Goal: Task Accomplishment & Management: Use online tool/utility

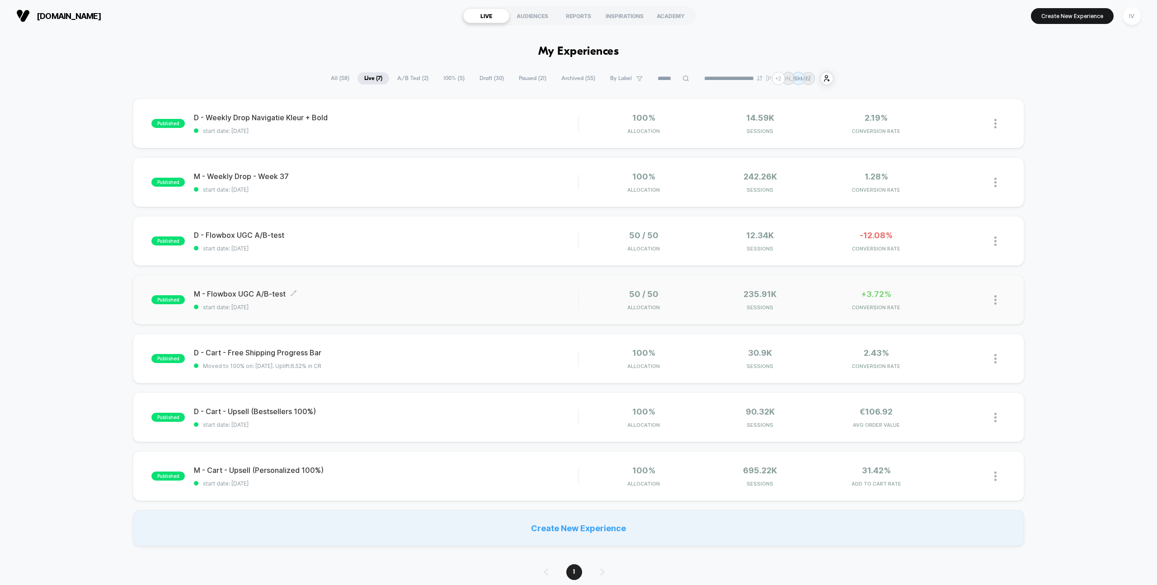
click at [550, 289] on span "M - Flowbox UGC A/B-test Click to edit experience details" at bounding box center [386, 293] width 384 height 9
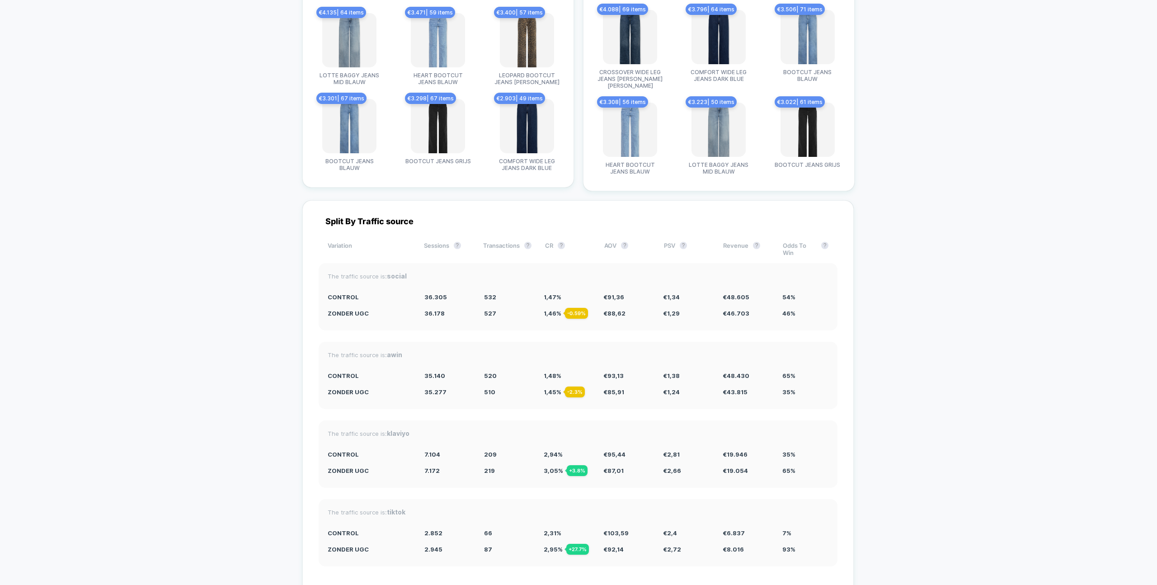
scroll to position [2627, 0]
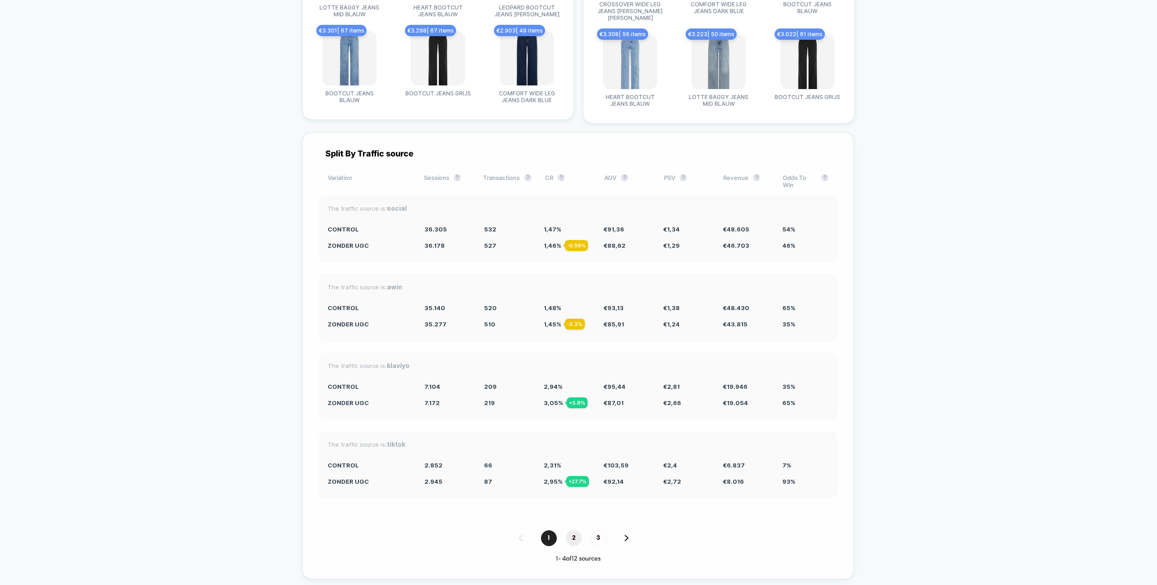
click at [572, 530] on span "2" at bounding box center [574, 538] width 16 height 16
click at [598, 530] on span "3" at bounding box center [599, 538] width 16 height 16
click at [543, 530] on span "1" at bounding box center [549, 538] width 16 height 16
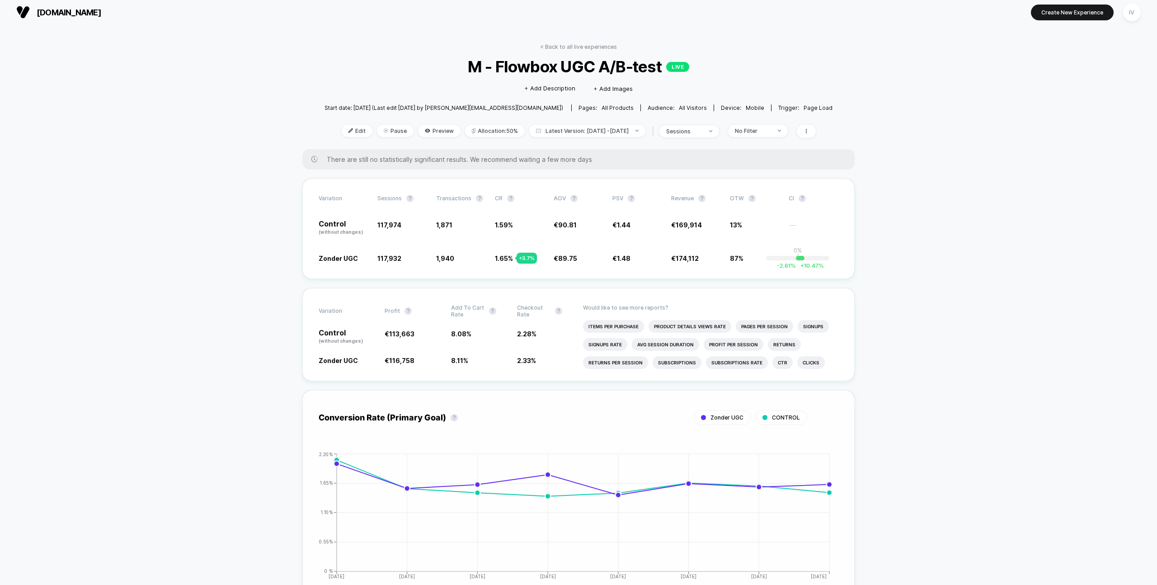
scroll to position [0, 0]
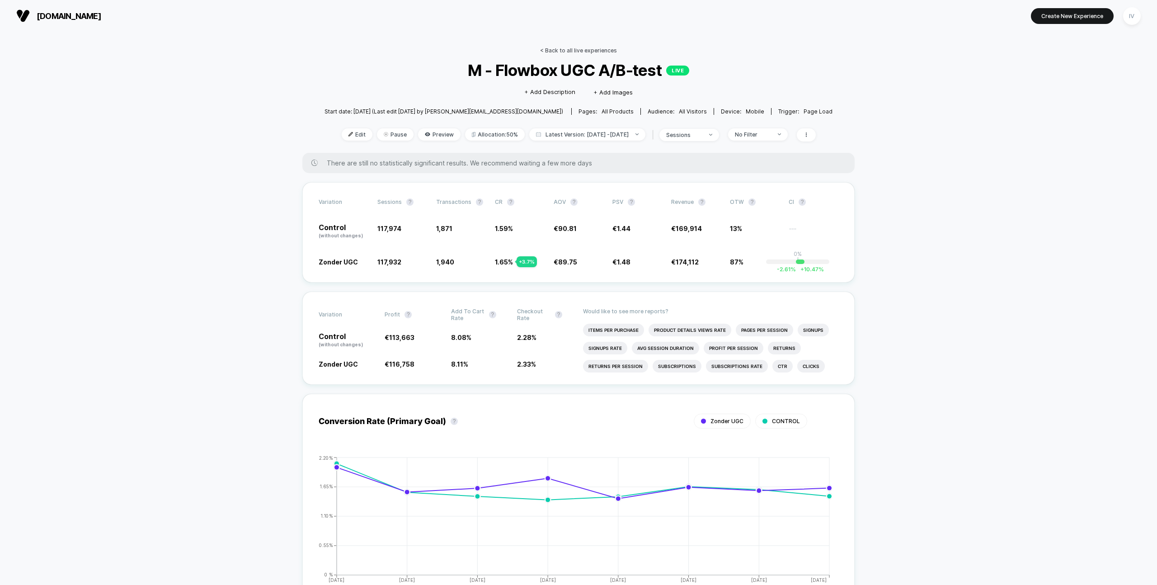
click at [585, 50] on link "< Back to all live experiences" at bounding box center [578, 50] width 77 height 7
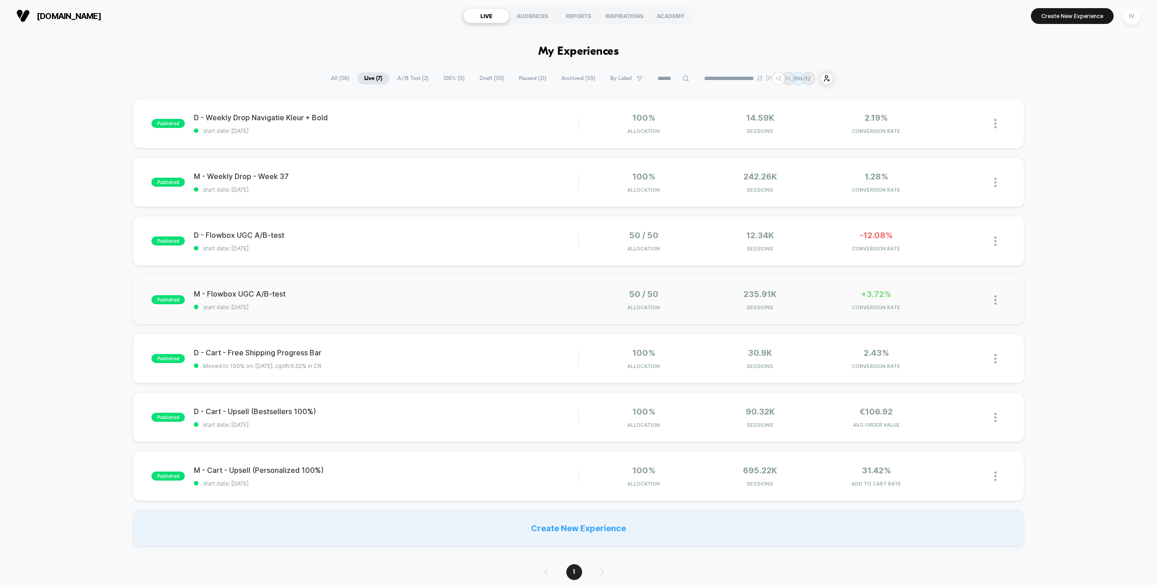
click at [996, 300] on img at bounding box center [995, 299] width 2 height 9
click at [954, 269] on div "Duplicate" at bounding box center [949, 269] width 81 height 20
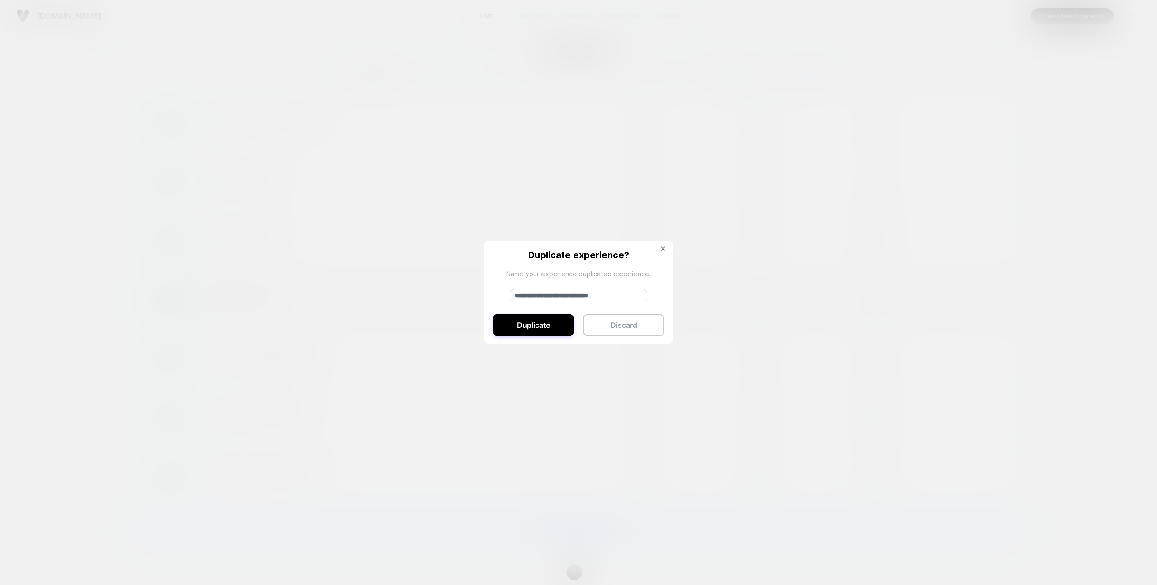
click at [536, 291] on input "**********" at bounding box center [578, 296] width 137 height 14
drag, startPoint x: 546, startPoint y: 295, endPoint x: 428, endPoint y: 296, distance: 118.0
click at [994, 296] on div "**********" at bounding box center [999, 299] width 11 height 21
click at [622, 298] on input "**********" at bounding box center [578, 296] width 137 height 14
type input "**********"
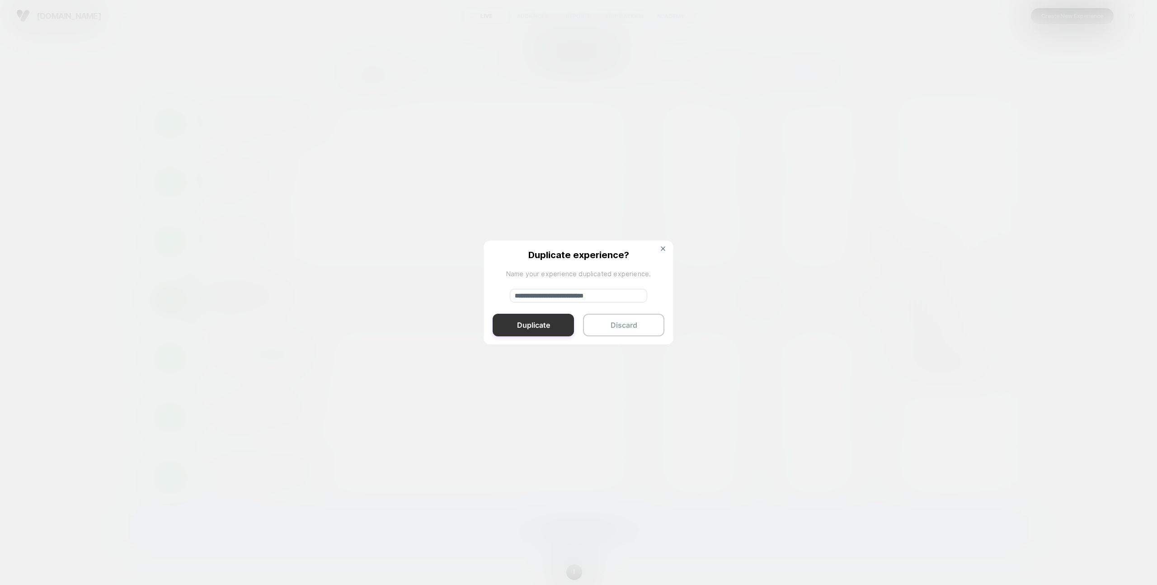
click at [555, 324] on button "Duplicate" at bounding box center [533, 325] width 81 height 23
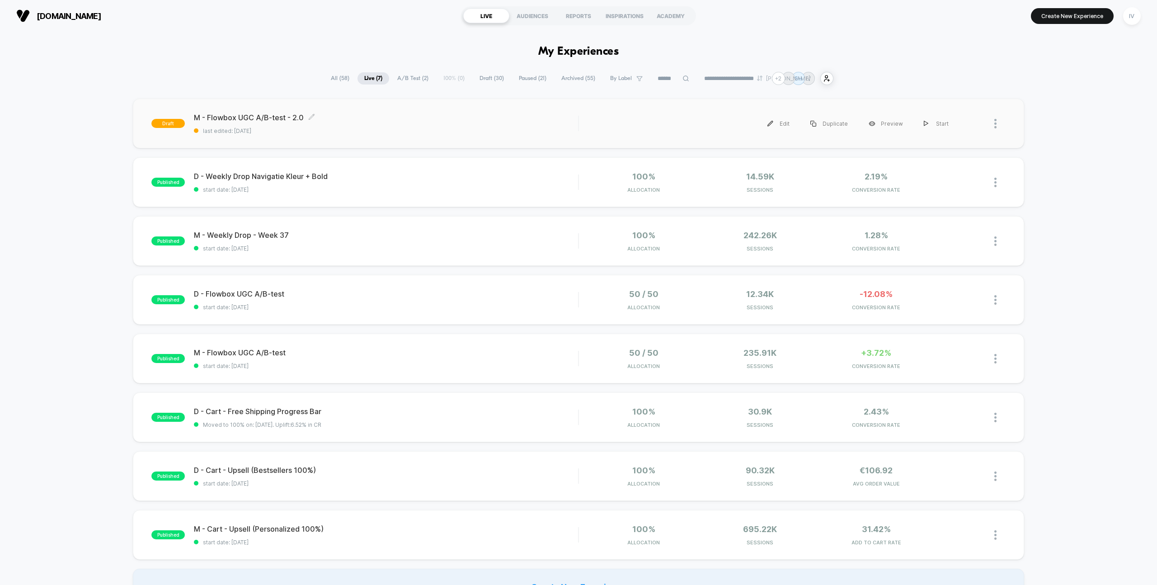
click at [430, 132] on span "last edited: 17-9-2025" at bounding box center [386, 130] width 384 height 7
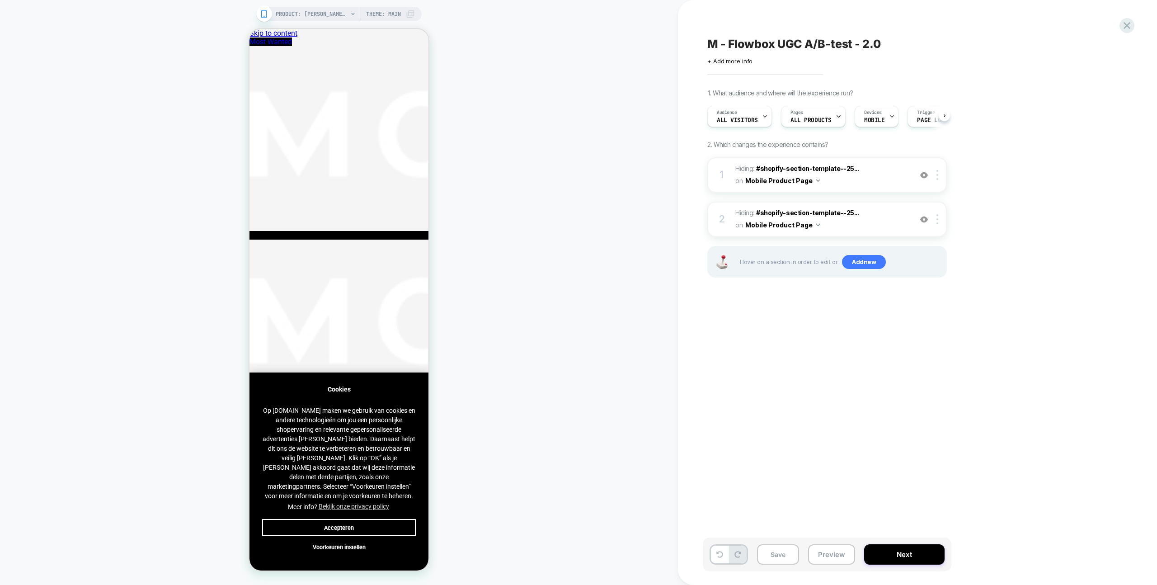
scroll to position [0, 0]
drag, startPoint x: 345, startPoint y: 524, endPoint x: 355, endPoint y: 520, distance: 10.9
click at [345, 524] on button "Accepteren" at bounding box center [339, 527] width 154 height 17
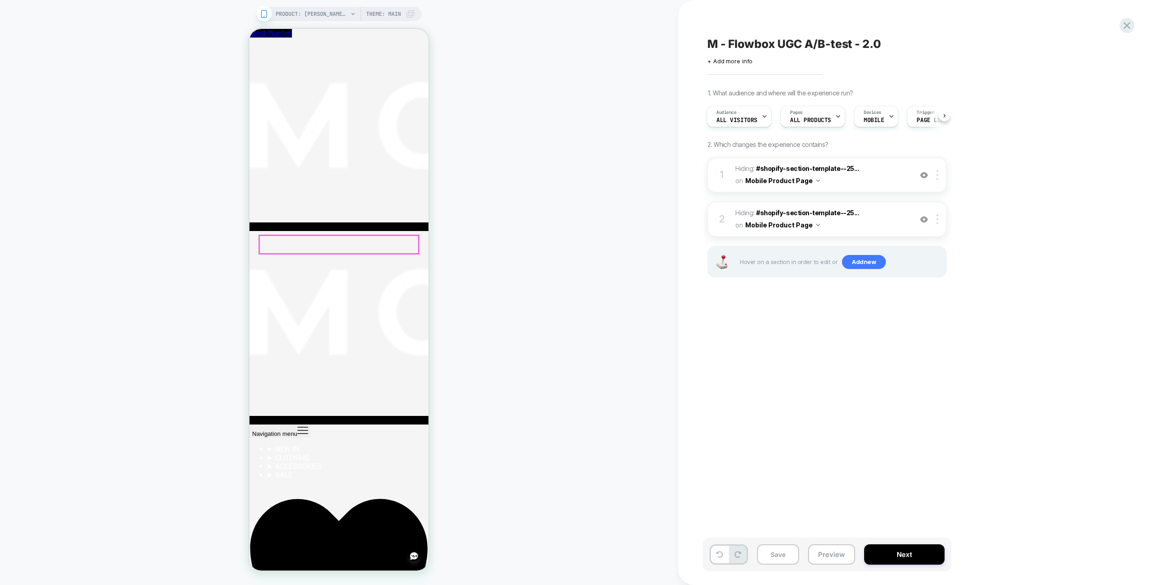
scroll to position [651, 0]
click at [921, 173] on img at bounding box center [924, 175] width 8 height 8
click at [924, 174] on img at bounding box center [924, 175] width 8 height 8
click at [923, 222] on img at bounding box center [924, 220] width 8 height 8
click at [925, 220] on img at bounding box center [924, 220] width 8 height 8
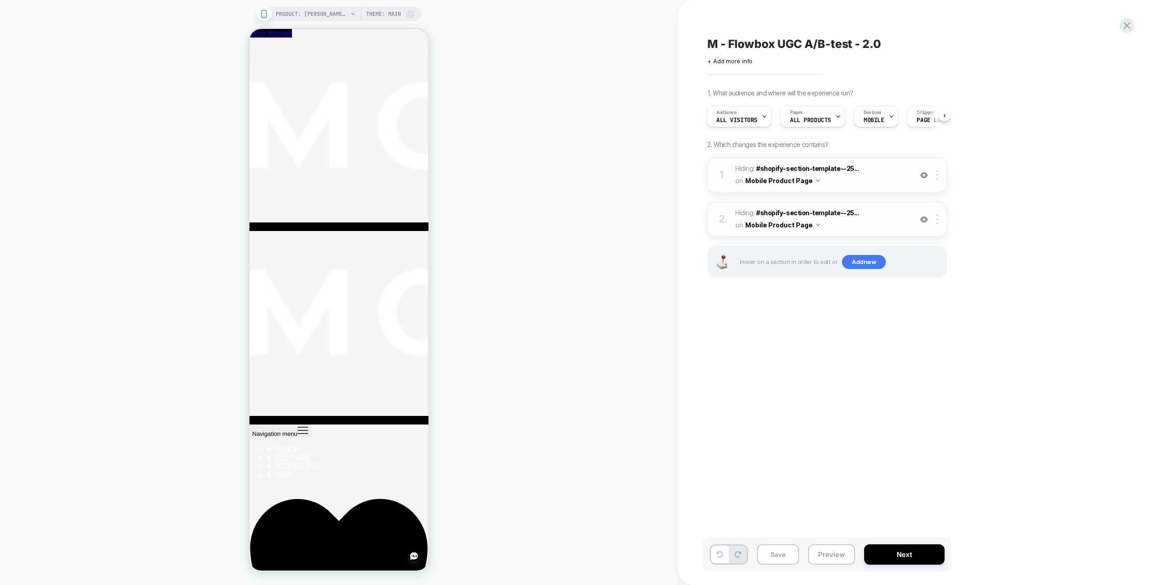
click at [926, 167] on div "1 Hiding : #shopify-section-template--25... #shopify-section-template--25514467…" at bounding box center [827, 174] width 240 height 35
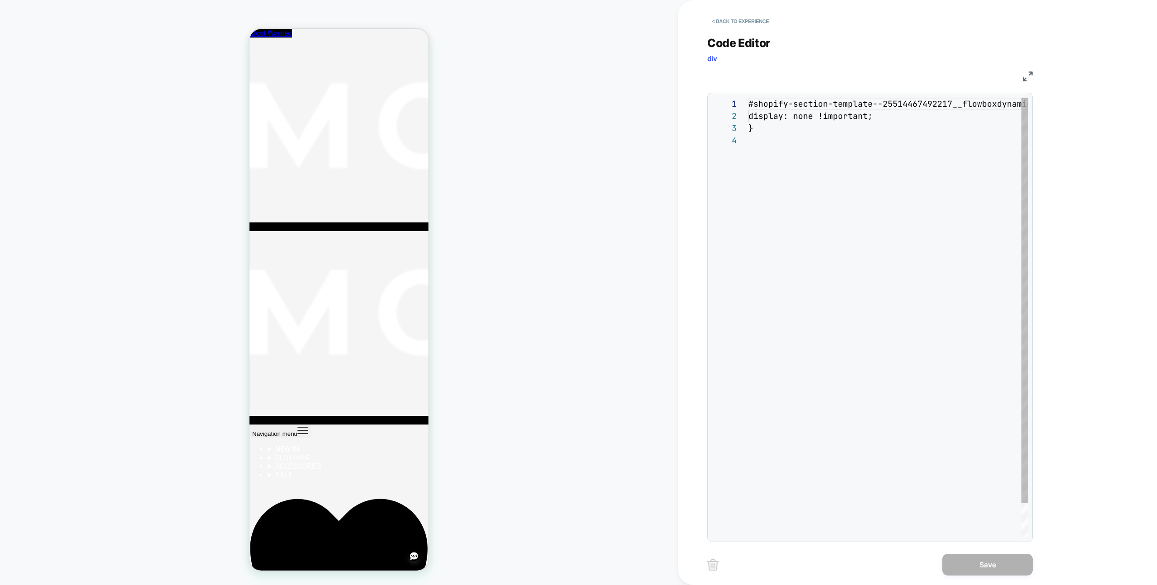
scroll to position [37, 0]
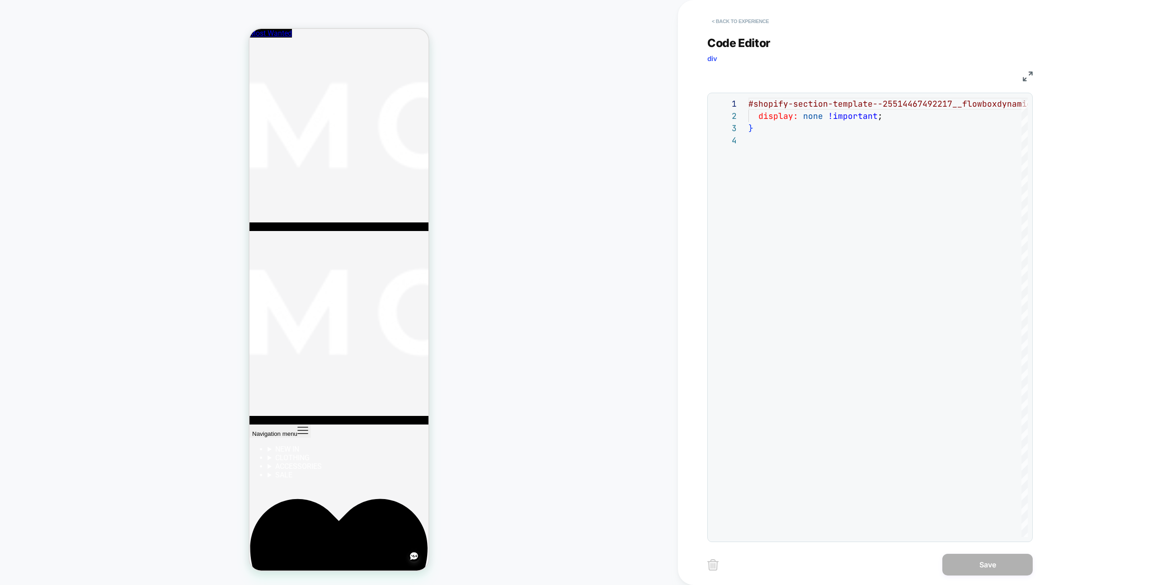
click at [757, 25] on button "< Back to experience" at bounding box center [740, 21] width 66 height 14
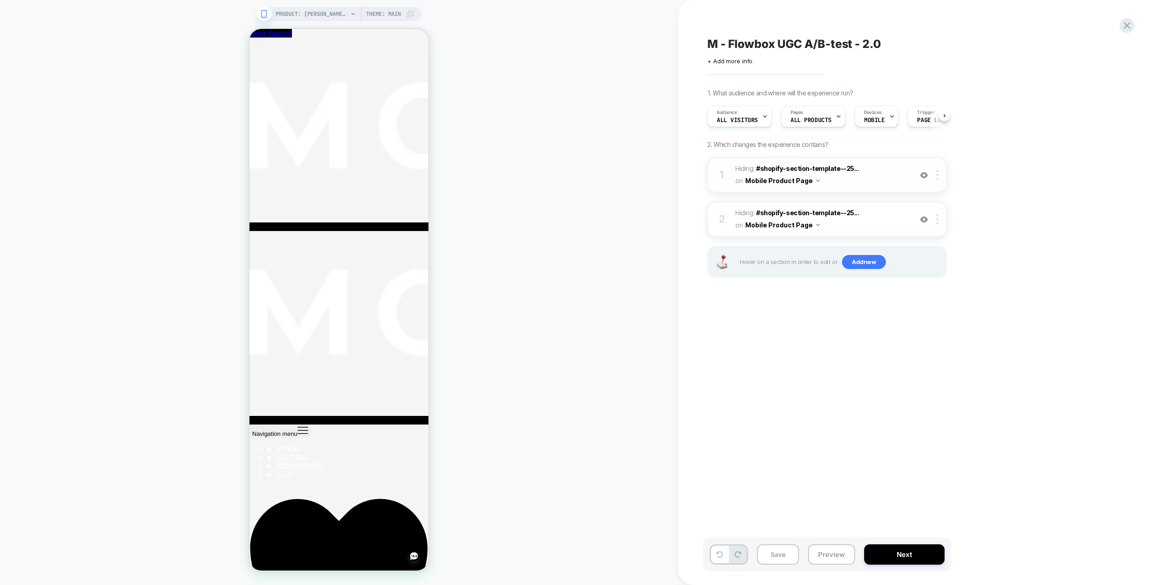
scroll to position [0, 0]
click at [927, 173] on img at bounding box center [924, 175] width 8 height 8
click at [927, 216] on img at bounding box center [924, 220] width 8 height 8
click at [923, 176] on img at bounding box center [924, 175] width 8 height 8
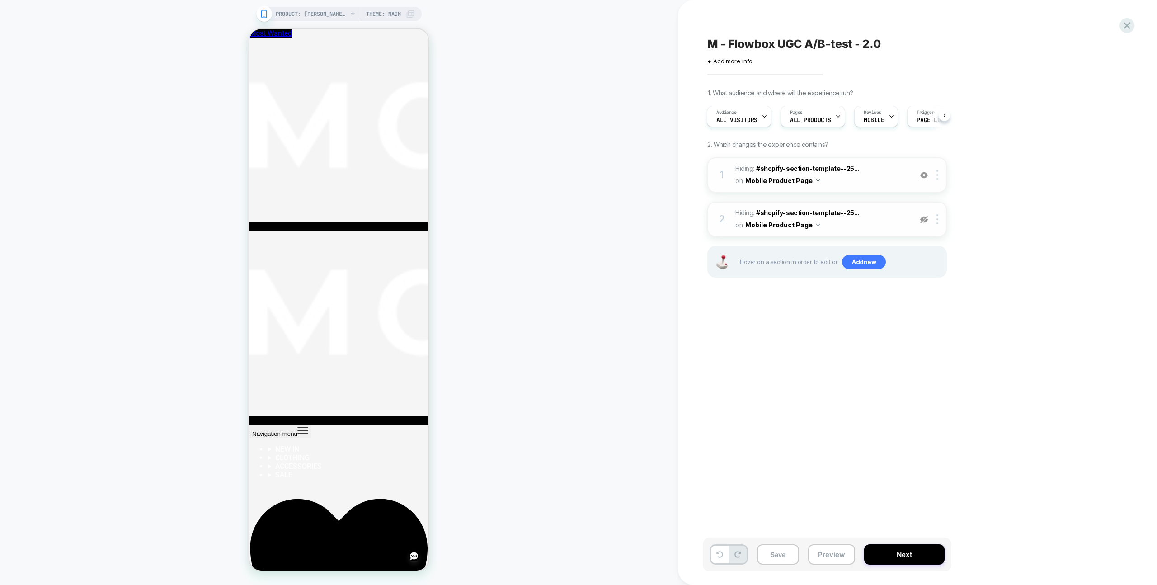
click at [924, 217] on img at bounding box center [924, 220] width 8 height 8
click at [937, 175] on img at bounding box center [938, 175] width 2 height 10
click at [937, 174] on img at bounding box center [938, 175] width 2 height 10
click at [935, 344] on div "Delete" at bounding box center [938, 346] width 80 height 24
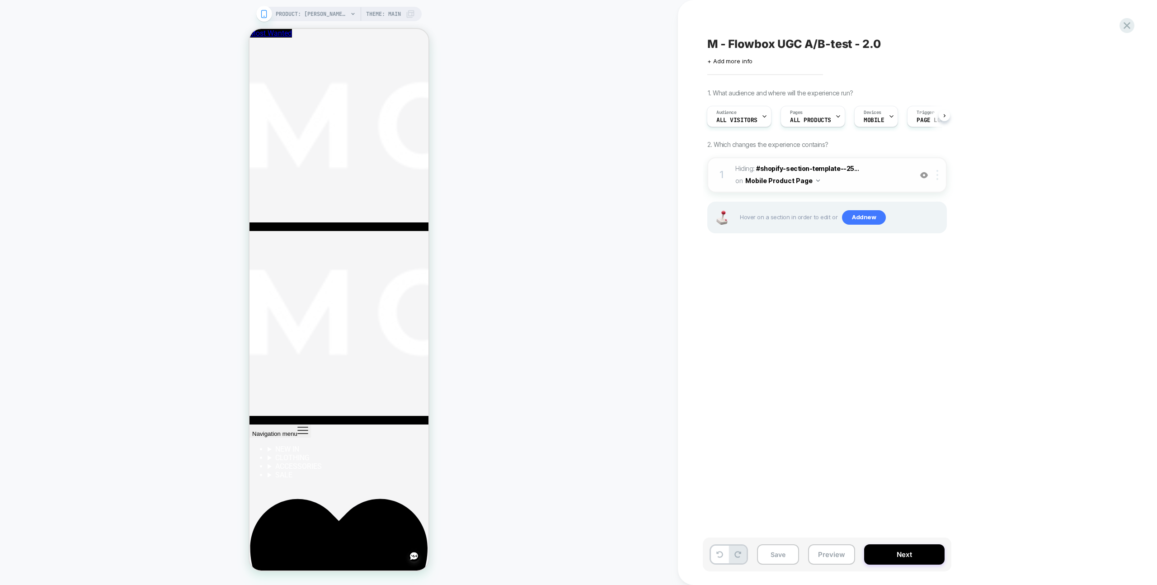
click at [940, 174] on div at bounding box center [939, 175] width 15 height 10
click at [937, 343] on div "Delete" at bounding box center [938, 346] width 80 height 24
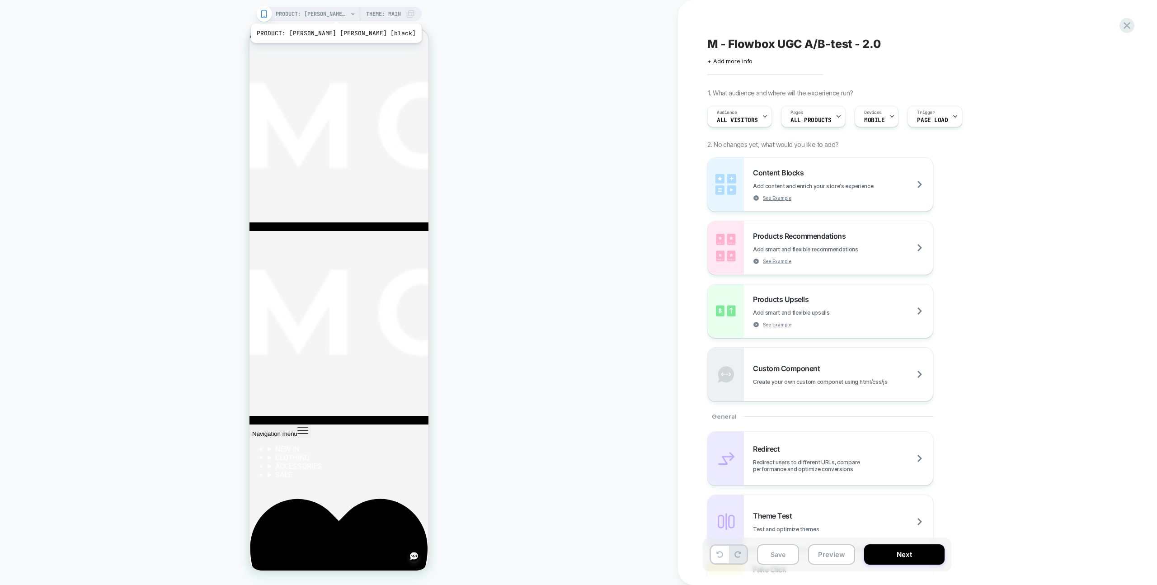
click at [322, 12] on span "PRODUCT: JULIE PANTALON ZWART [black]" at bounding box center [312, 14] width 72 height 14
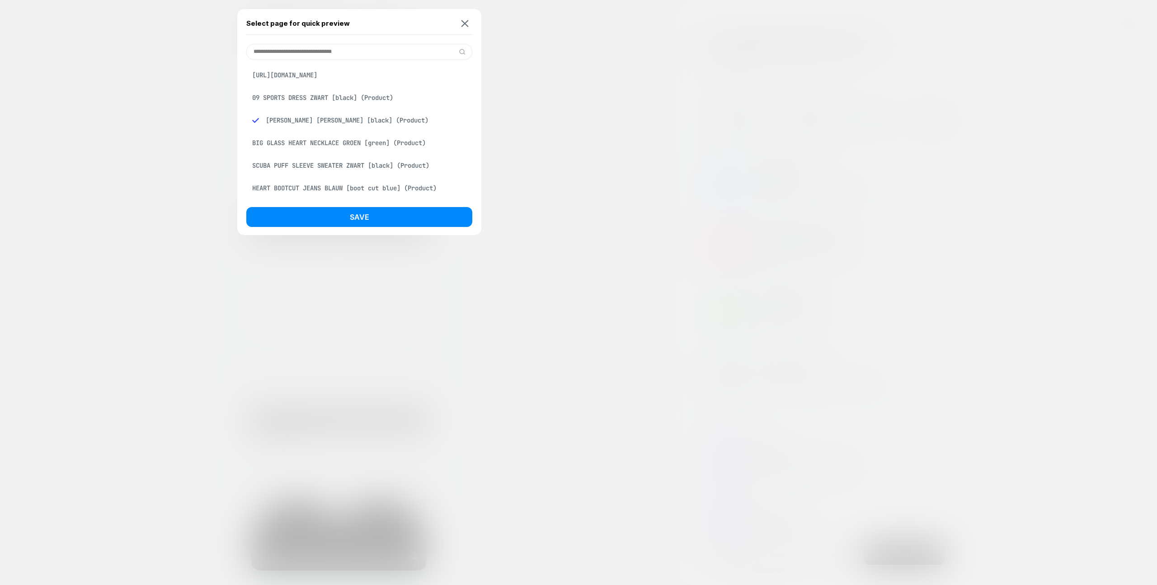
click at [327, 48] on input at bounding box center [359, 52] width 226 height 16
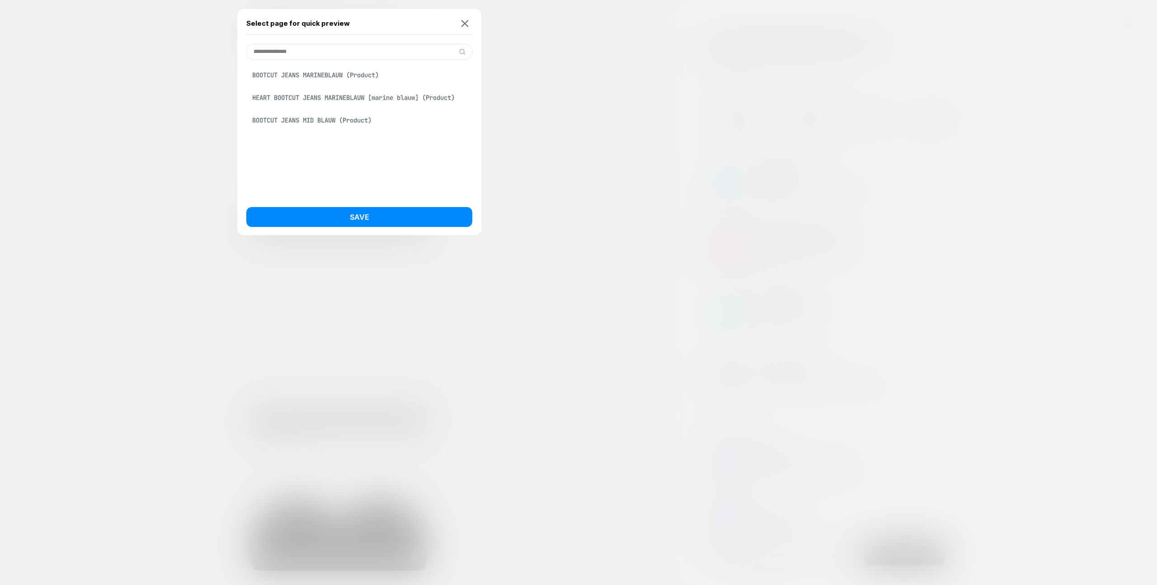
type input "**********"
click at [356, 121] on div "BOOTCUT JEANS MID BLAUW (Product)" at bounding box center [359, 120] width 226 height 17
click at [378, 208] on button "Save" at bounding box center [359, 217] width 226 height 20
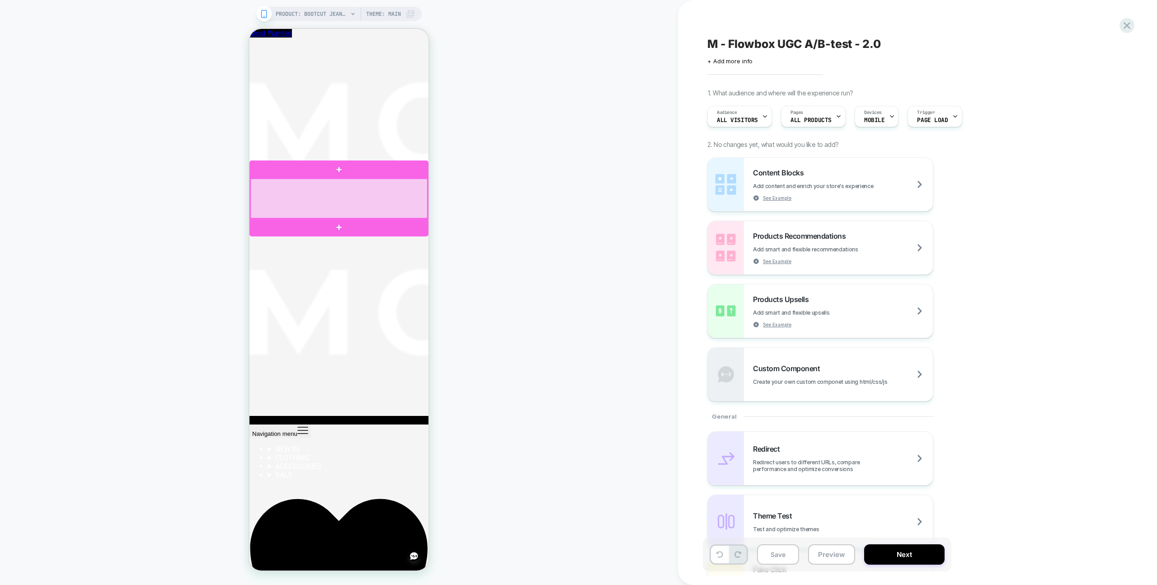
click at [426, 202] on div at bounding box center [338, 198] width 177 height 39
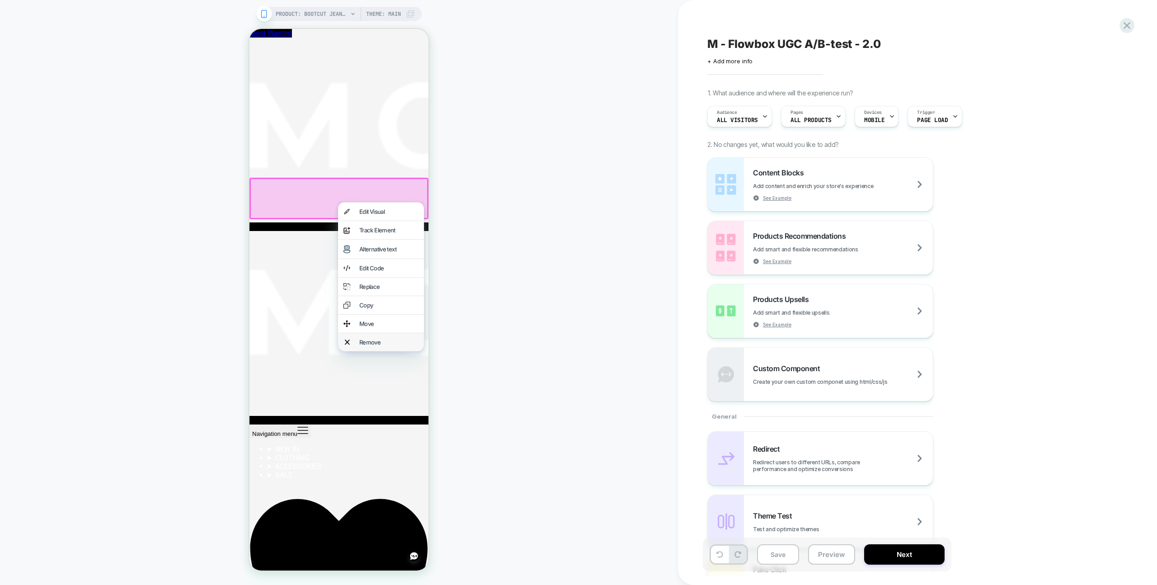
click at [384, 346] on div "Remove" at bounding box center [388, 342] width 59 height 7
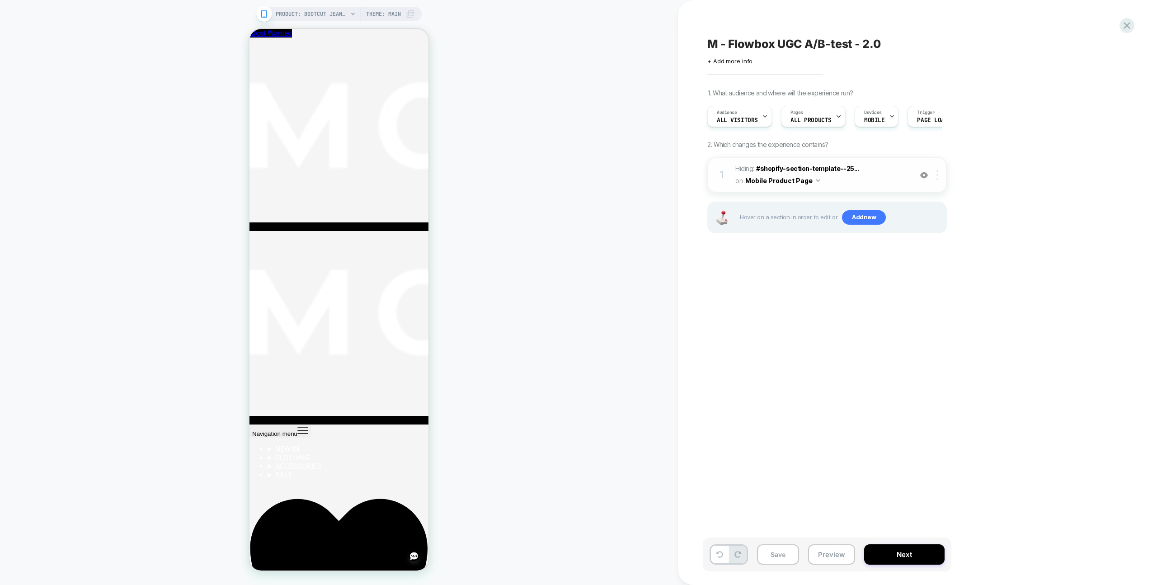
click at [936, 175] on div at bounding box center [939, 175] width 15 height 10
click at [940, 172] on div at bounding box center [939, 175] width 15 height 10
click at [932, 353] on div "Delete" at bounding box center [938, 346] width 80 height 24
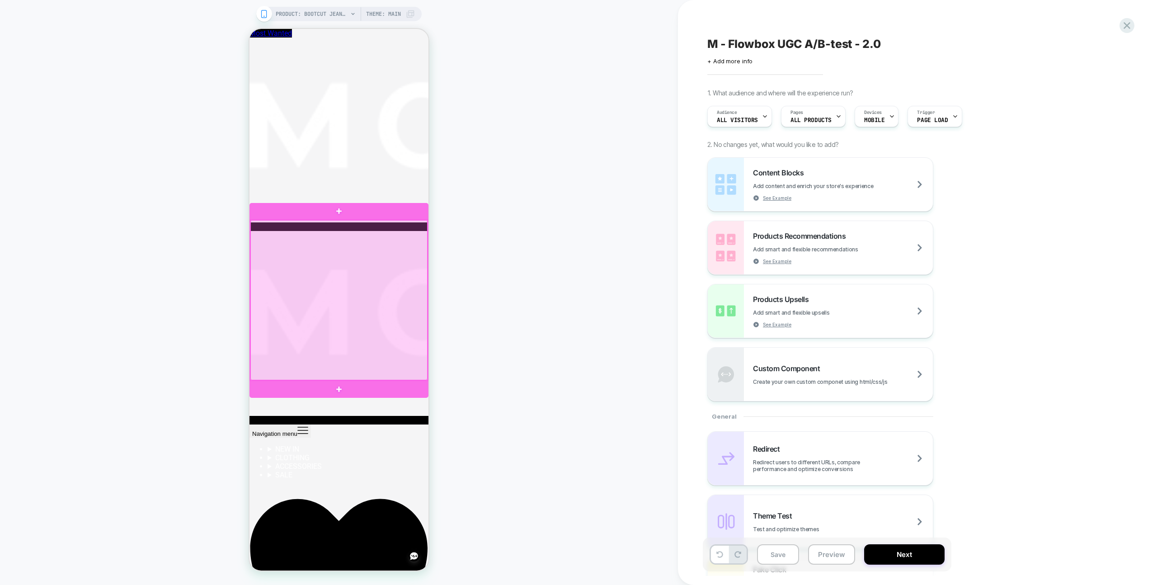
click at [252, 379] on div at bounding box center [338, 300] width 177 height 160
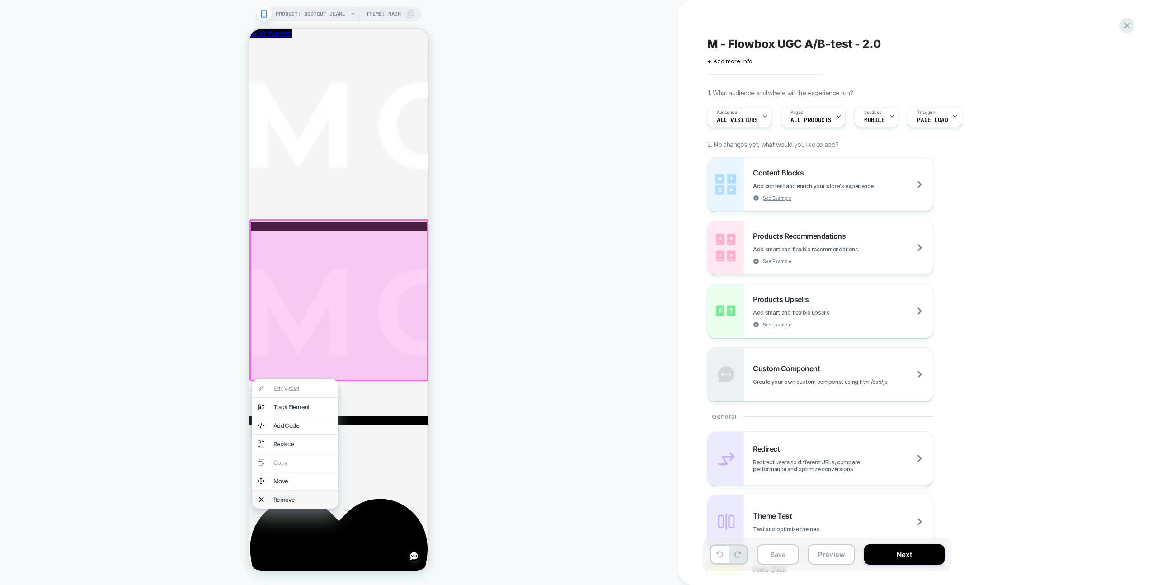
click at [297, 503] on div "Remove" at bounding box center [302, 499] width 59 height 7
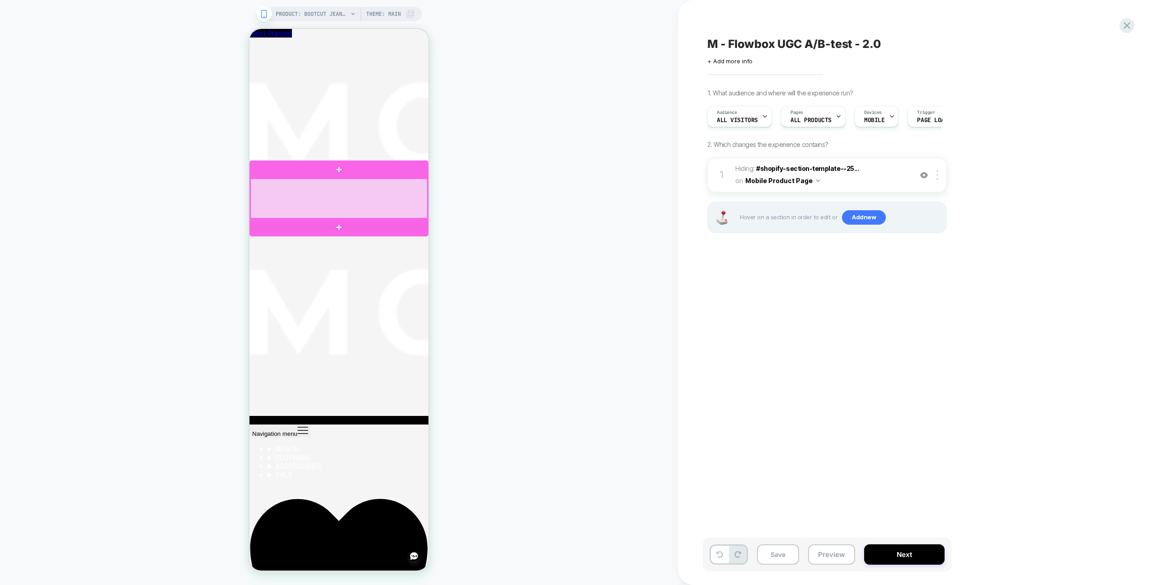
click at [422, 197] on div at bounding box center [338, 198] width 177 height 39
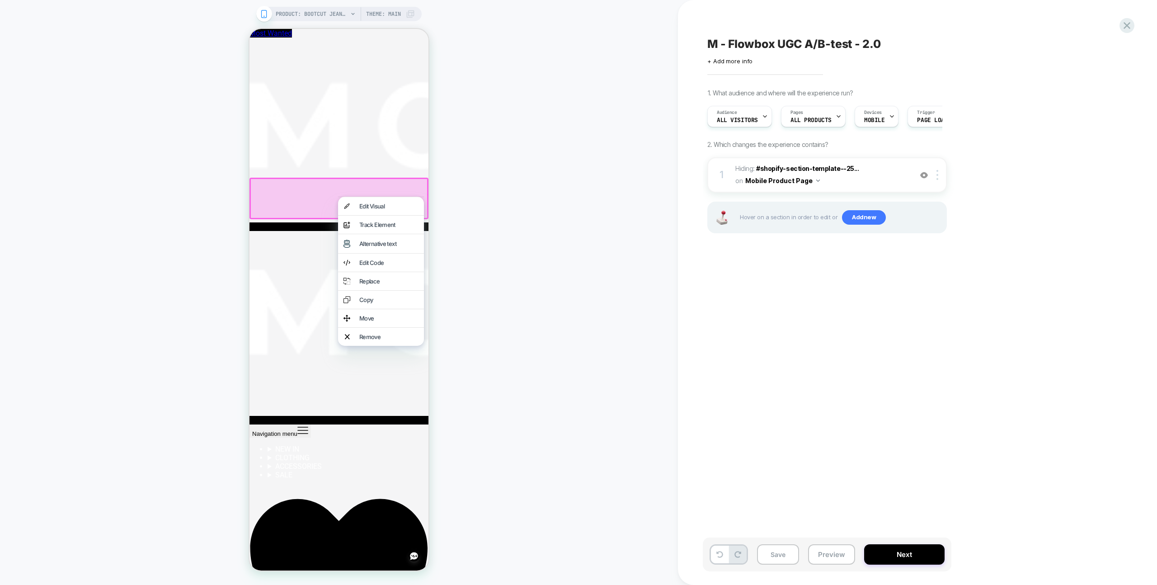
click at [378, 346] on div "Remove" at bounding box center [381, 337] width 86 height 18
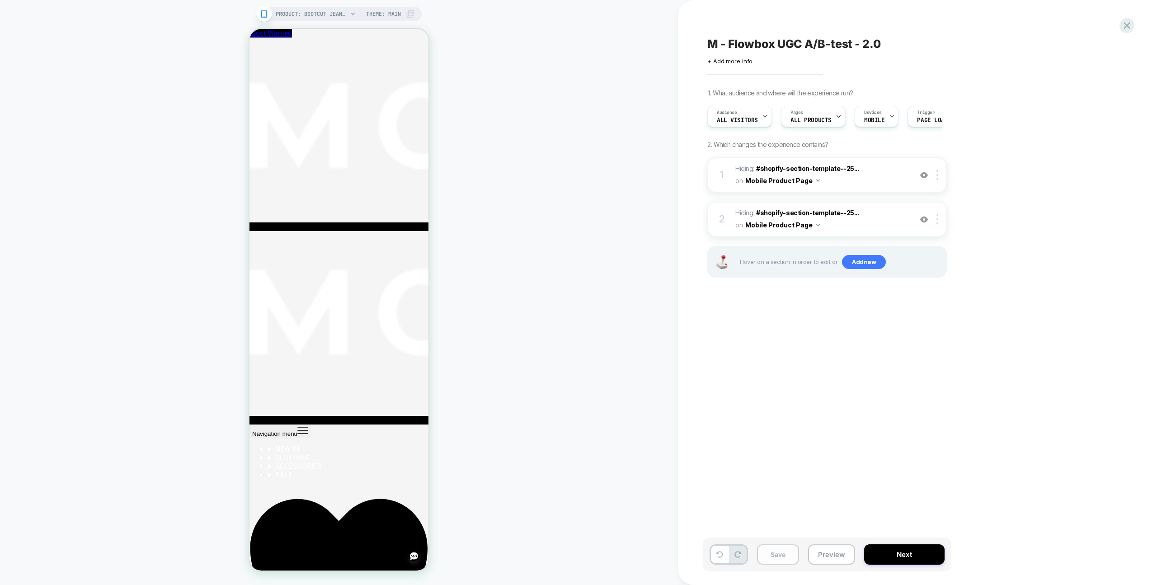
click at [793, 556] on button "Save" at bounding box center [778, 554] width 42 height 20
click at [333, 11] on span "PRODUCT: BOOTCUT JEANS MID BLAUW" at bounding box center [312, 14] width 72 height 14
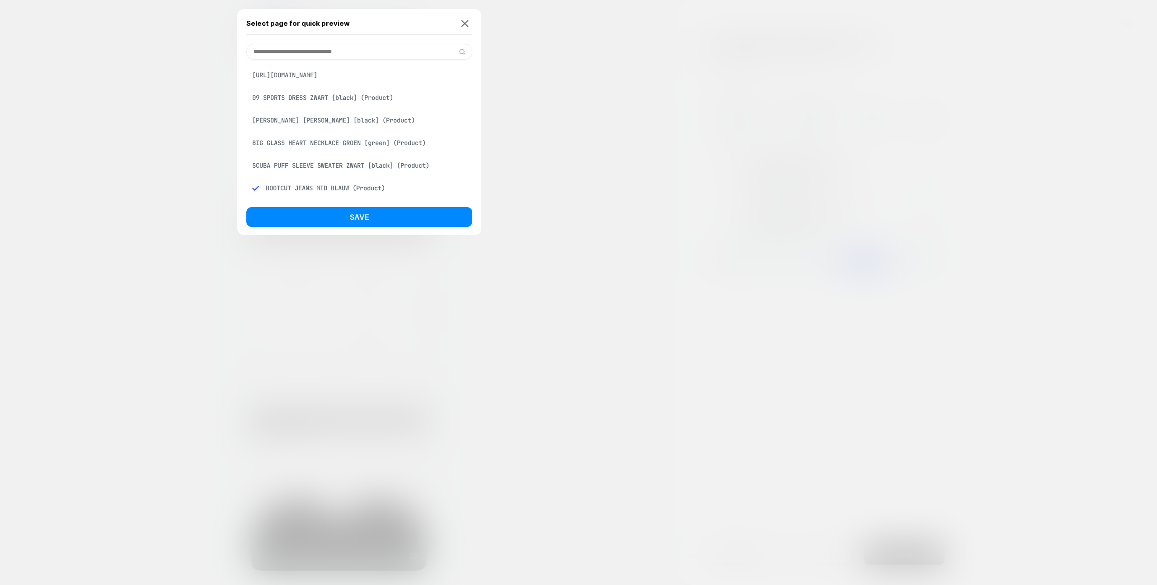
click at [328, 40] on div "Select page for quick preview https://most-wanted.com/collections/kleding-broek…" at bounding box center [359, 122] width 244 height 226
click at [329, 51] on input at bounding box center [359, 52] width 226 height 16
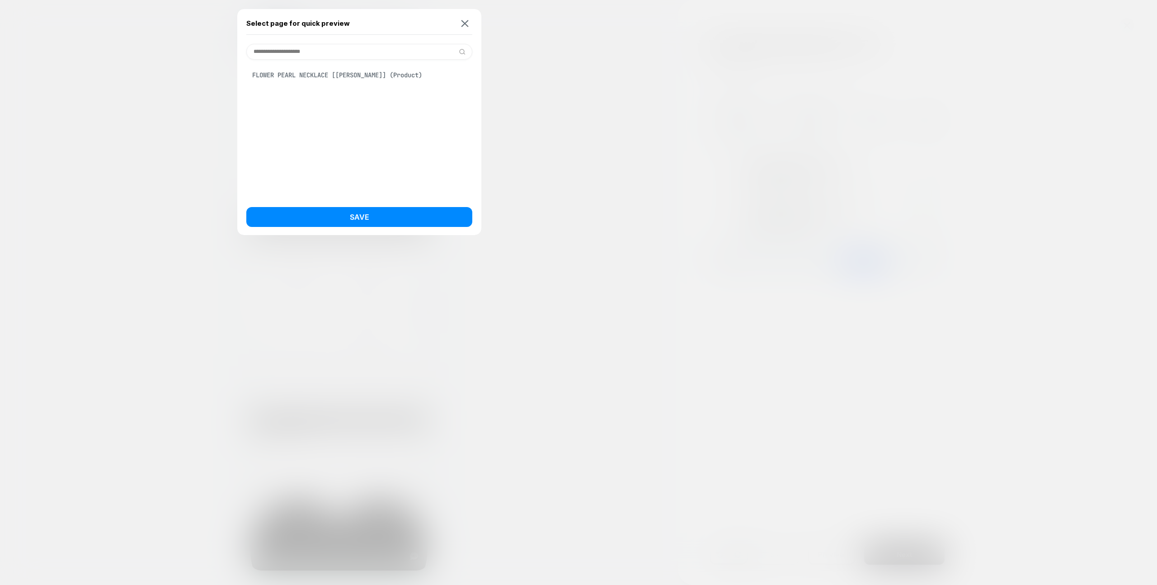
type input "**********"
click at [352, 71] on div "FLOWER PEARL NECKLACE [goud] (Product)" at bounding box center [359, 74] width 226 height 17
click at [361, 214] on button "Save" at bounding box center [359, 217] width 226 height 20
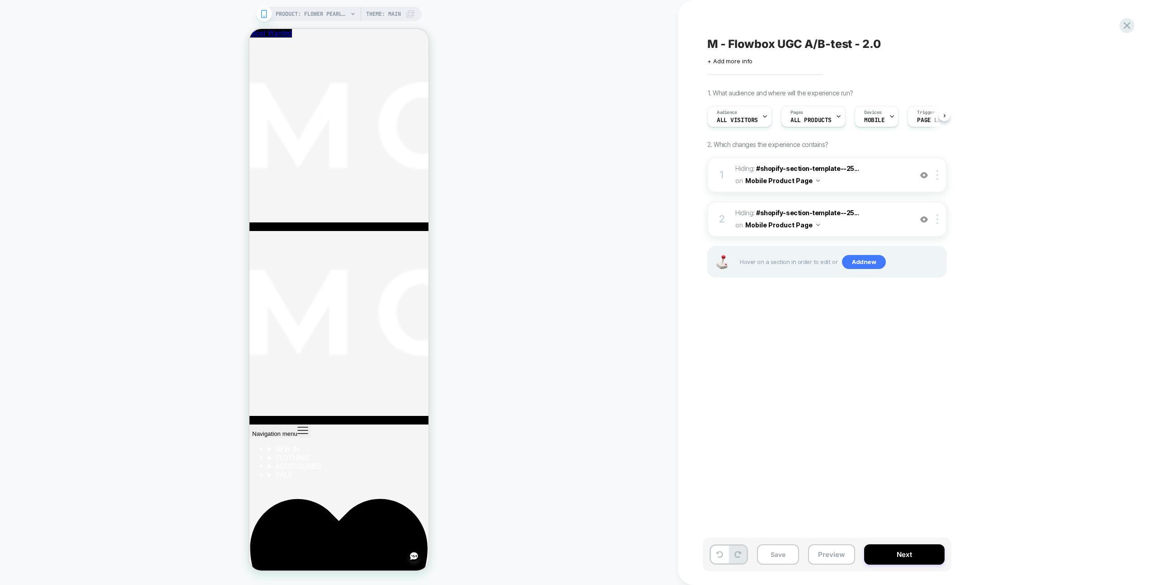
scroll to position [0, 0]
click at [769, 555] on button "Save" at bounding box center [778, 554] width 42 height 20
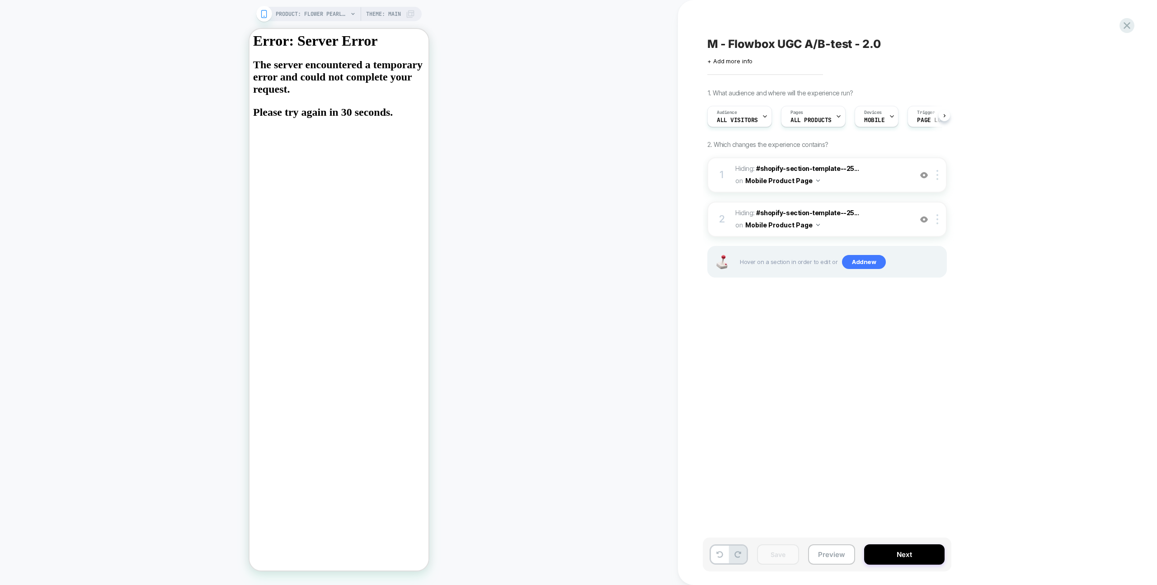
scroll to position [0, 0]
click at [620, 86] on div "PRODUCT: FLOWER PEARL NECKLACE [goud] PRODUCT: FLOWER PEARL NECKLACE [goud] The…" at bounding box center [339, 292] width 678 height 567
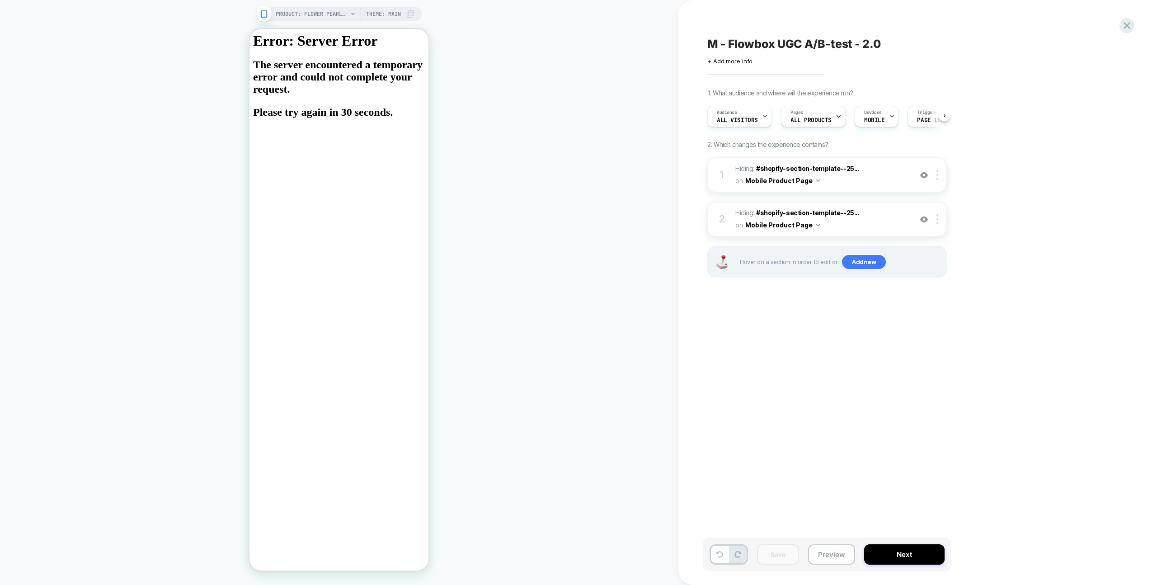
scroll to position [0, 0]
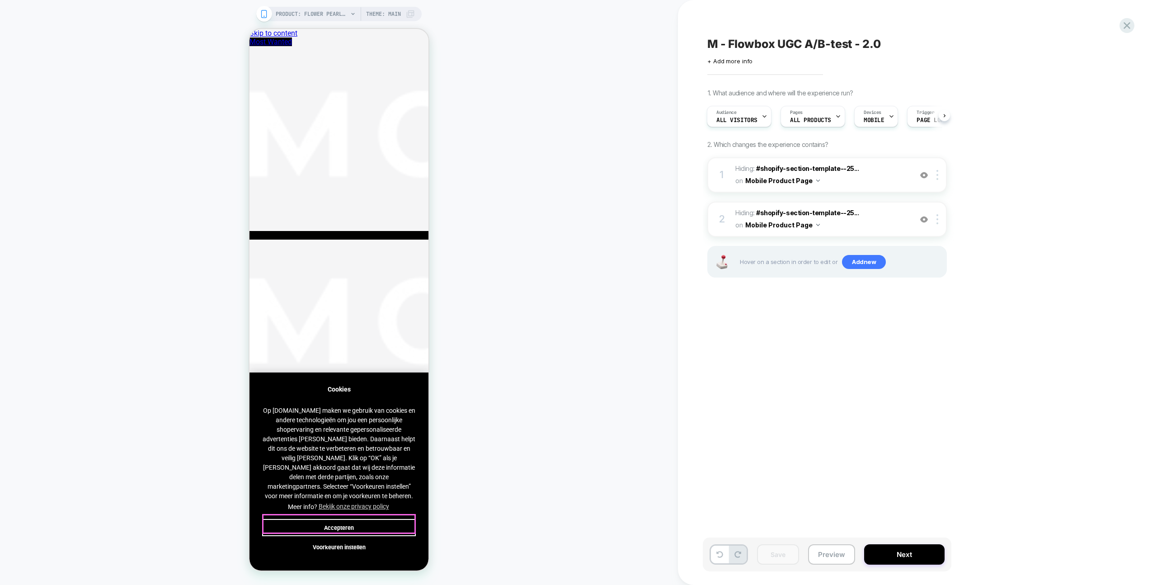
click at [387, 523] on button "Accepteren" at bounding box center [339, 527] width 154 height 17
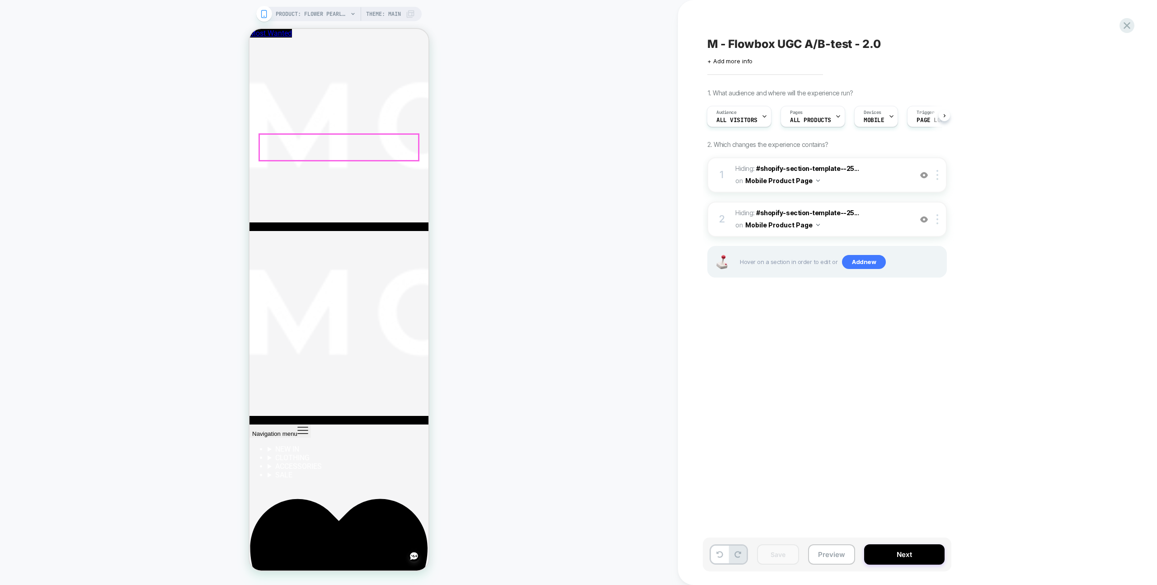
scroll to position [372, 0]
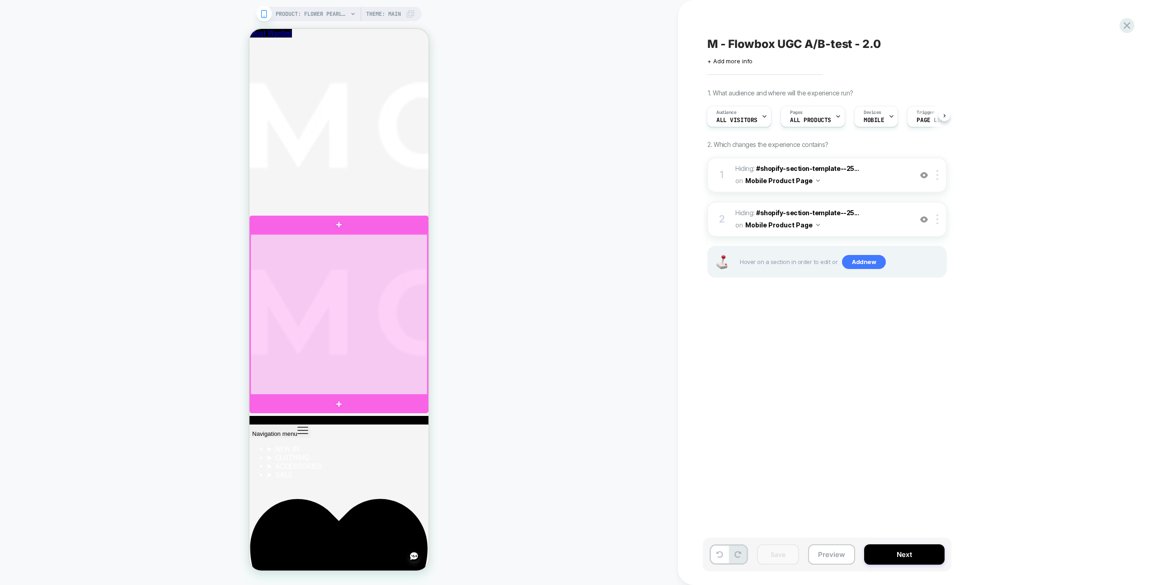
click at [423, 394] on div at bounding box center [338, 314] width 177 height 160
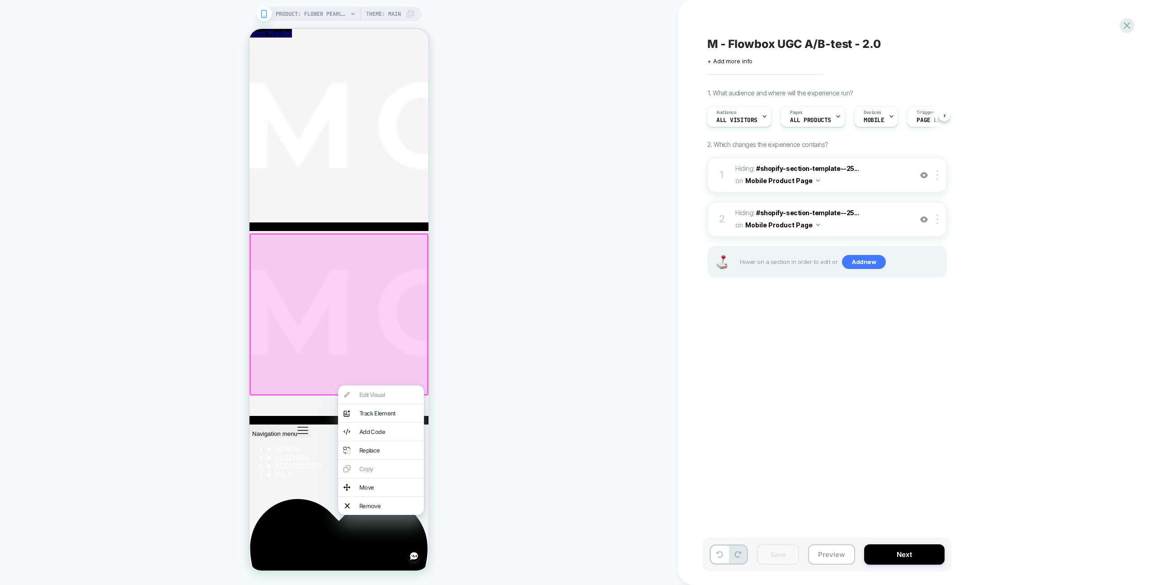
click at [382, 509] on div "Remove" at bounding box center [388, 505] width 59 height 7
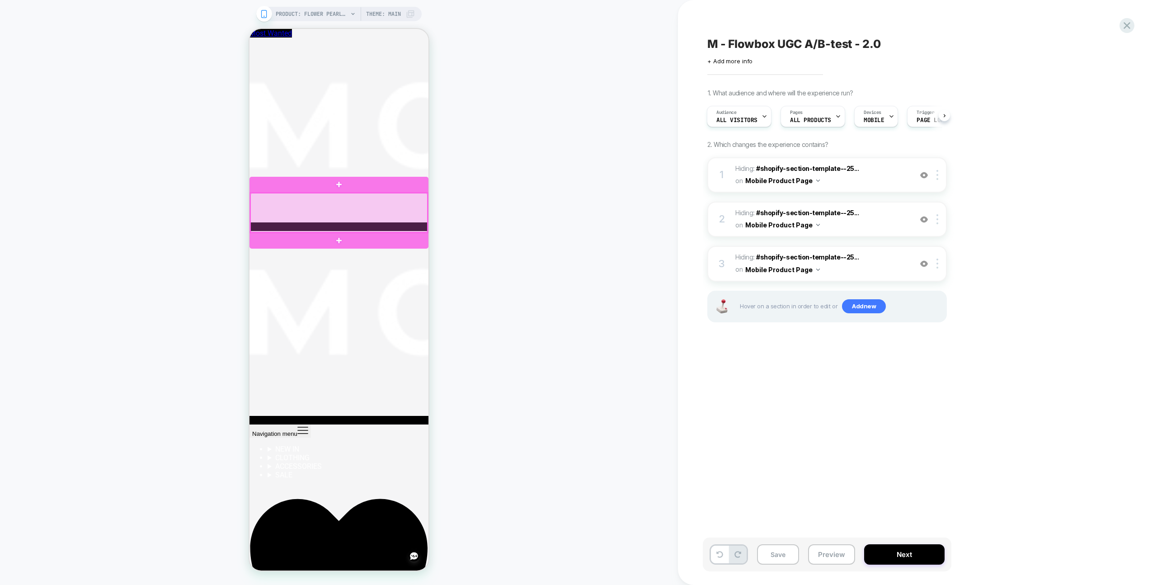
click at [411, 207] on div at bounding box center [338, 212] width 177 height 39
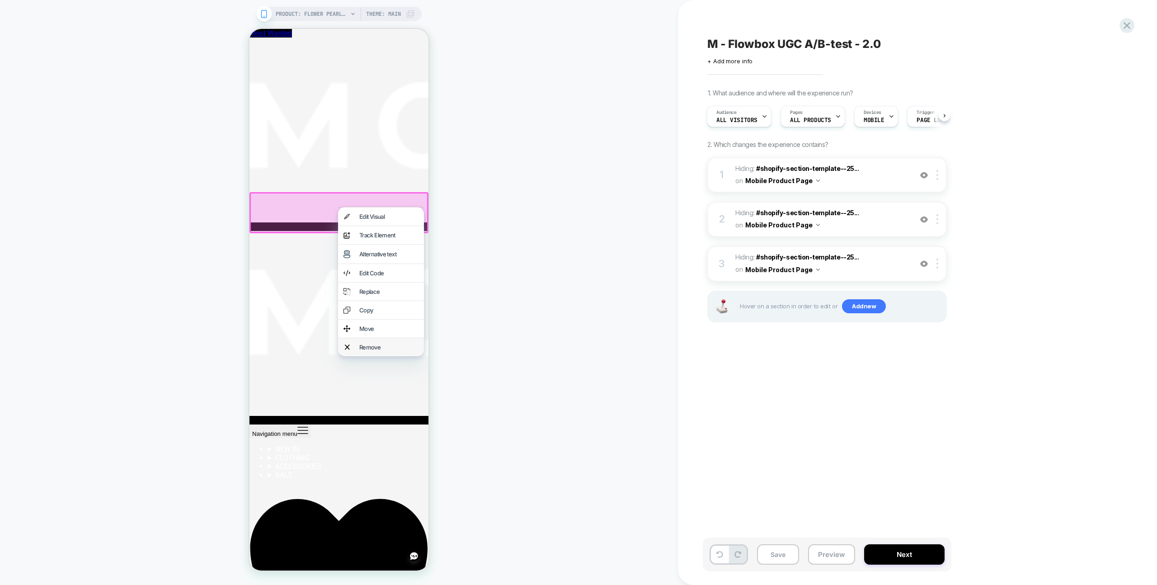
click at [384, 351] on div "Remove" at bounding box center [388, 347] width 59 height 7
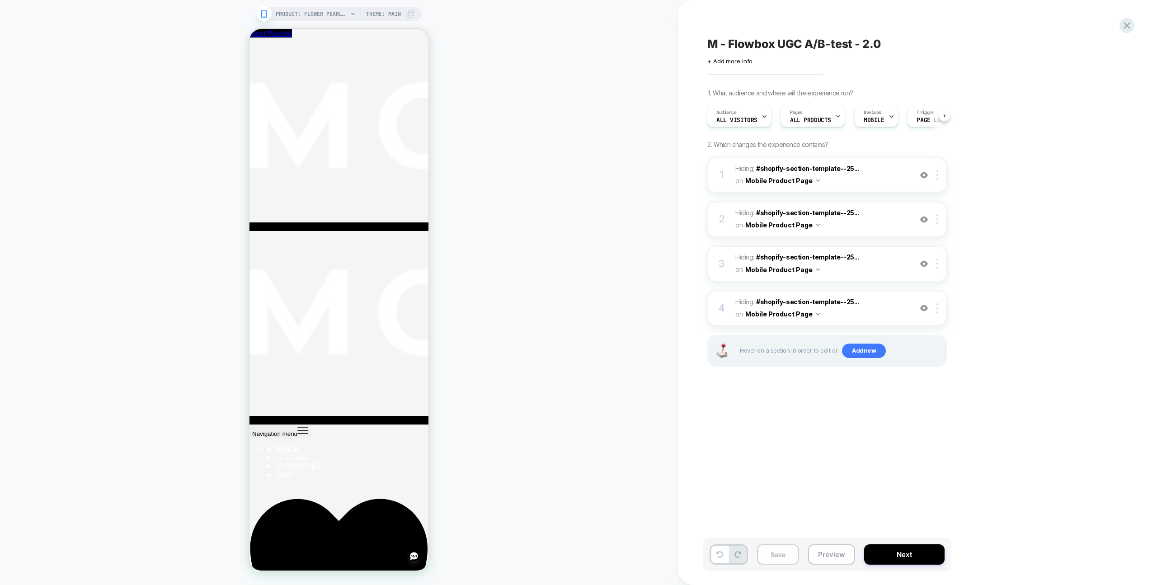
click at [777, 555] on button "Save" at bounding box center [778, 554] width 42 height 20
click at [314, 19] on span "PRODUCT: FLOWER PEARL NECKLACE [goud]" at bounding box center [312, 14] width 72 height 14
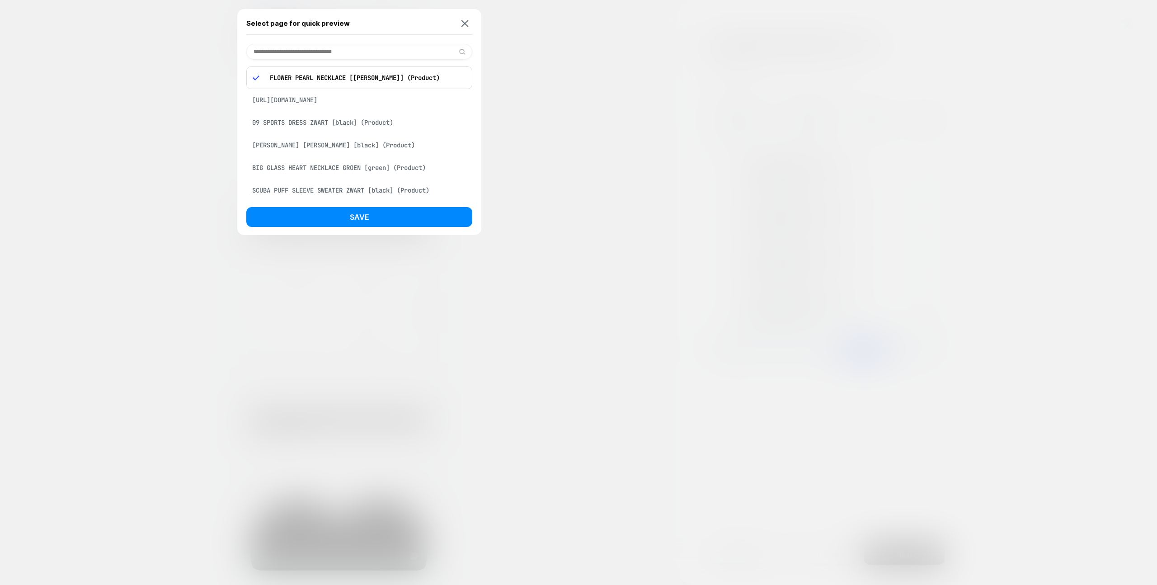
click at [367, 52] on input at bounding box center [359, 52] width 226 height 16
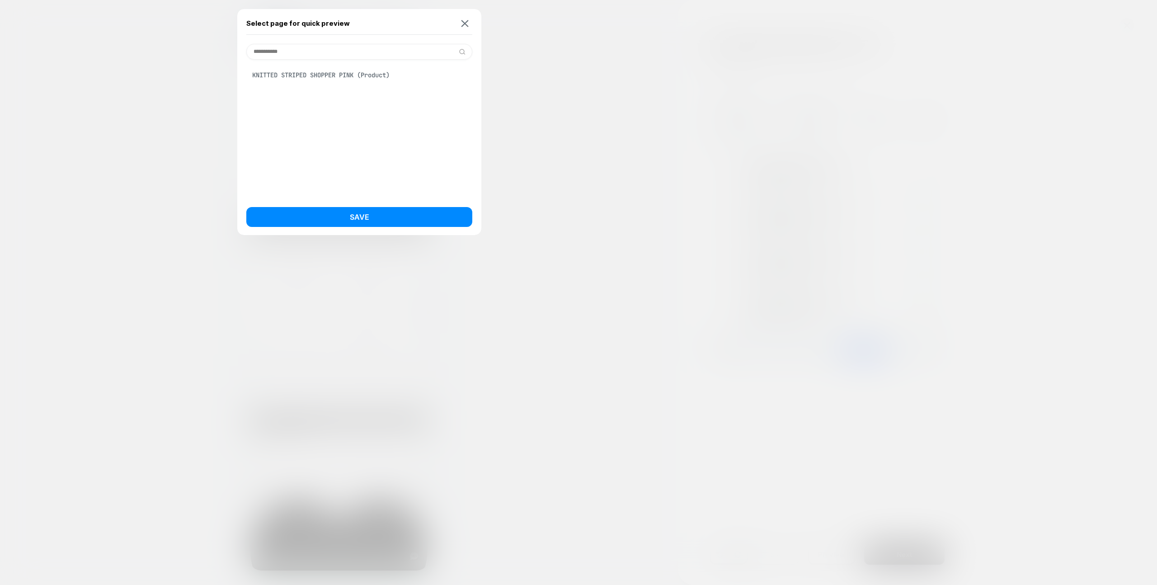
type input "**********"
click at [315, 76] on div "KNITTED STRIPED SHOPPER PINK (Product)" at bounding box center [359, 74] width 226 height 17
click at [407, 212] on button "Save" at bounding box center [359, 217] width 226 height 20
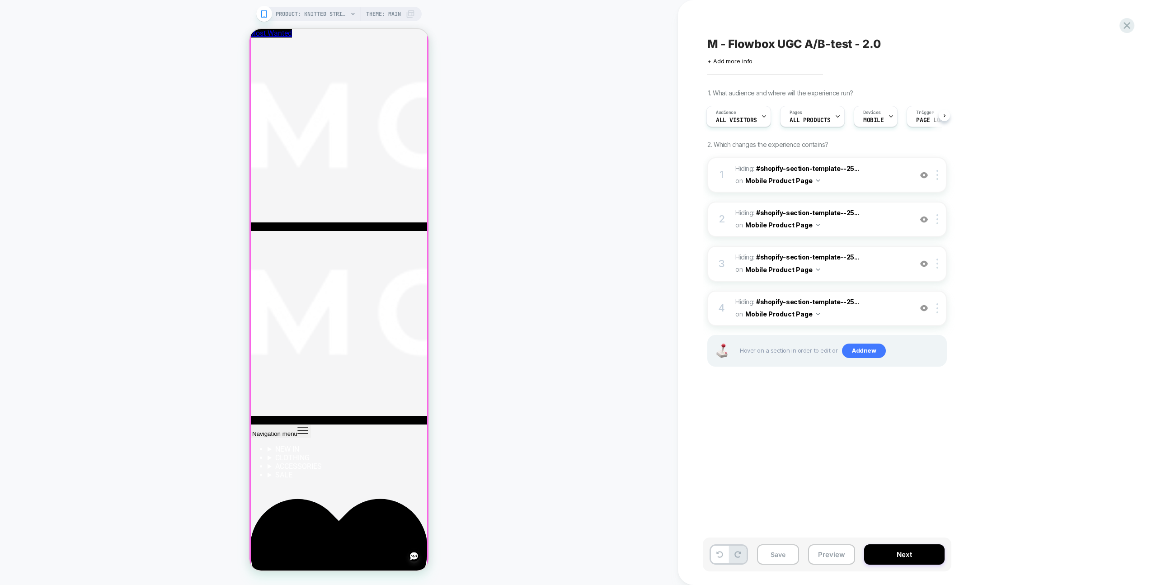
scroll to position [0, 0]
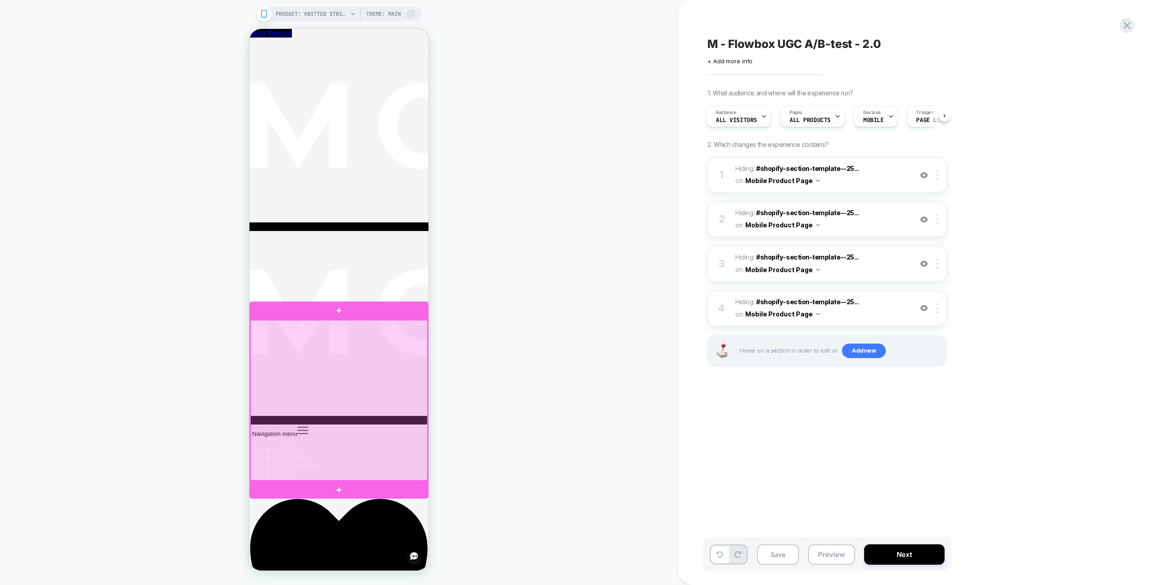
click at [387, 478] on div at bounding box center [338, 400] width 177 height 160
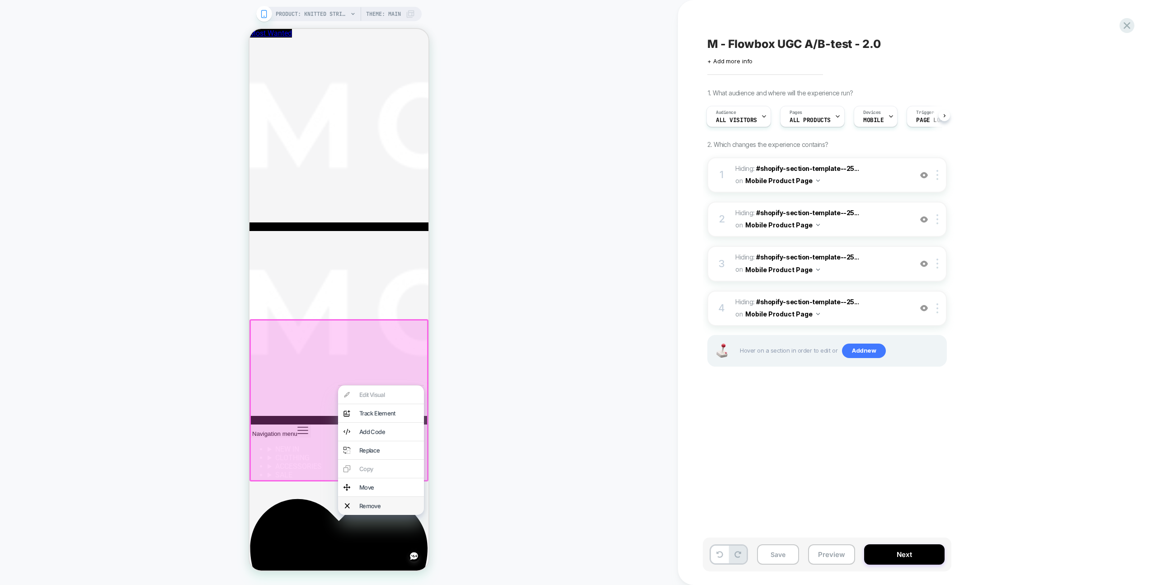
click at [376, 509] on div "Remove" at bounding box center [388, 505] width 59 height 7
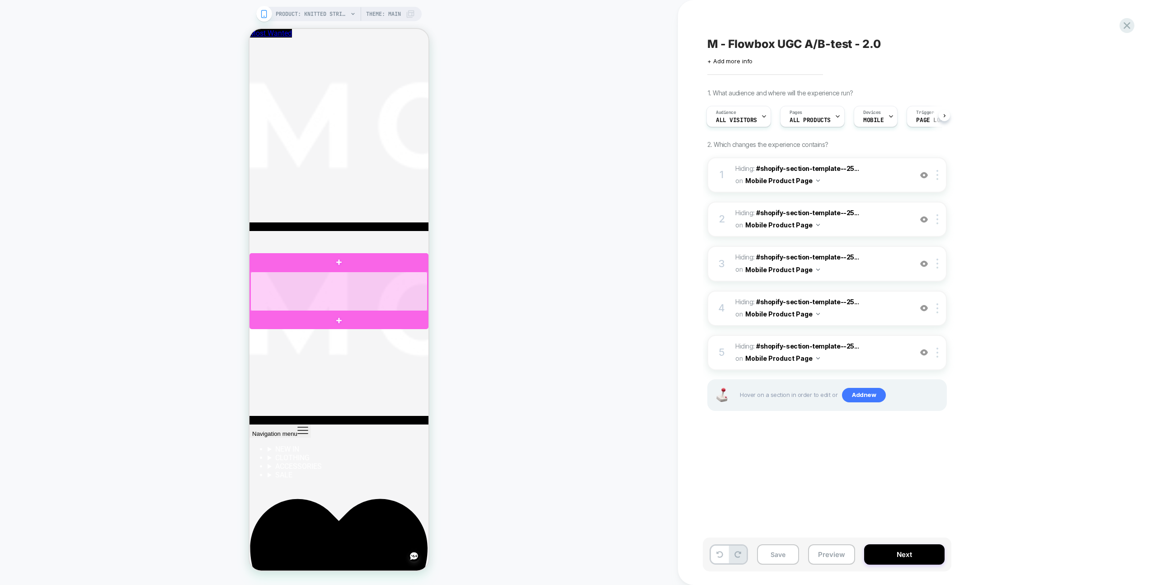
click at [413, 284] on div at bounding box center [338, 291] width 177 height 39
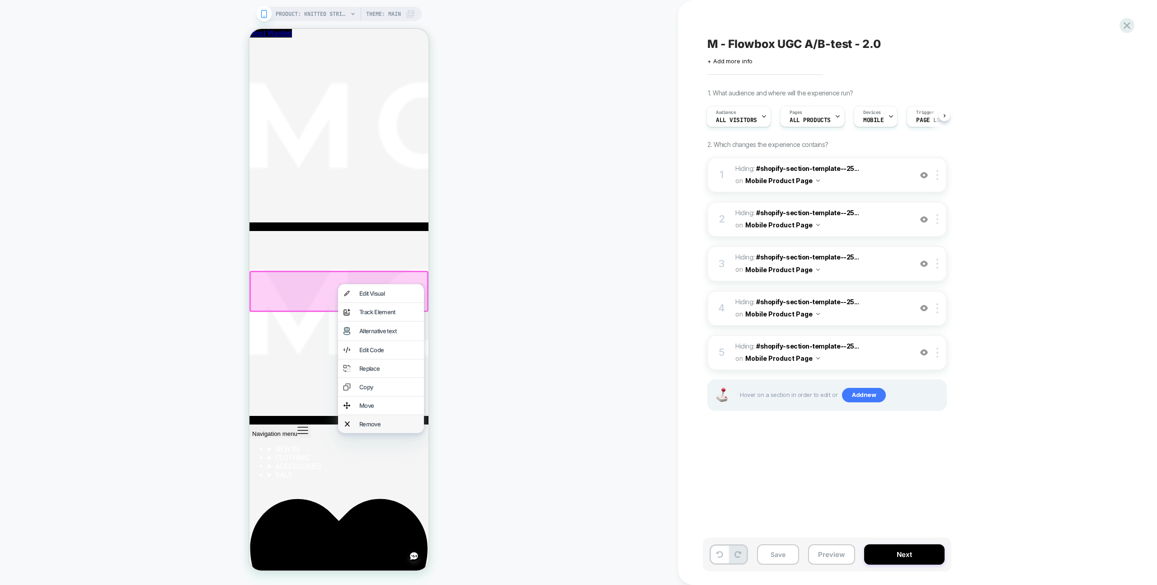
click at [385, 428] on div "Remove" at bounding box center [388, 423] width 59 height 7
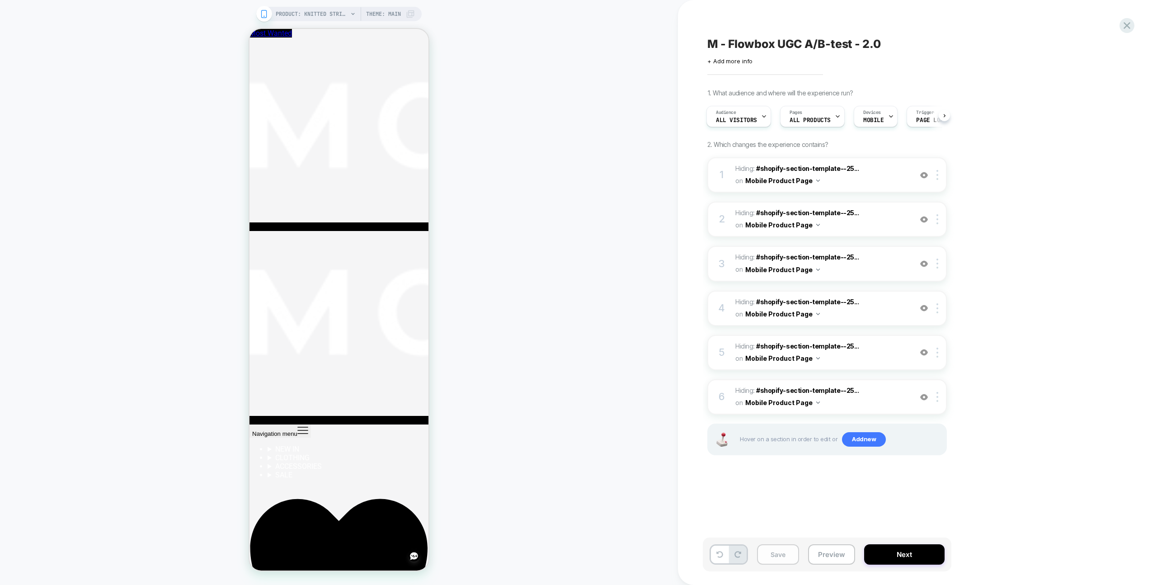
click at [779, 552] on button "Save" at bounding box center [778, 554] width 42 height 20
click at [329, 14] on span "PRODUCT: KNITTED STRIPED SHOPPER PINK" at bounding box center [312, 14] width 72 height 14
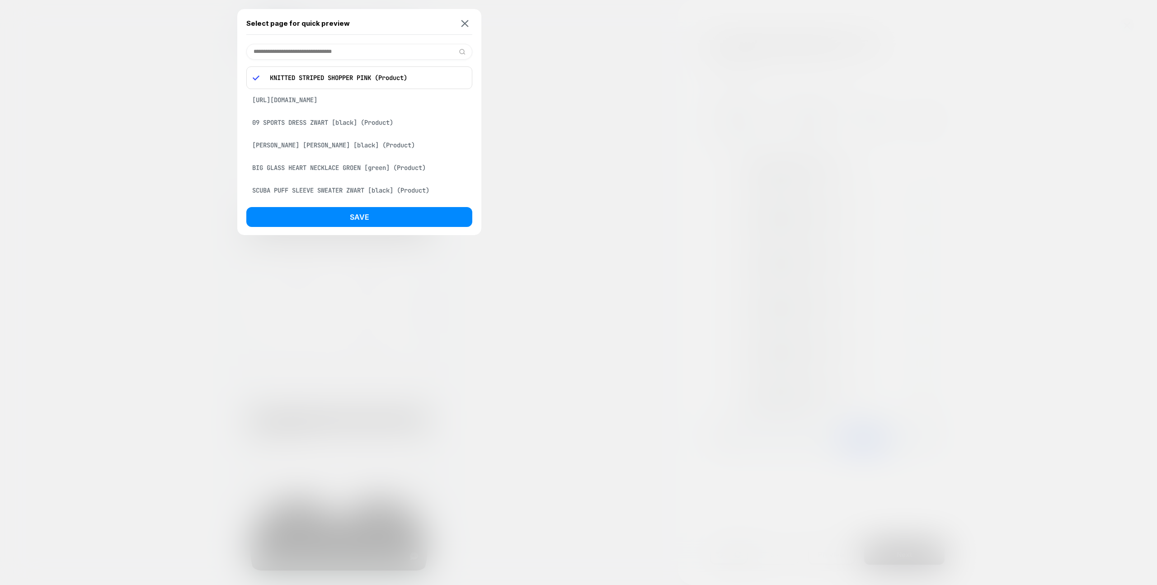
click at [331, 52] on input at bounding box center [359, 52] width 226 height 16
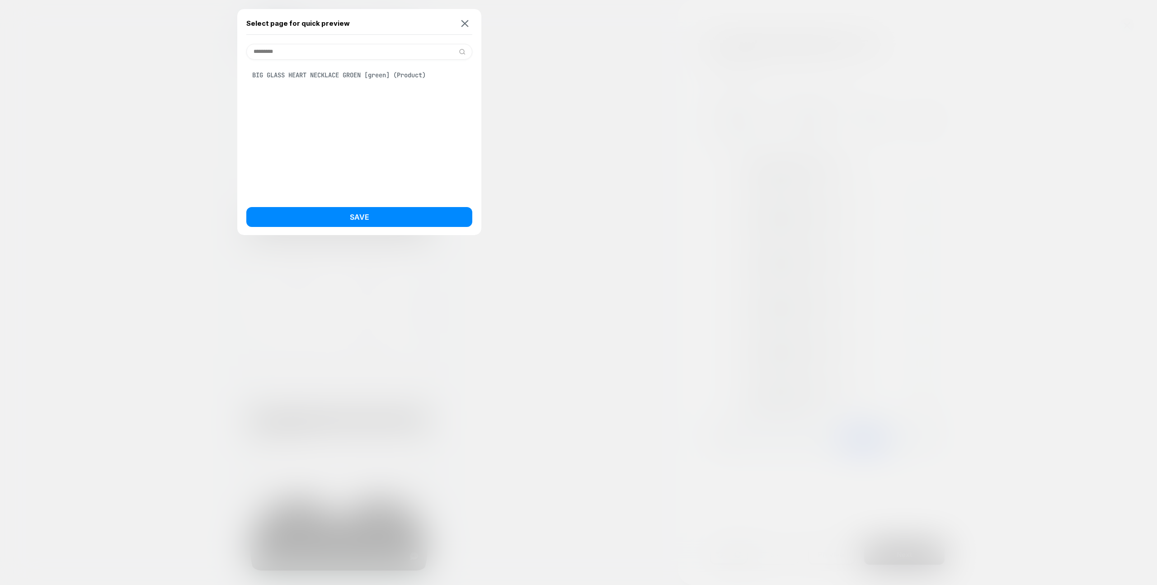
type input "*********"
click at [345, 71] on div "BIG GLASS HEART NECKLACE GROEN [green] (Product)" at bounding box center [359, 74] width 226 height 17
click at [405, 220] on button "Save" at bounding box center [359, 217] width 226 height 20
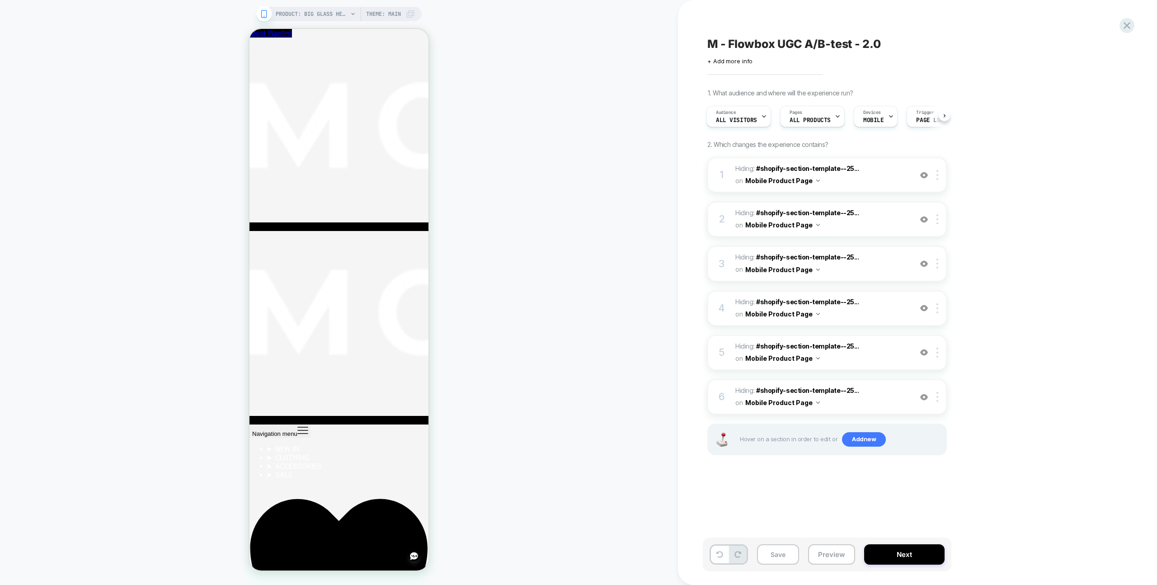
scroll to position [0, 1]
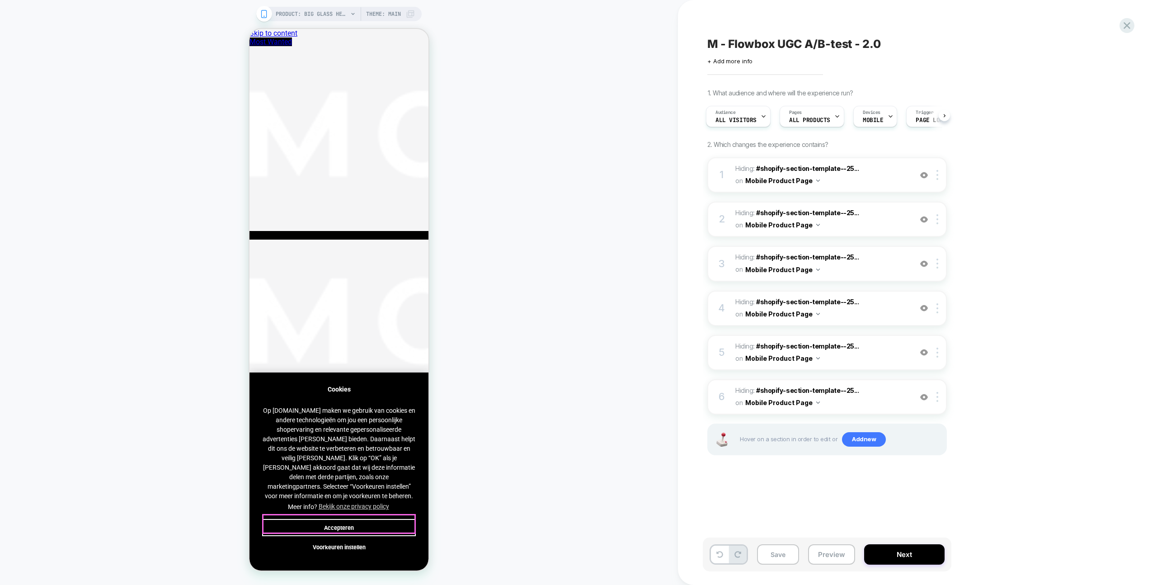
click at [366, 523] on button "Accepteren" at bounding box center [339, 527] width 154 height 17
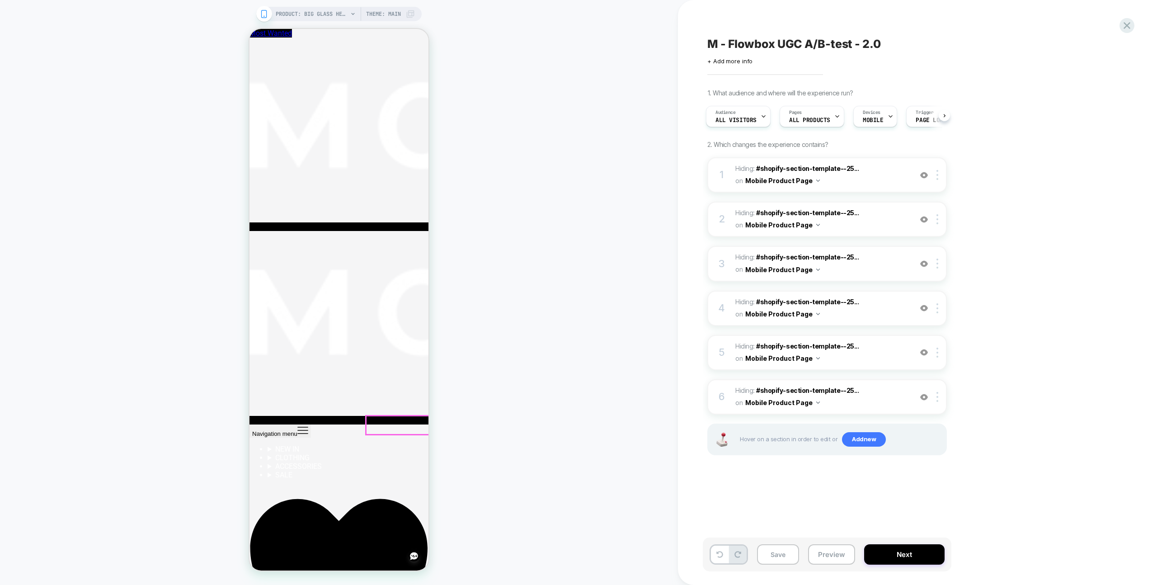
scroll to position [311, 0]
click at [330, 16] on span "PRODUCT: BIG GLASS HEART NECKLACE GROEN [green]" at bounding box center [312, 14] width 72 height 14
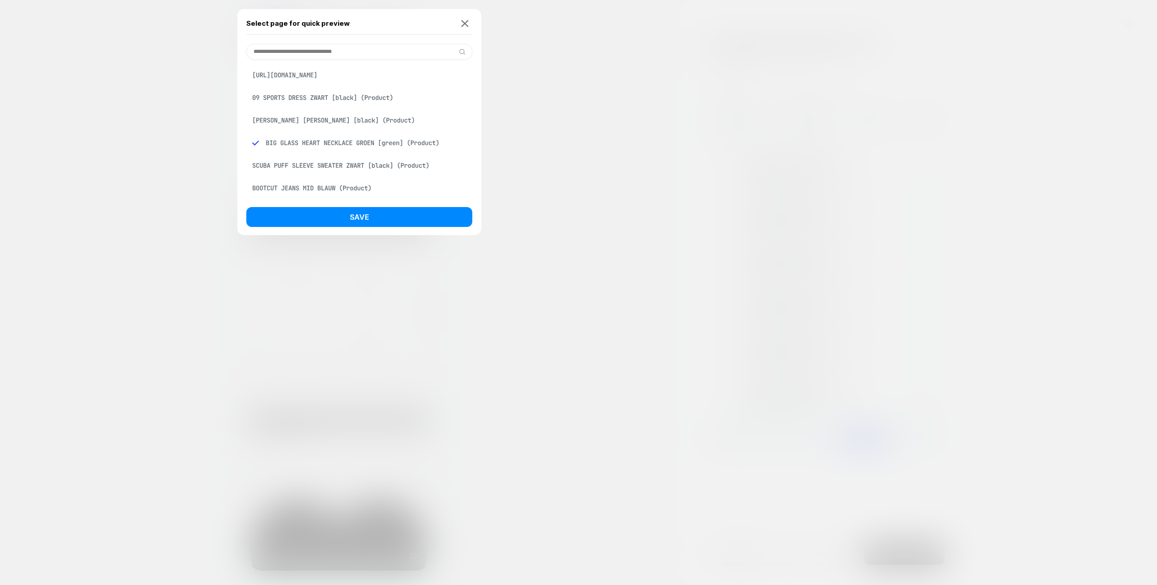
click at [334, 44] on input at bounding box center [359, 52] width 226 height 16
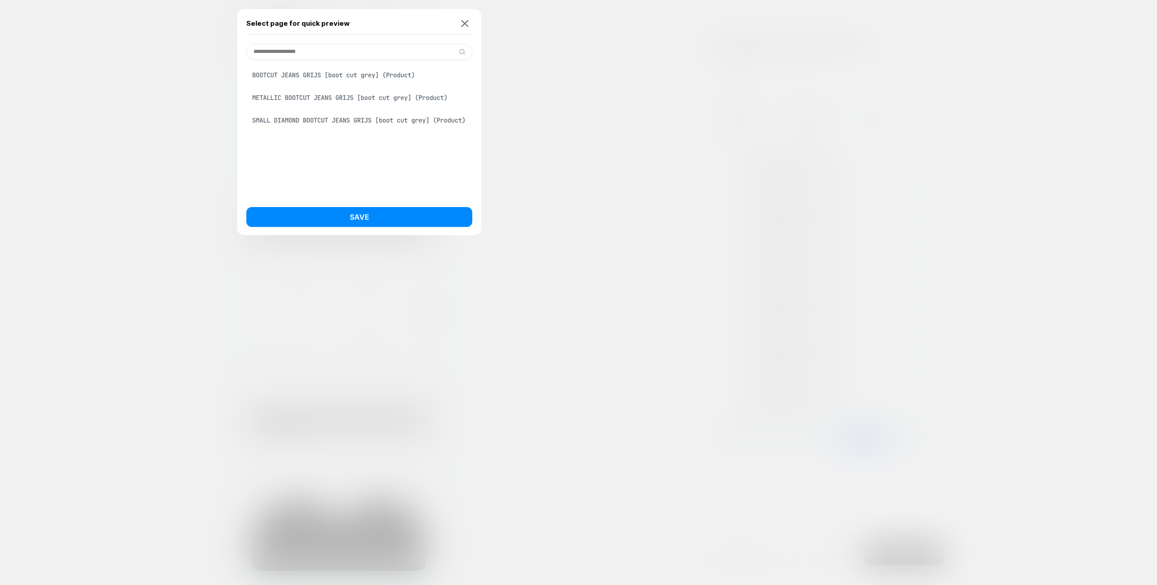
type input "**********"
click at [334, 75] on div "BOOTCUT JEANS GRIJS [boot cut grey] (Product)" at bounding box center [359, 74] width 226 height 17
click at [369, 208] on button "Save" at bounding box center [359, 217] width 226 height 20
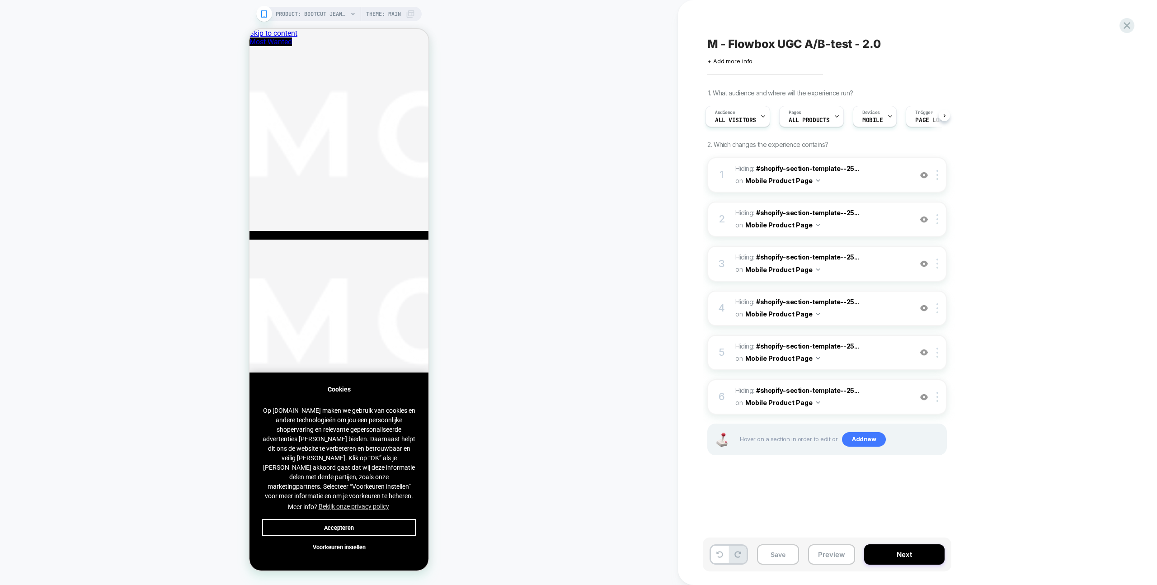
scroll to position [0, 0]
click at [389, 523] on button "Accepteren" at bounding box center [339, 527] width 154 height 17
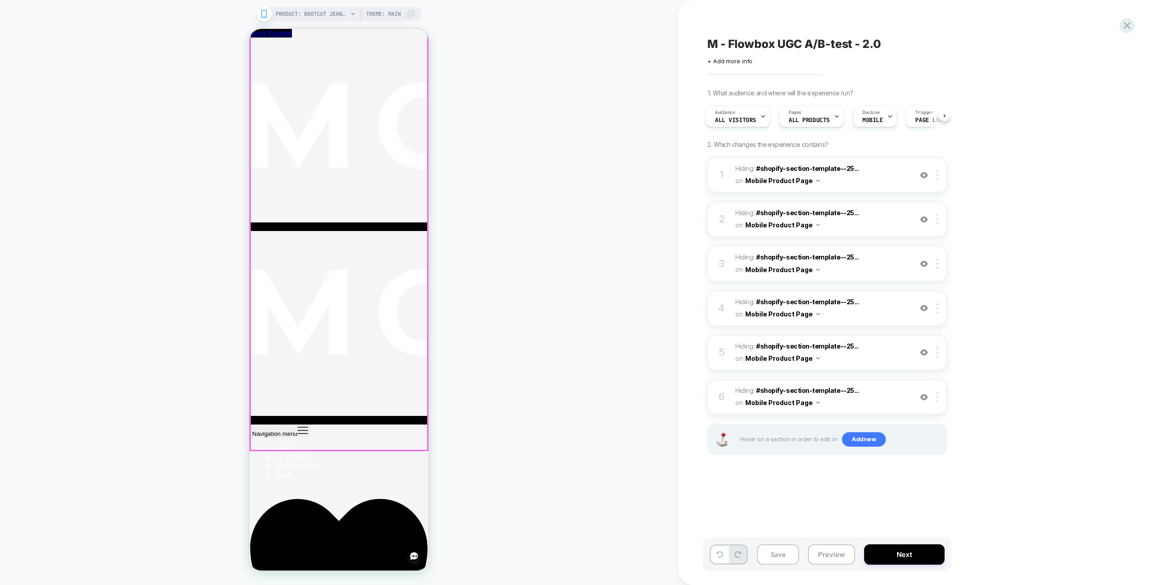
scroll to position [581, 0]
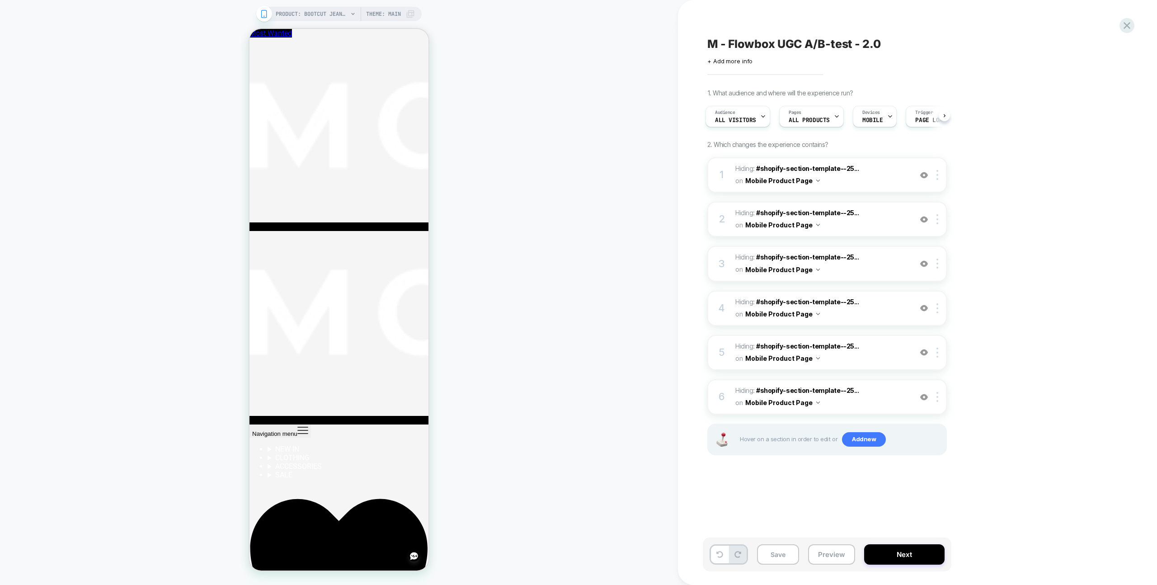
click at [327, 18] on span "PRODUCT: BOOTCUT JEANS GRIJS [boot cut grey]" at bounding box center [312, 14] width 72 height 14
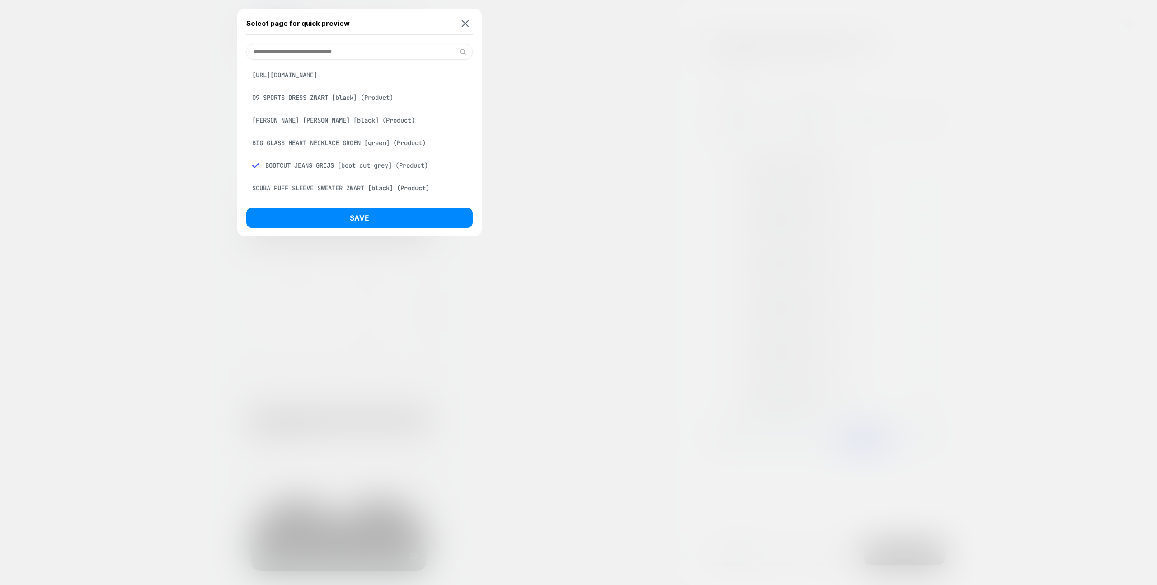
click at [320, 57] on input at bounding box center [359, 52] width 226 height 16
type input "**********"
click at [340, 101] on div "SCUBA PINTUCK TAPE PANTS PETITE BURGUNDY (Product)" at bounding box center [359, 97] width 226 height 17
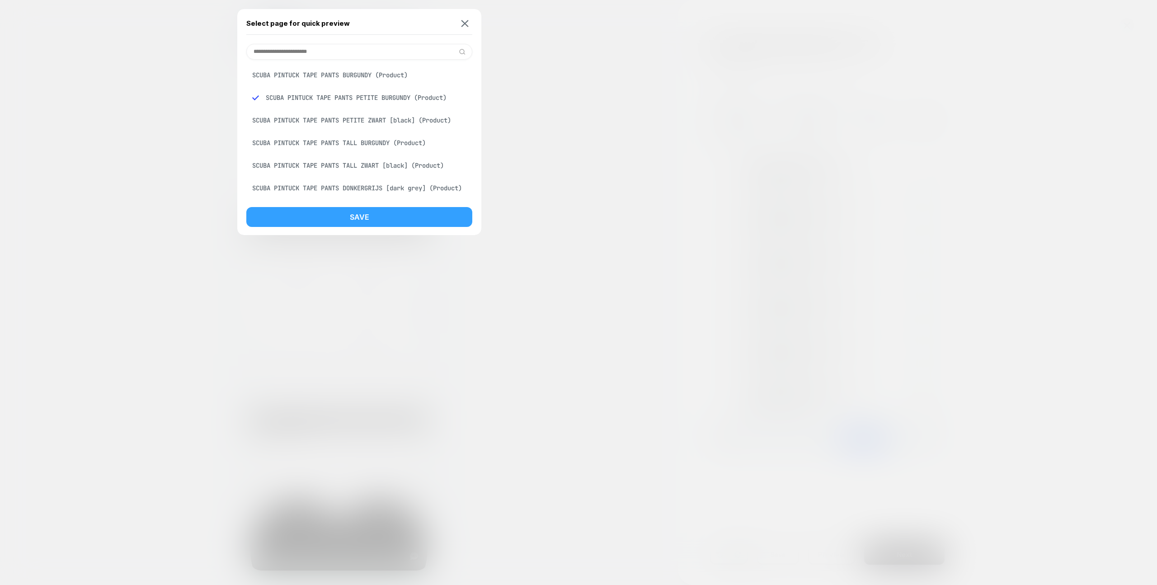
click at [425, 214] on button "Save" at bounding box center [359, 217] width 226 height 20
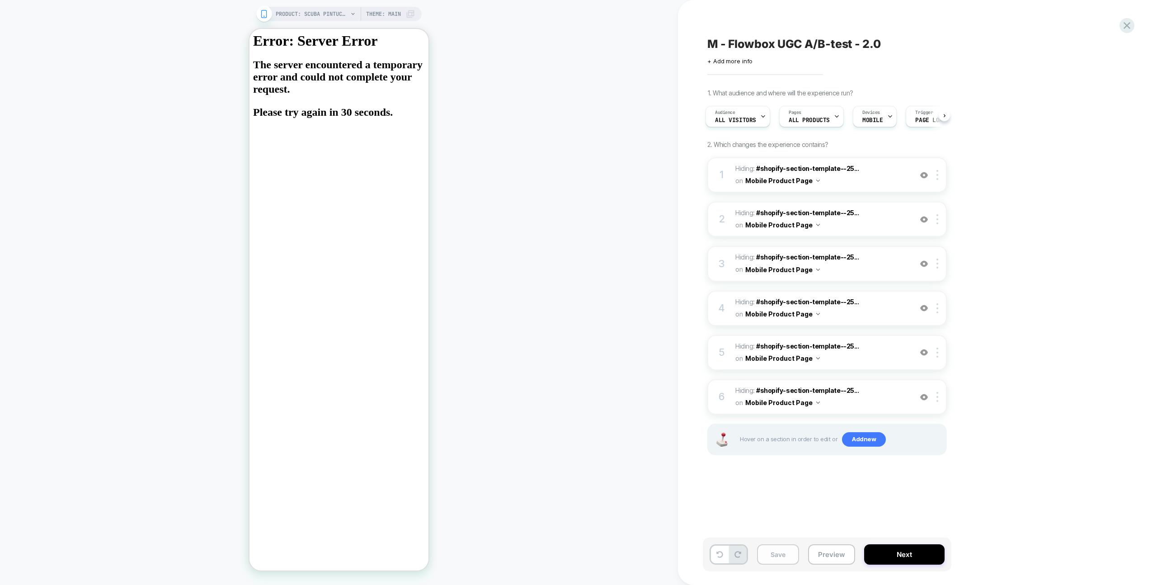
scroll to position [0, 2]
click at [785, 557] on button "Save" at bounding box center [778, 554] width 42 height 20
click at [777, 559] on button "Save" at bounding box center [778, 554] width 42 height 20
click at [814, 504] on div "M - Flowbox UGC A/B-test - 2.0 Click to edit experience details + Add more info…" at bounding box center [872, 292] width 339 height 567
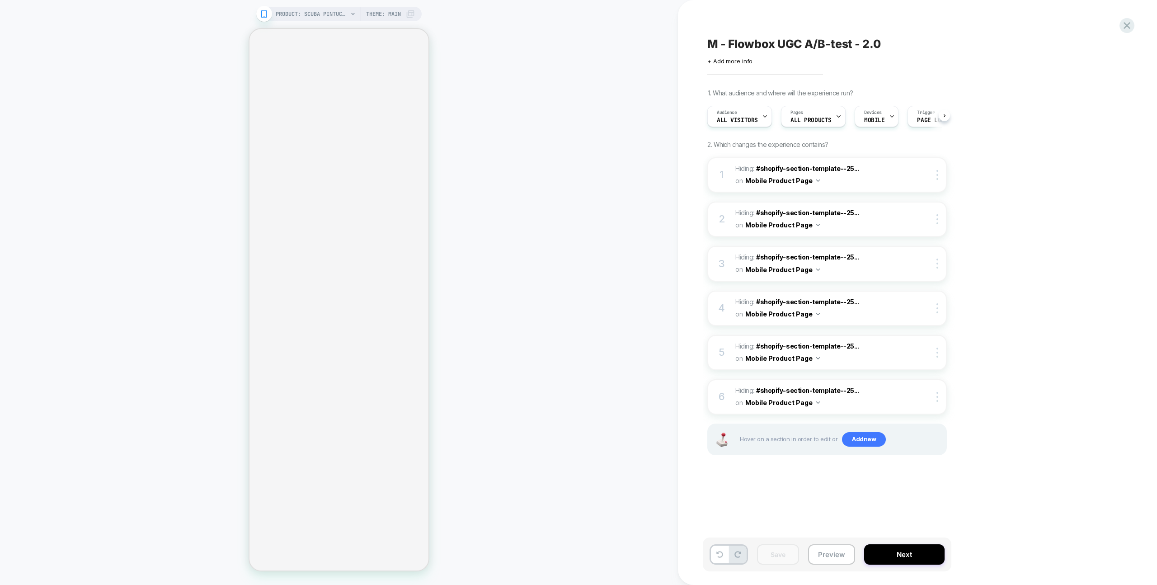
scroll to position [0, 0]
click at [830, 42] on span "M - Flowbox UGC A/B-test - 2.0" at bounding box center [794, 44] width 174 height 14
click at [745, 61] on span "+ Add more info" at bounding box center [729, 60] width 45 height 7
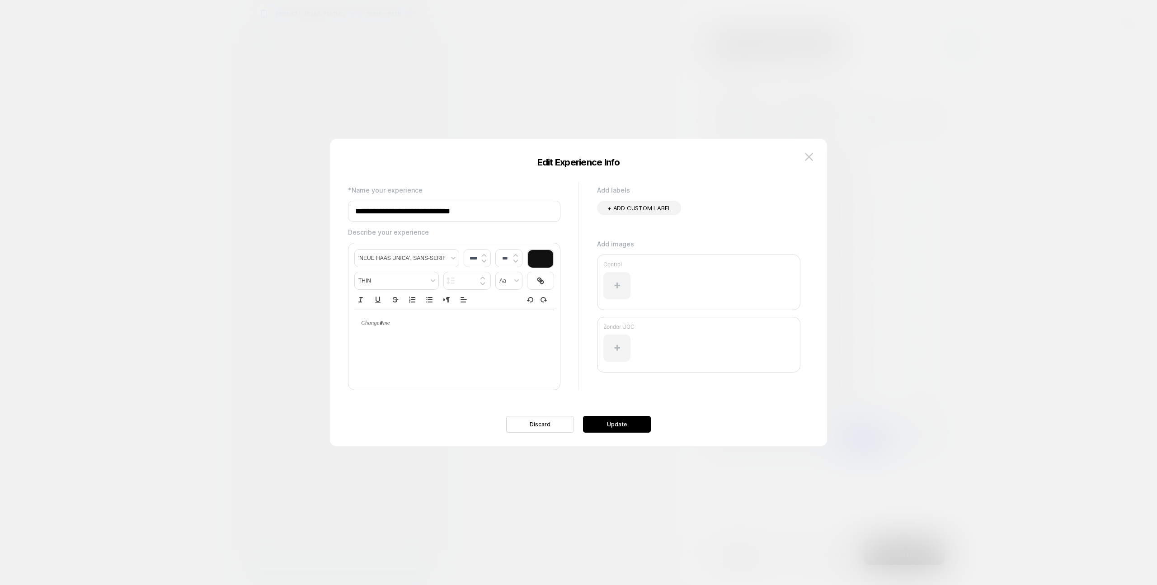
type input "****"
click at [470, 330] on div at bounding box center [454, 323] width 200 height 26
click at [391, 333] on div at bounding box center [454, 323] width 200 height 26
click at [636, 422] on button "Update" at bounding box center [617, 424] width 68 height 17
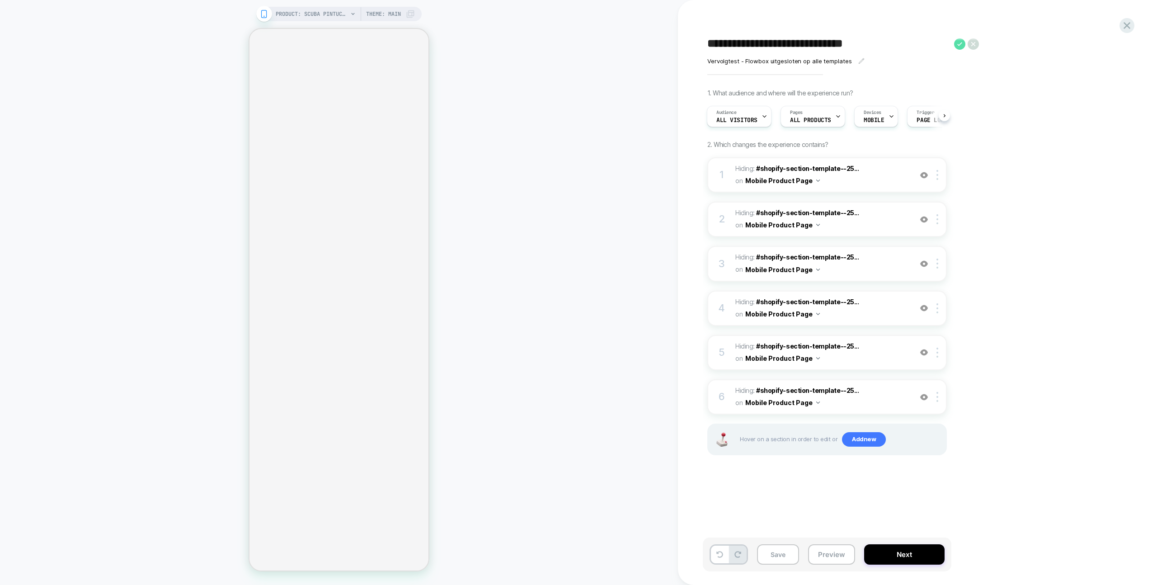
click at [958, 46] on icon at bounding box center [959, 43] width 11 height 11
click at [788, 559] on button "Save" at bounding box center [778, 554] width 42 height 20
click at [632, 383] on div "PRODUCT: SCUBA PINTUCK TAPE PANTS PETITE BURGUNDY PRODUCT: SCUBA PINTUCK TAPE P…" at bounding box center [339, 292] width 678 height 567
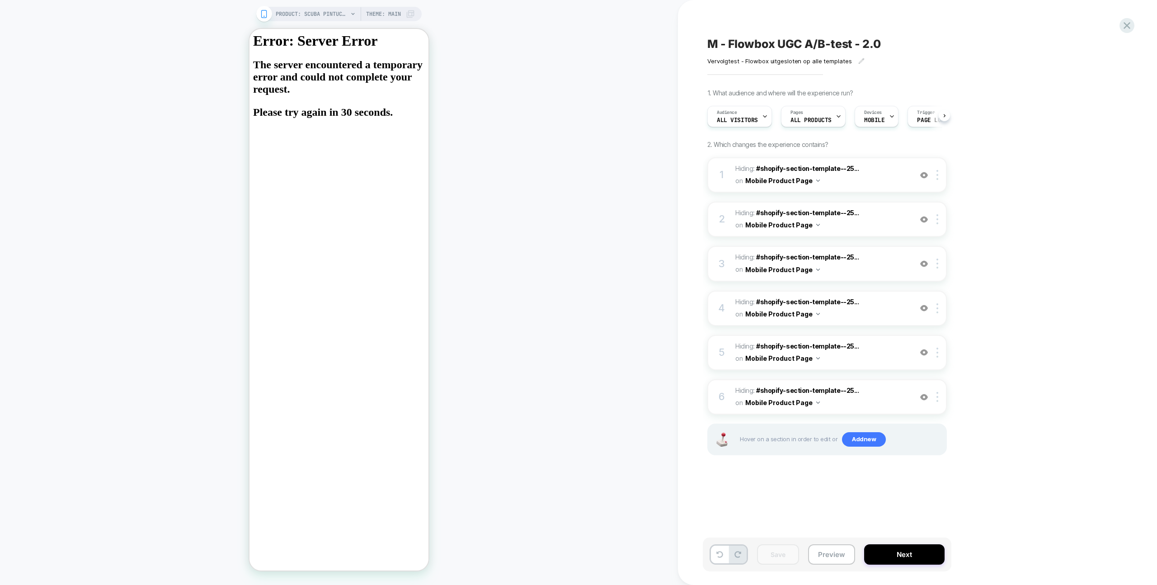
scroll to position [0, 0]
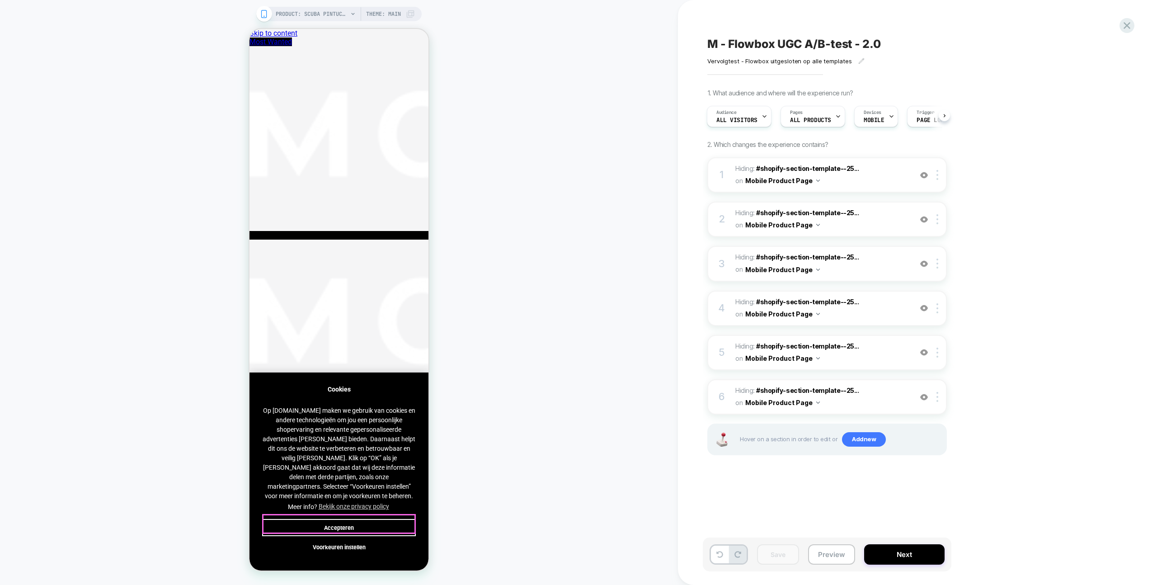
click at [357, 524] on button "Accepteren" at bounding box center [339, 527] width 154 height 17
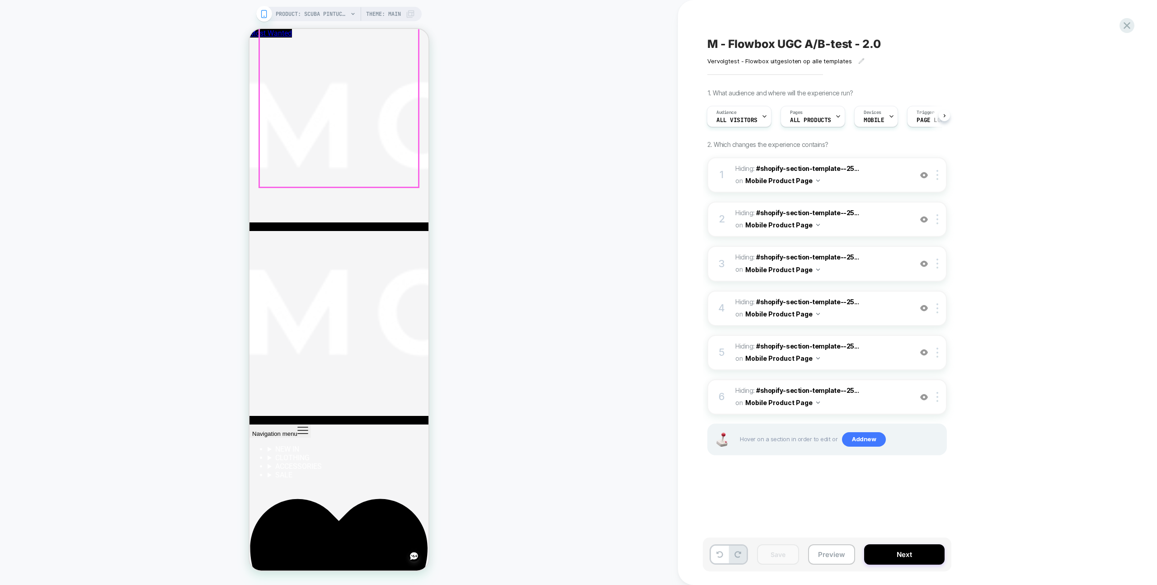
scroll to position [870, 0]
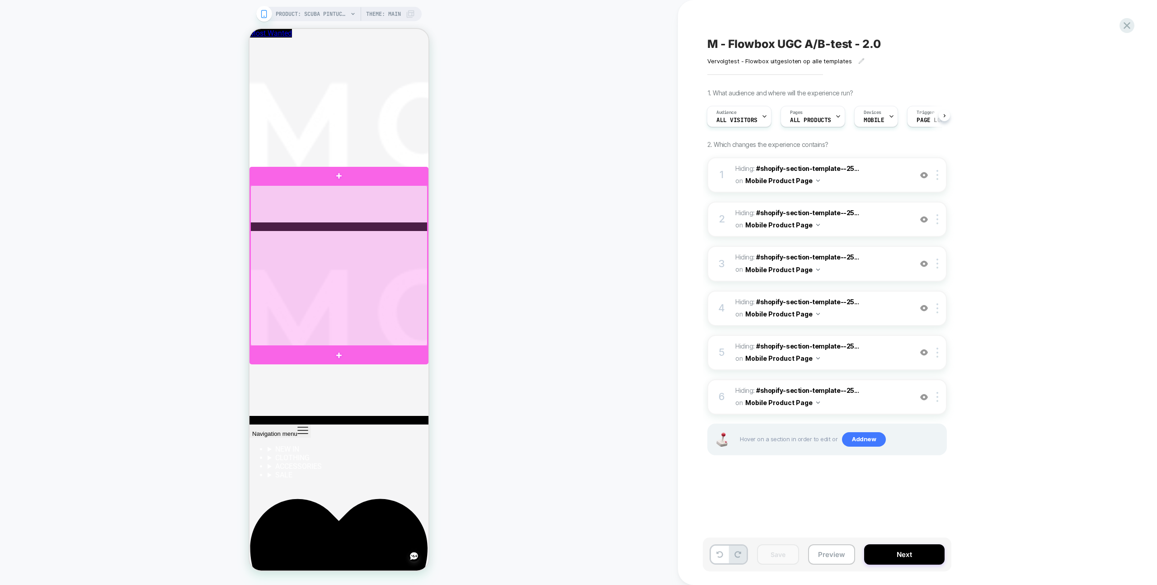
click at [418, 344] on div at bounding box center [338, 265] width 177 height 160
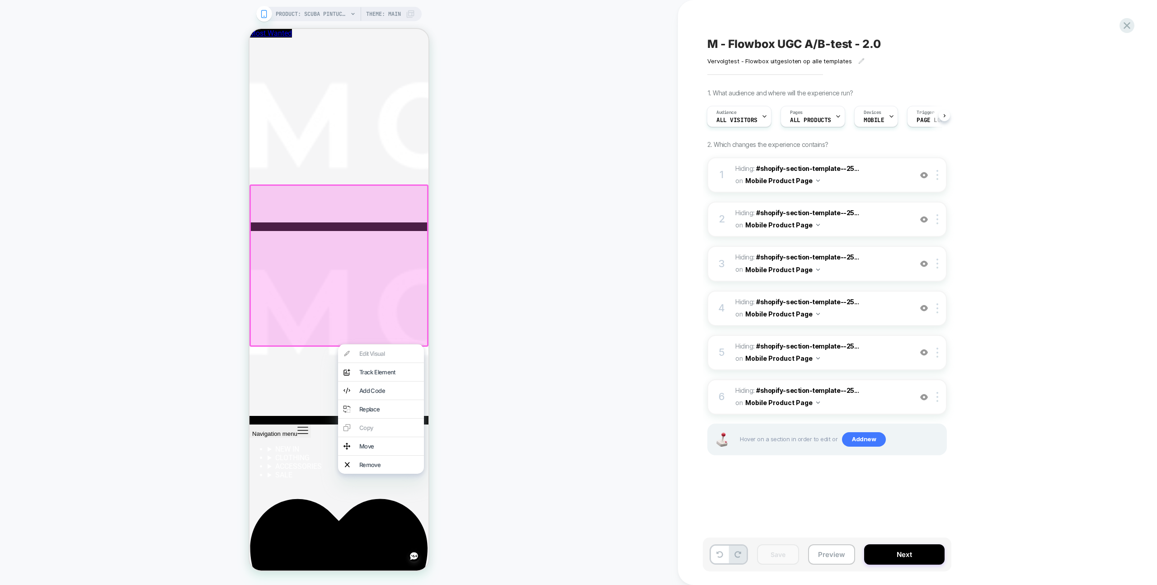
drag, startPoint x: 402, startPoint y: 478, endPoint x: 393, endPoint y: 411, distance: 67.1
click at [402, 468] on div "Remove" at bounding box center [388, 464] width 59 height 7
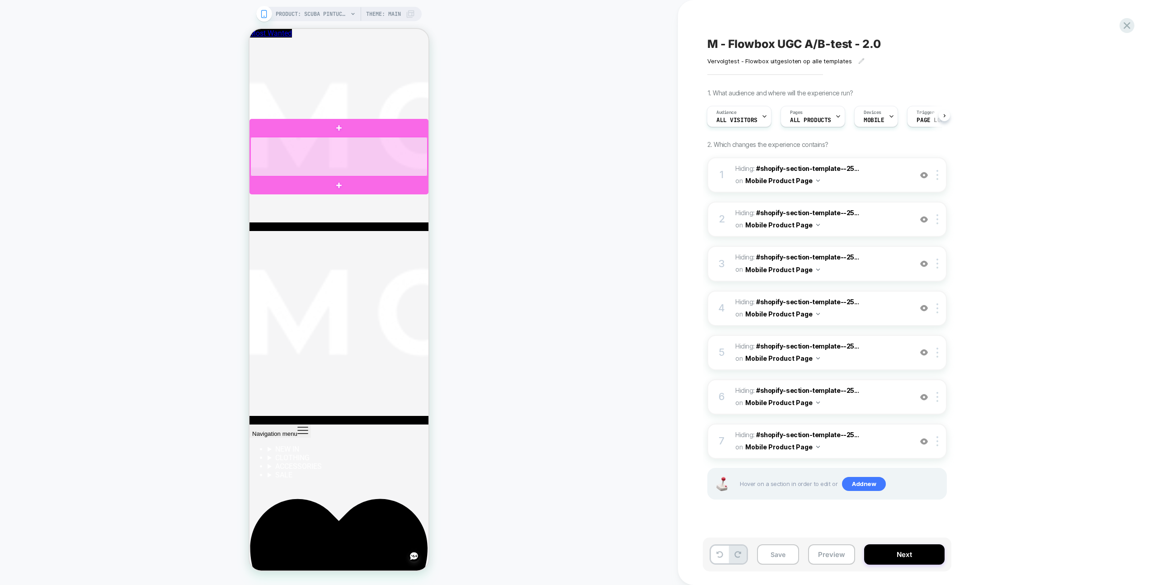
click at [372, 152] on div at bounding box center [338, 156] width 177 height 39
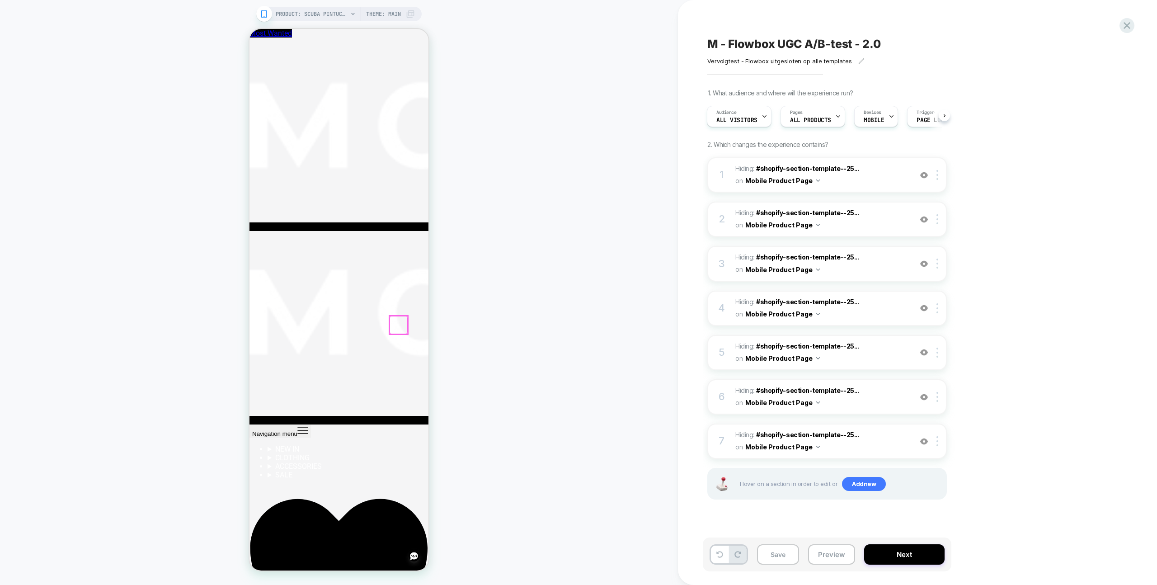
scroll to position [0, 107]
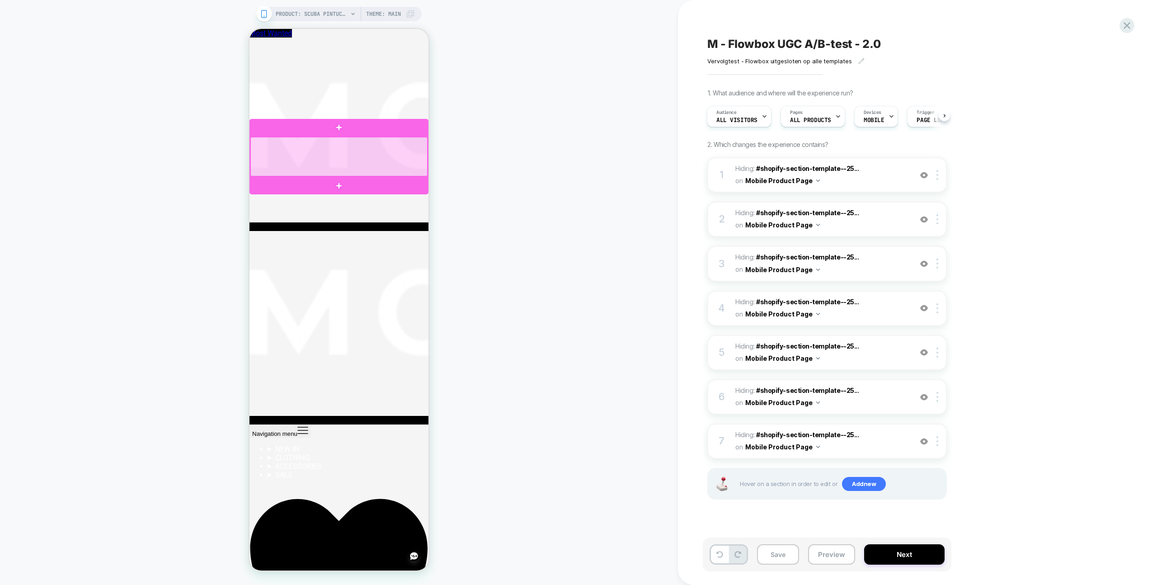
click at [353, 151] on div at bounding box center [338, 156] width 177 height 39
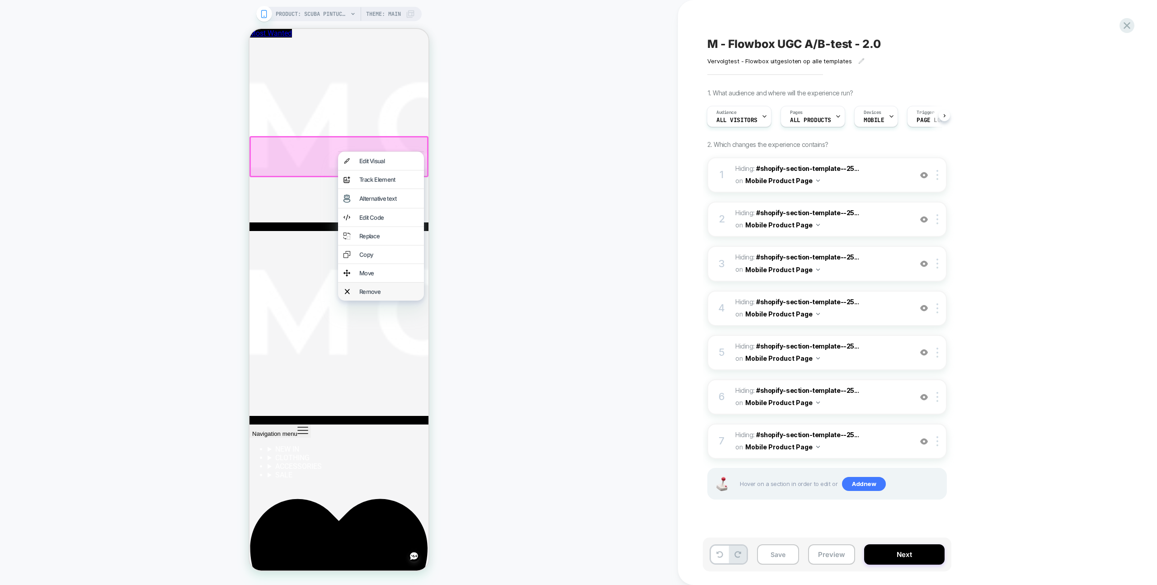
click at [387, 295] on div "Remove" at bounding box center [388, 291] width 59 height 7
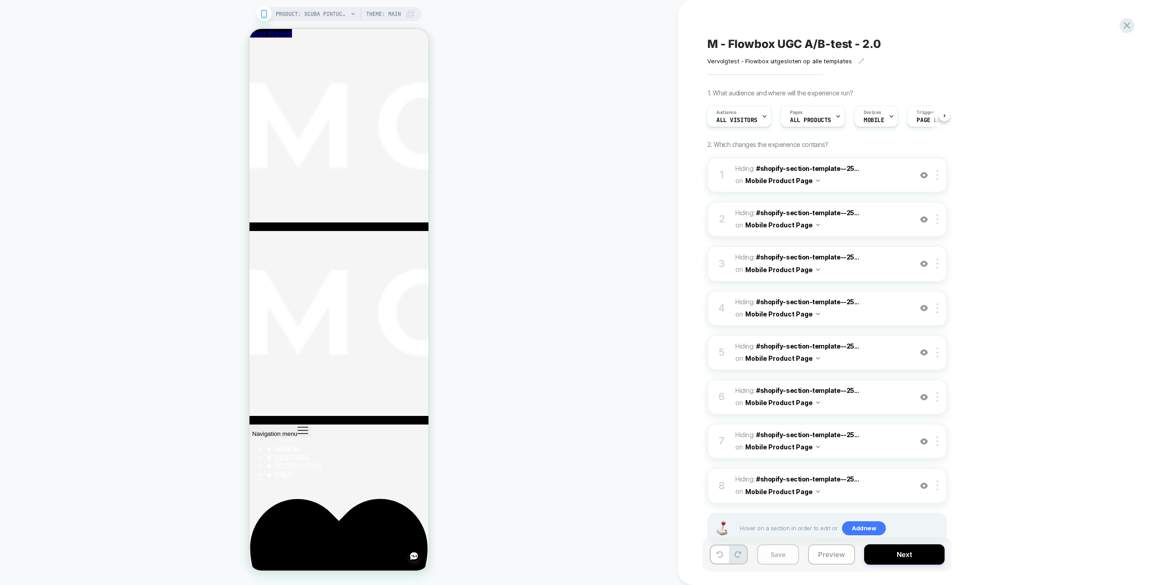
click at [786, 558] on button "Save" at bounding box center [778, 554] width 42 height 20
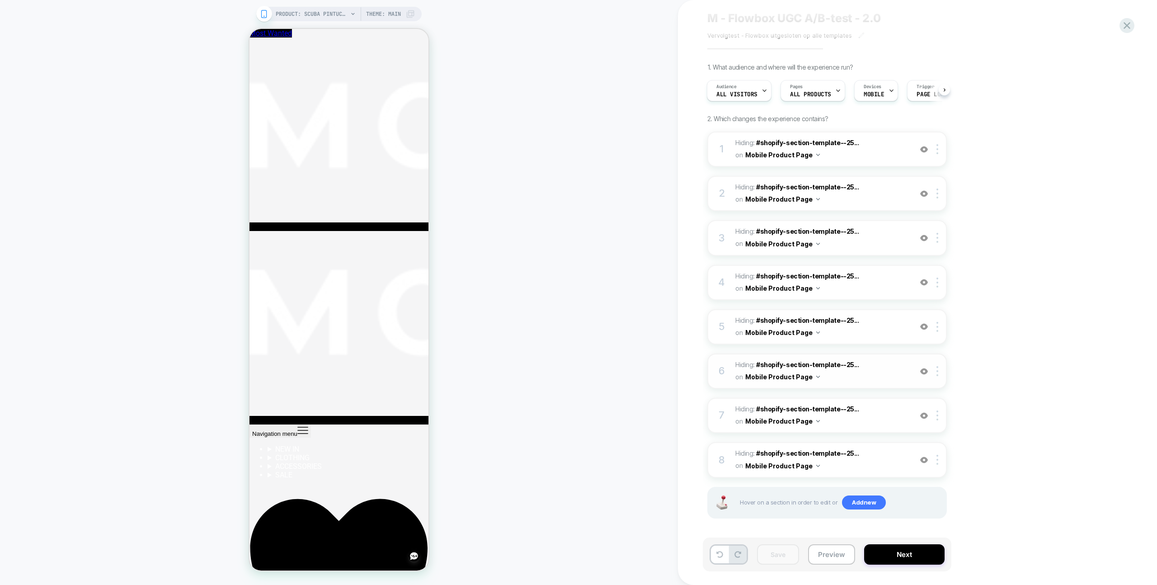
scroll to position [27, 0]
click at [309, 17] on span "PRODUCT: SCUBA PINTUCK TAPE PANTS PETITE BURGUNDY" at bounding box center [312, 14] width 72 height 14
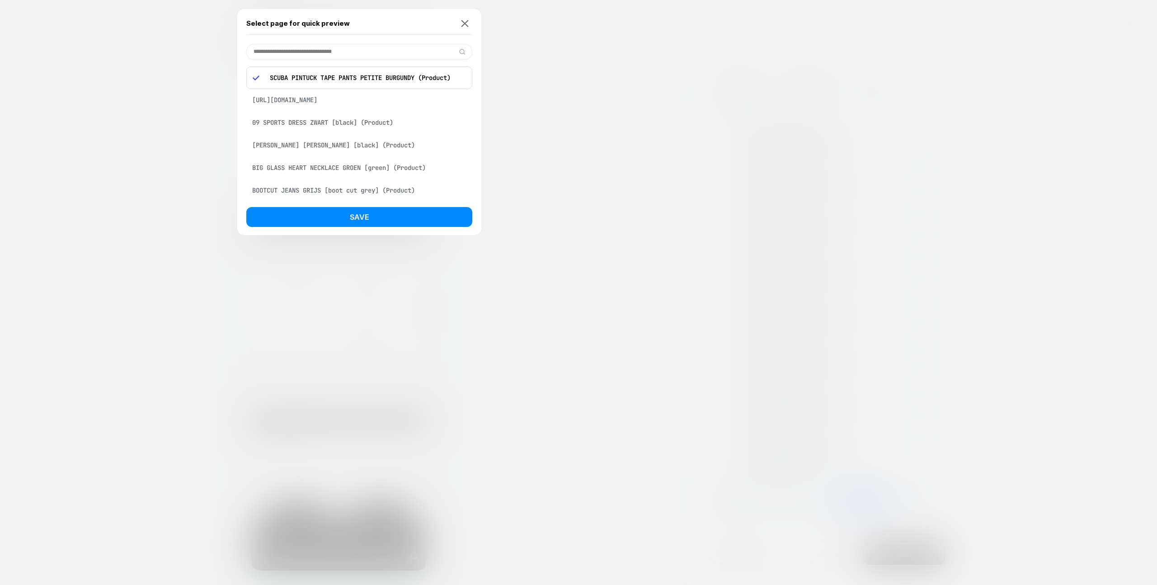
click at [327, 46] on input at bounding box center [359, 52] width 226 height 16
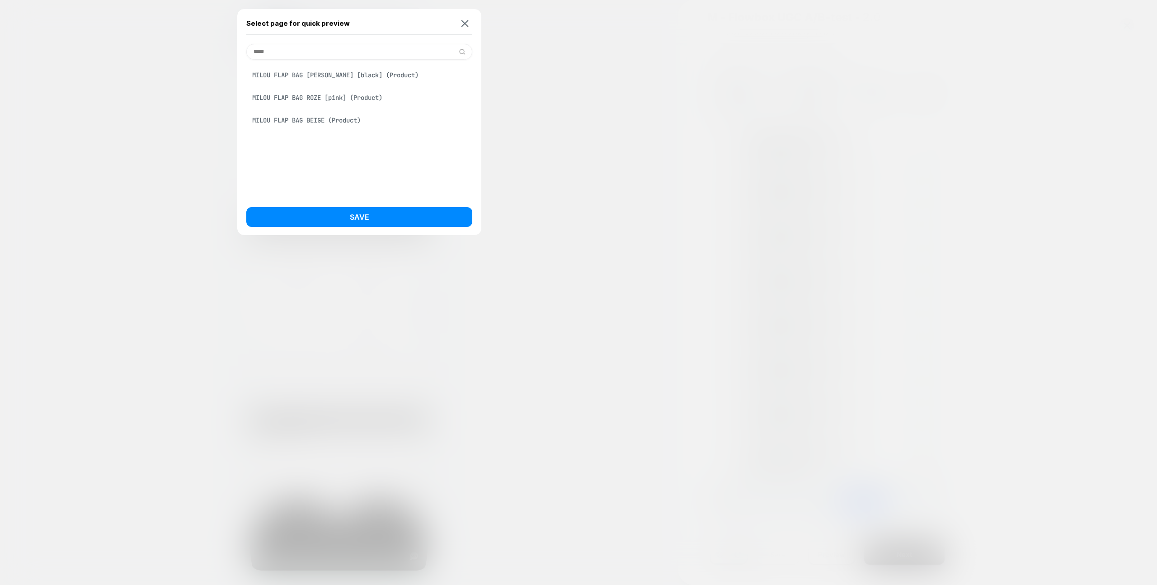
type input "*****"
click at [335, 94] on div "MILOU FLAP BAG ROZE [pink] (Product)" at bounding box center [359, 97] width 226 height 17
click at [393, 218] on button "Save" at bounding box center [359, 217] width 226 height 20
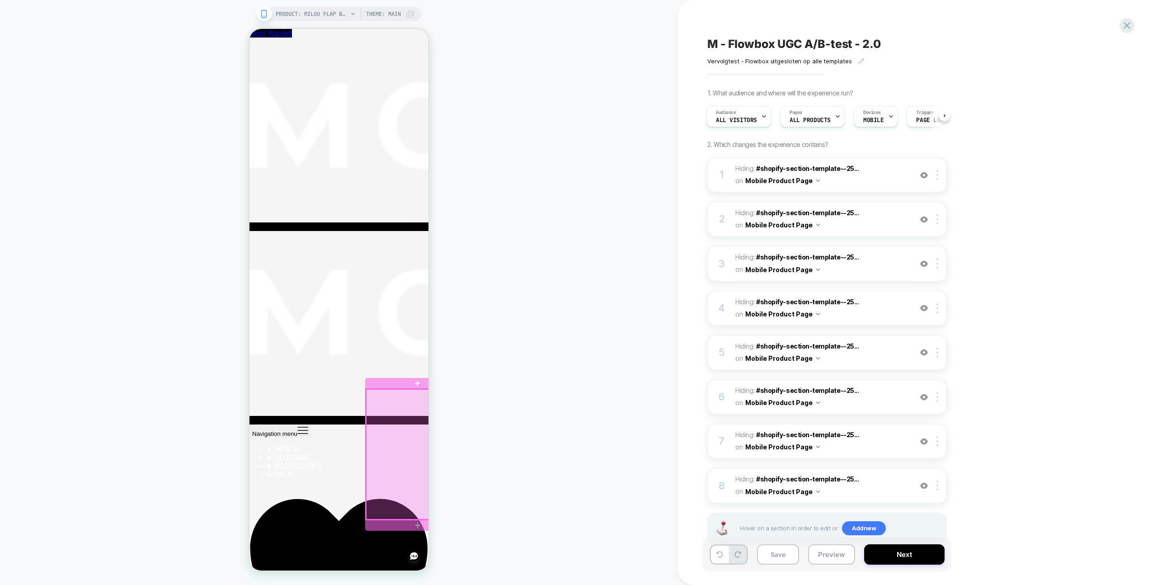
scroll to position [116, 0]
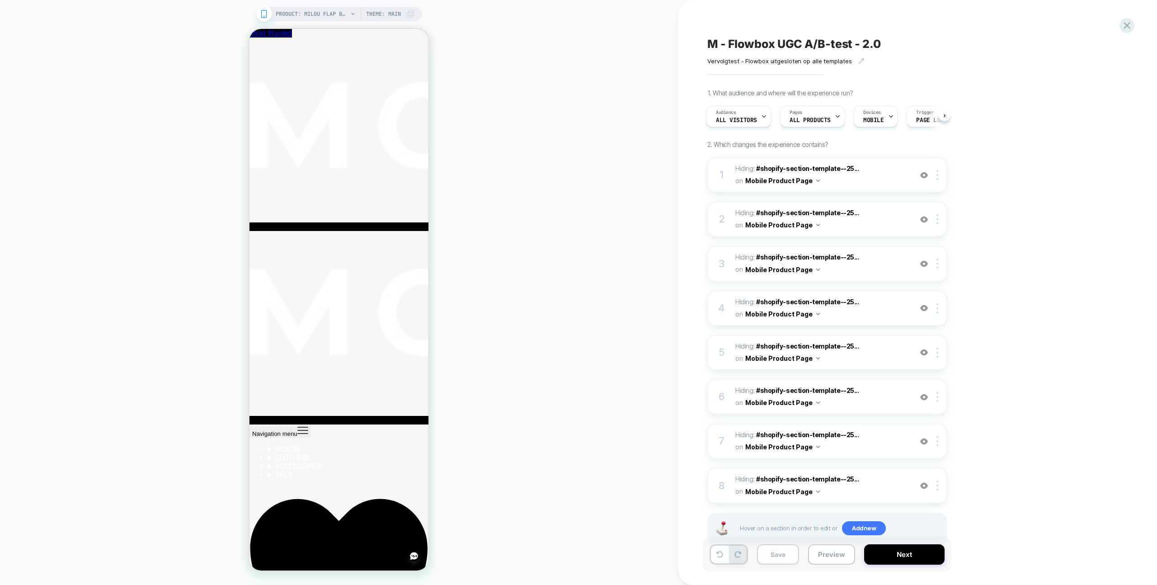
click at [785, 546] on button "Save" at bounding box center [778, 554] width 42 height 20
click at [1126, 25] on icon at bounding box center [1127, 25] width 12 height 12
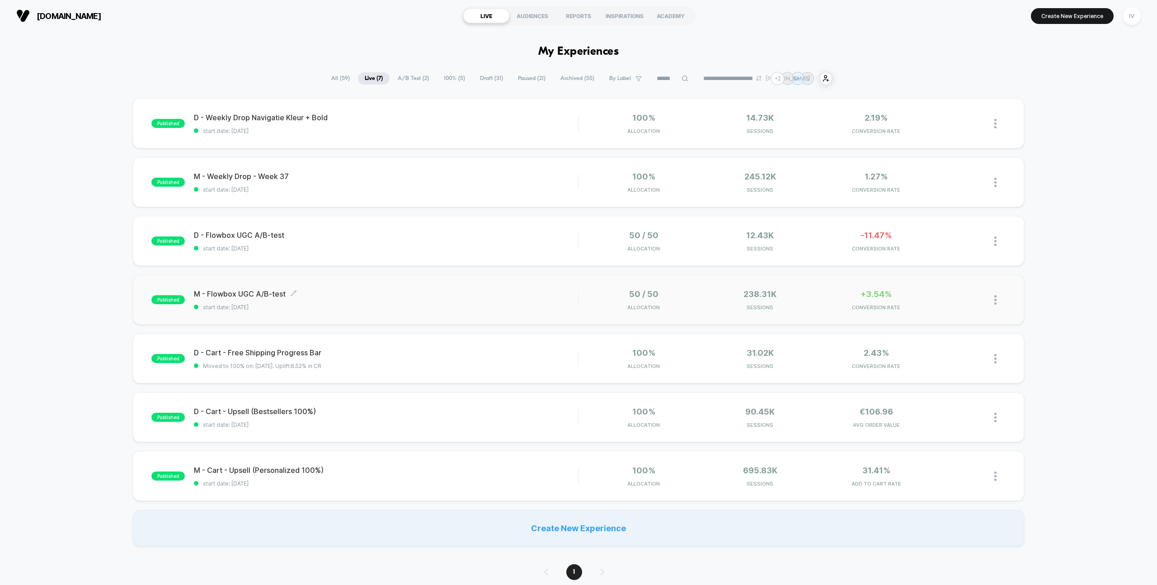
click at [421, 301] on div "M - Flowbox UGC A/B-test Click to edit experience details Click to edit experie…" at bounding box center [386, 299] width 384 height 21
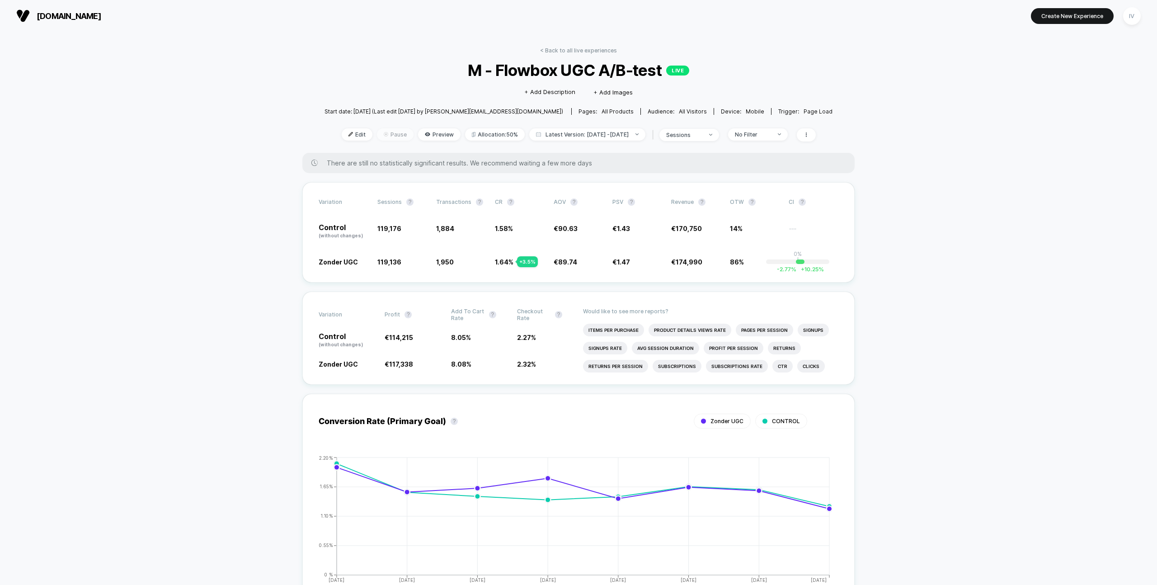
click at [384, 132] on img at bounding box center [386, 134] width 5 height 5
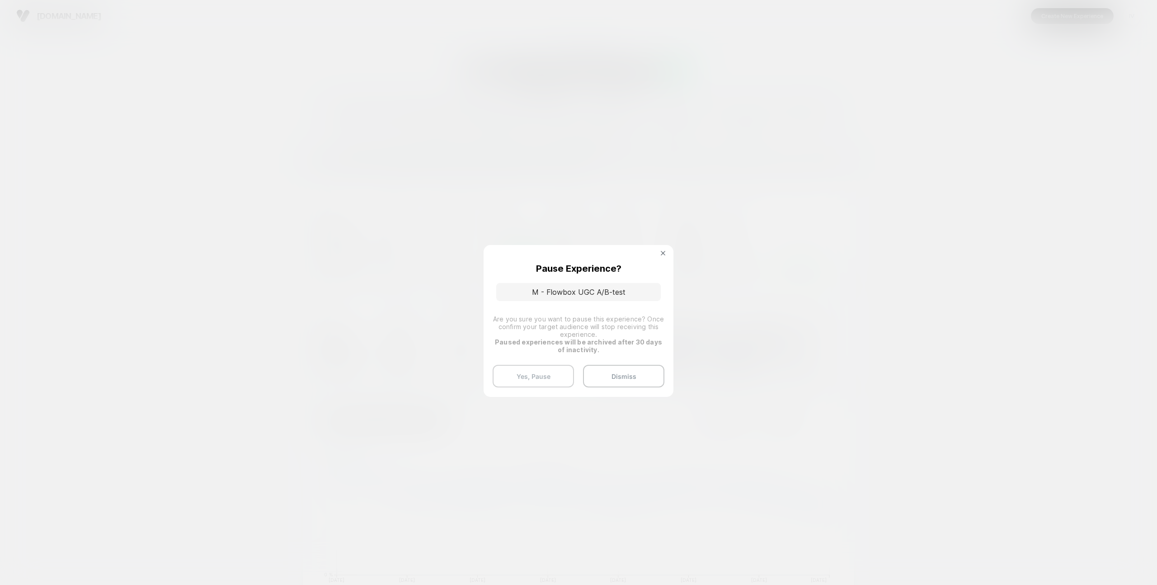
click at [551, 372] on button "Yes, Pause" at bounding box center [533, 376] width 81 height 23
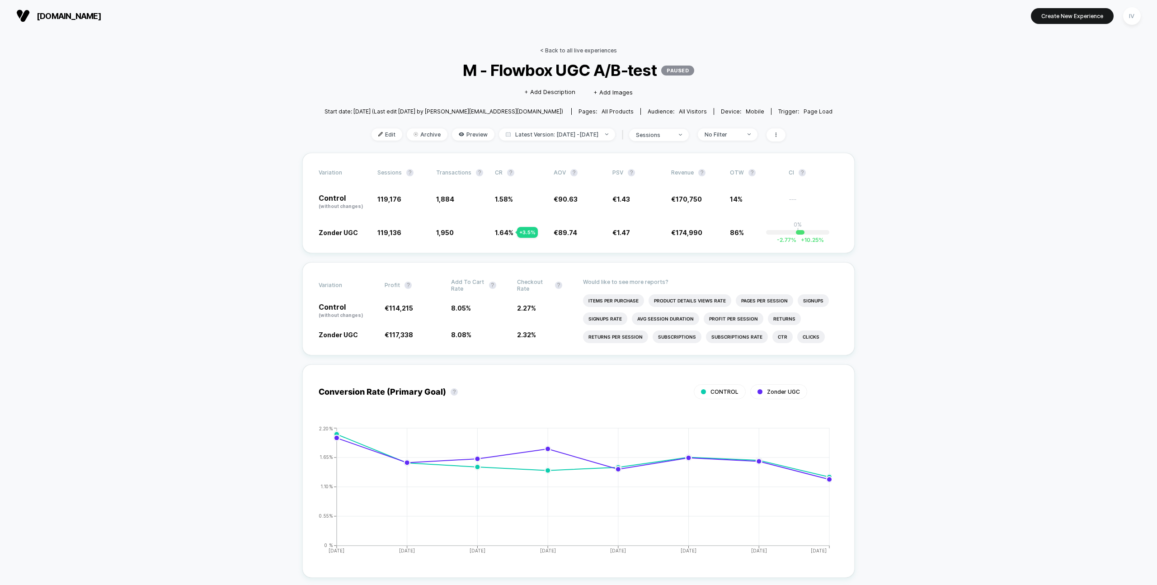
click at [585, 52] on link "< Back to all live experiences" at bounding box center [578, 50] width 77 height 7
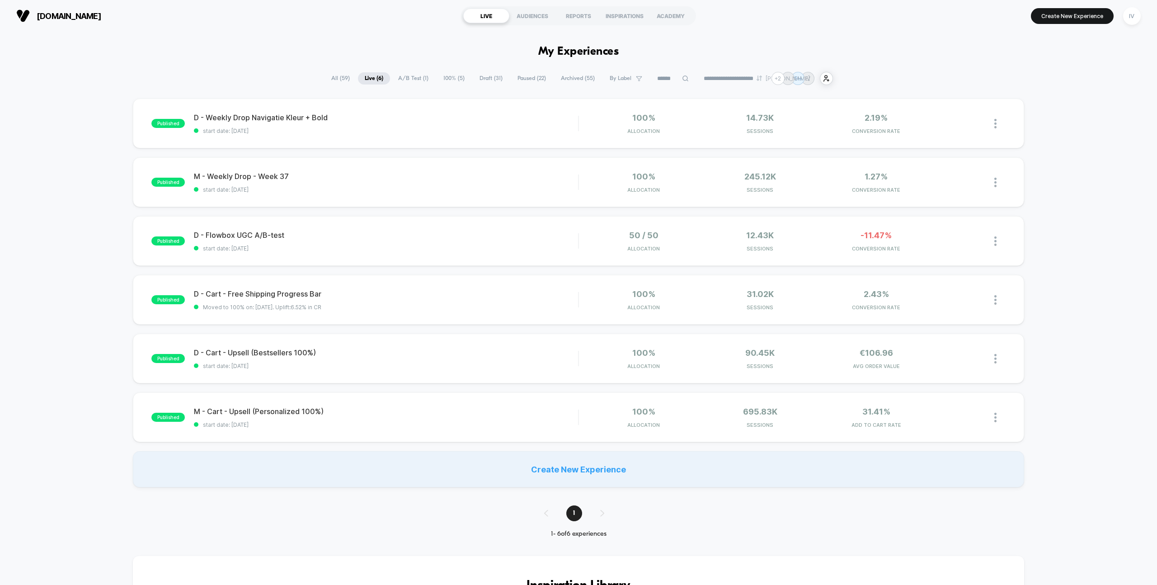
click at [503, 72] on div "**********" at bounding box center [579, 78] width 509 height 13
click at [493, 77] on span "Draft ( 31 )" at bounding box center [491, 78] width 37 height 12
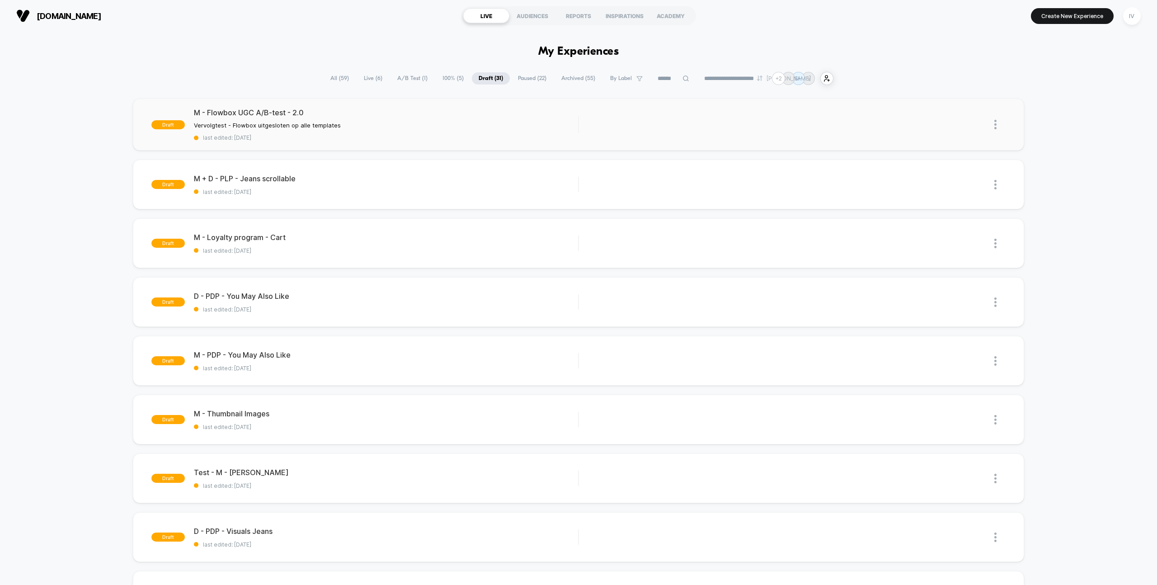
click at [440, 132] on div "M - Flowbox UGC A/B-test - 2.0 Vervolgtest - Flowbox uitgesloten op alle templa…" at bounding box center [386, 124] width 384 height 33
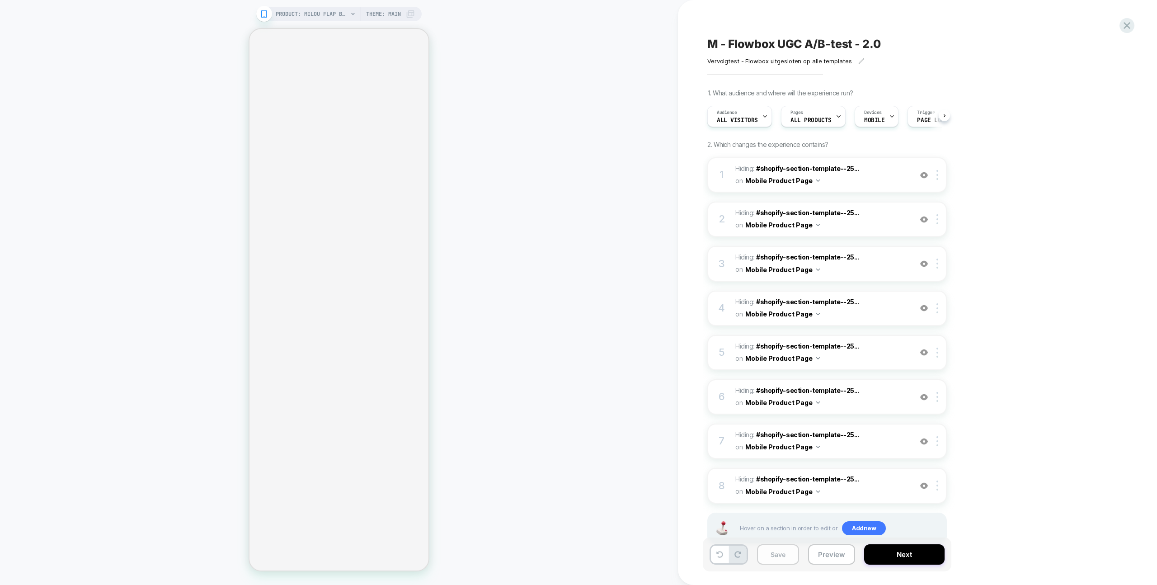
click at [784, 555] on button "Save" at bounding box center [778, 554] width 42 height 20
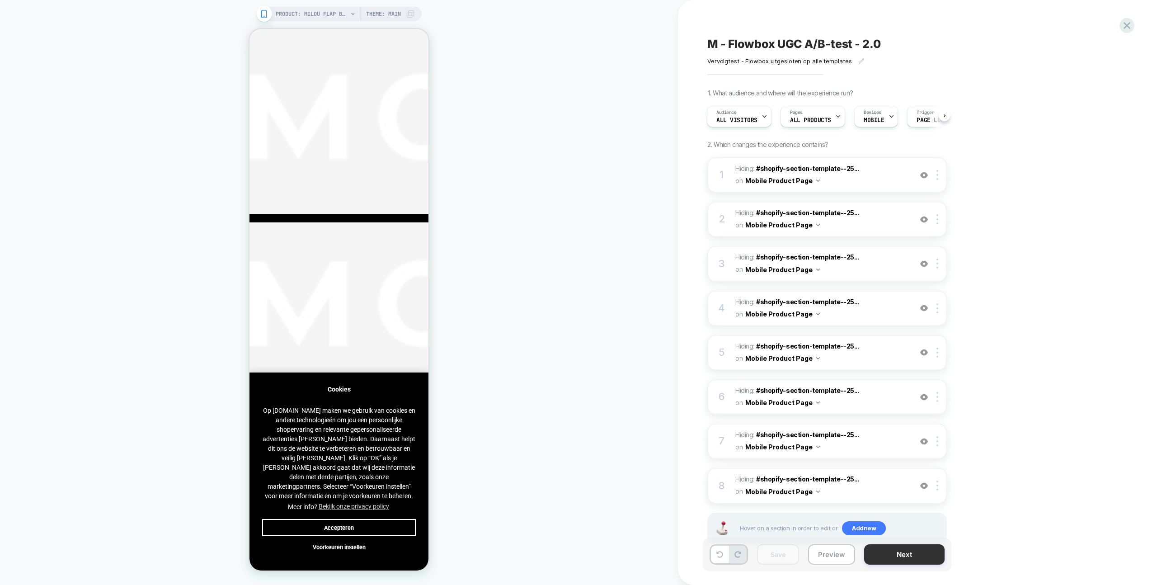
click at [928, 554] on button "Next" at bounding box center [904, 554] width 80 height 20
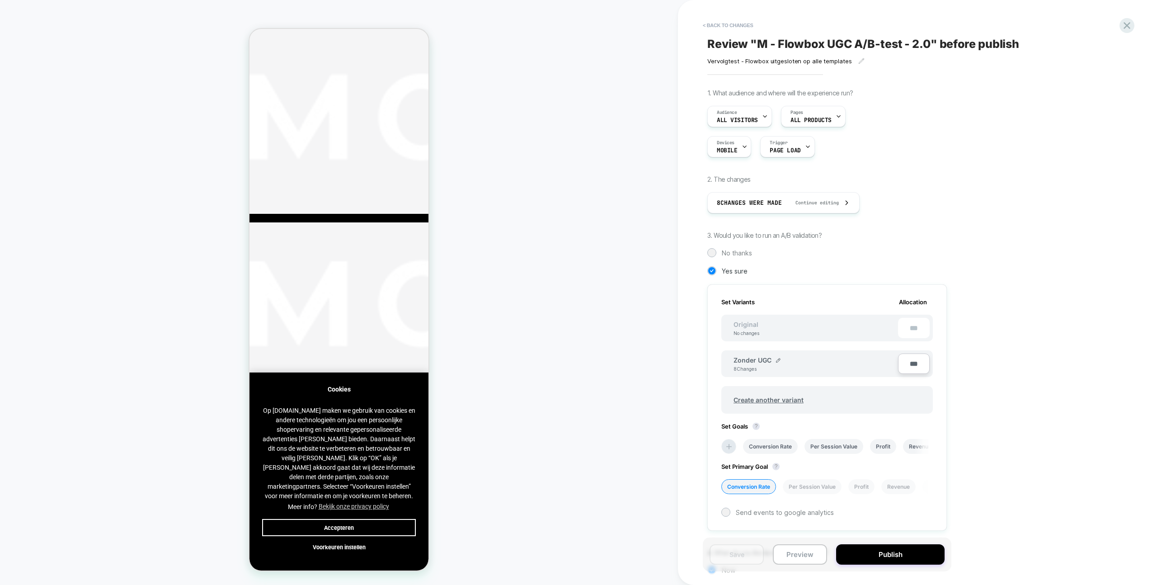
scroll to position [0, 1]
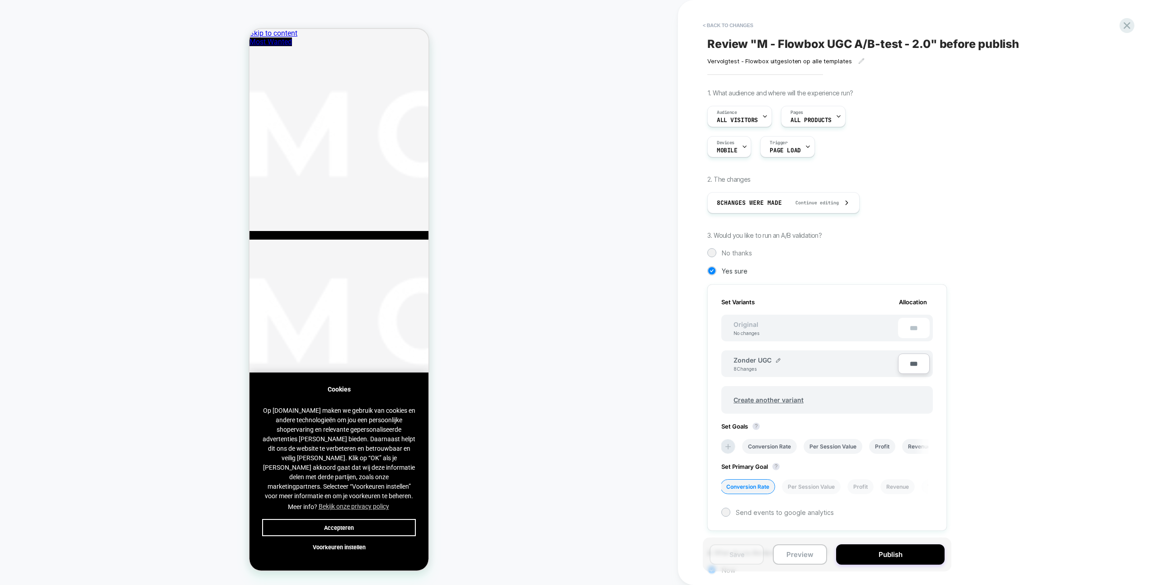
click at [744, 323] on span "Original" at bounding box center [746, 324] width 43 height 8
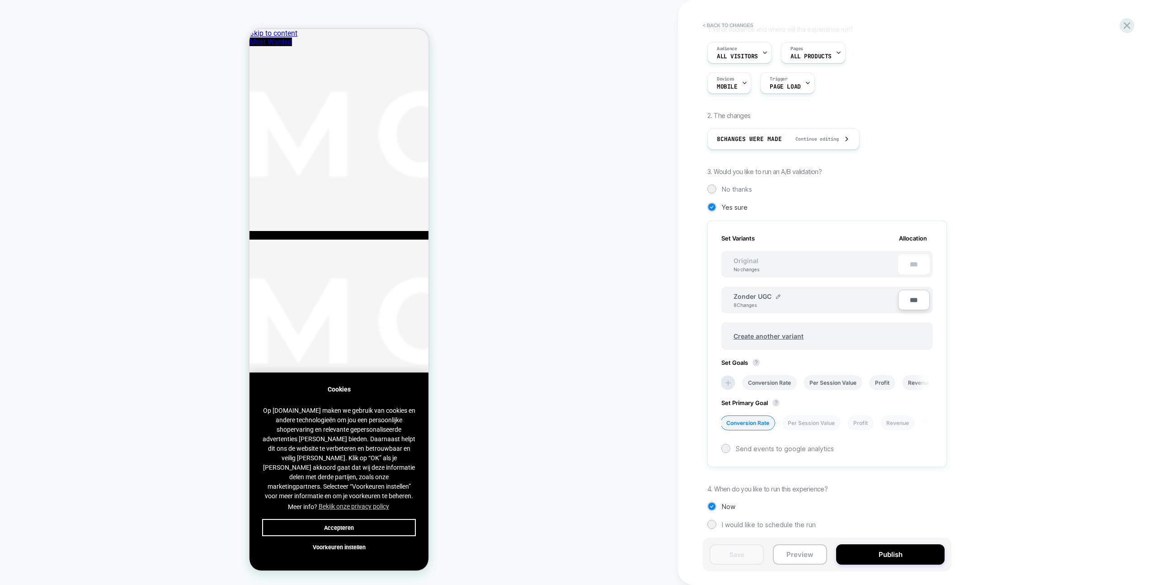
scroll to position [66, 0]
click at [728, 379] on icon at bounding box center [728, 380] width 9 height 9
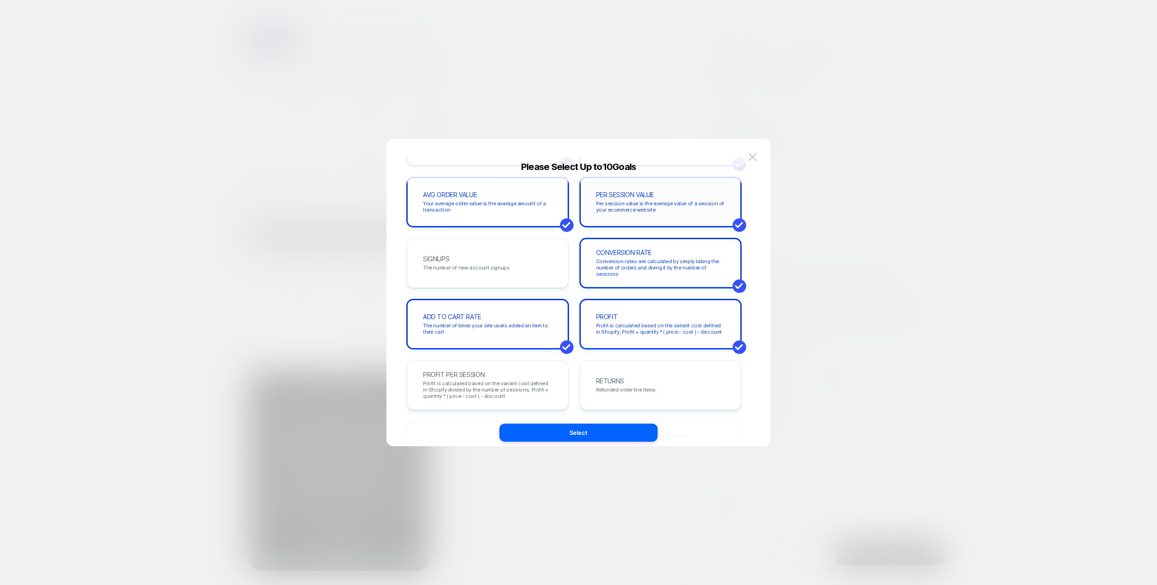
scroll to position [0, 0]
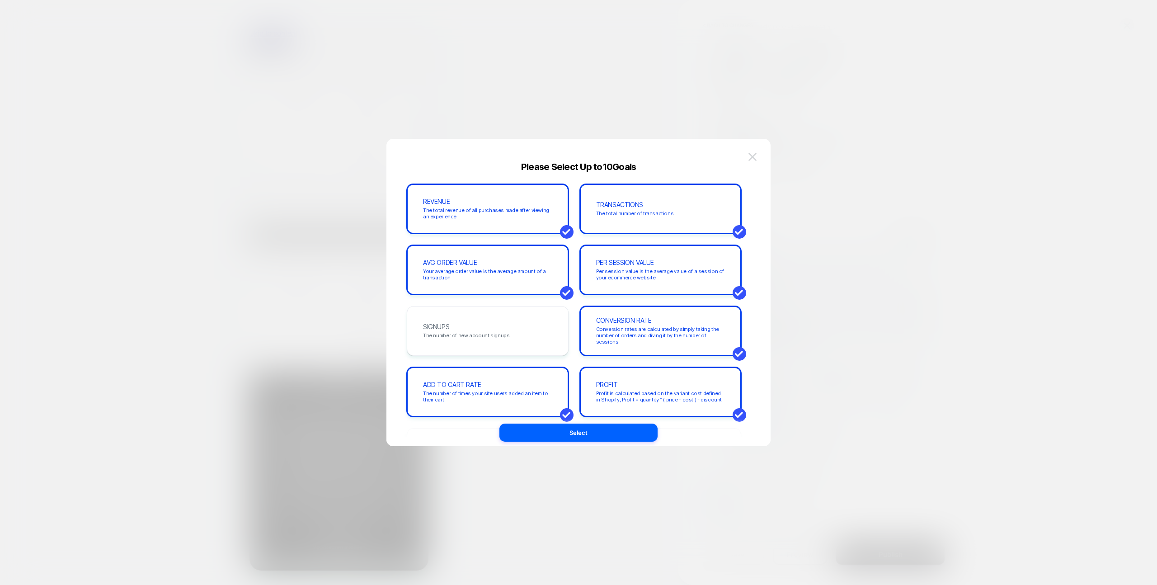
click at [746, 152] on button at bounding box center [753, 157] width 14 height 14
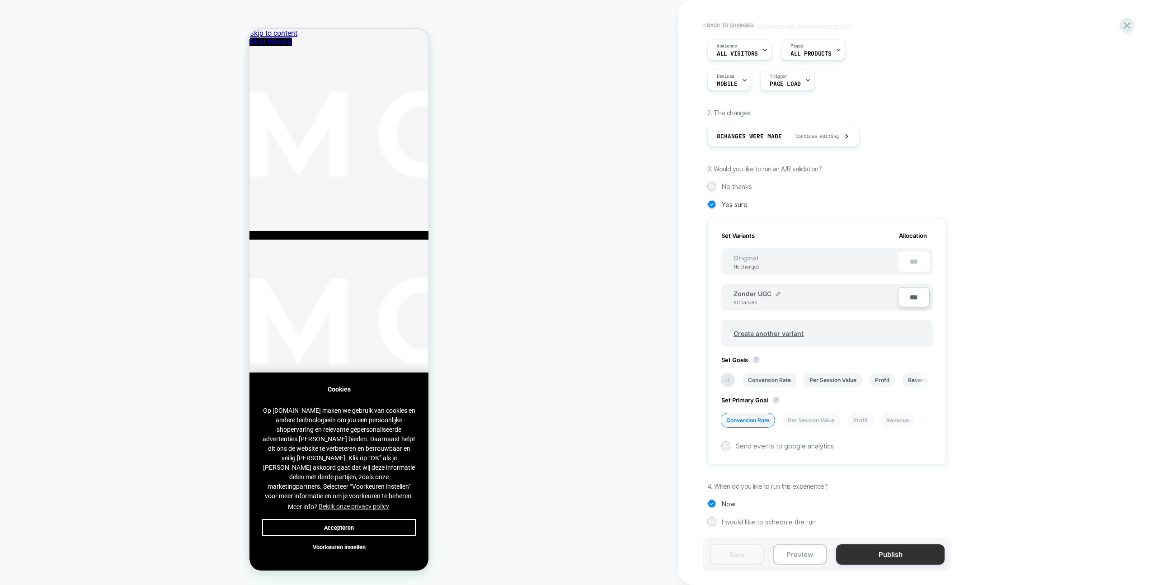
click at [893, 553] on button "Publish" at bounding box center [890, 554] width 108 height 20
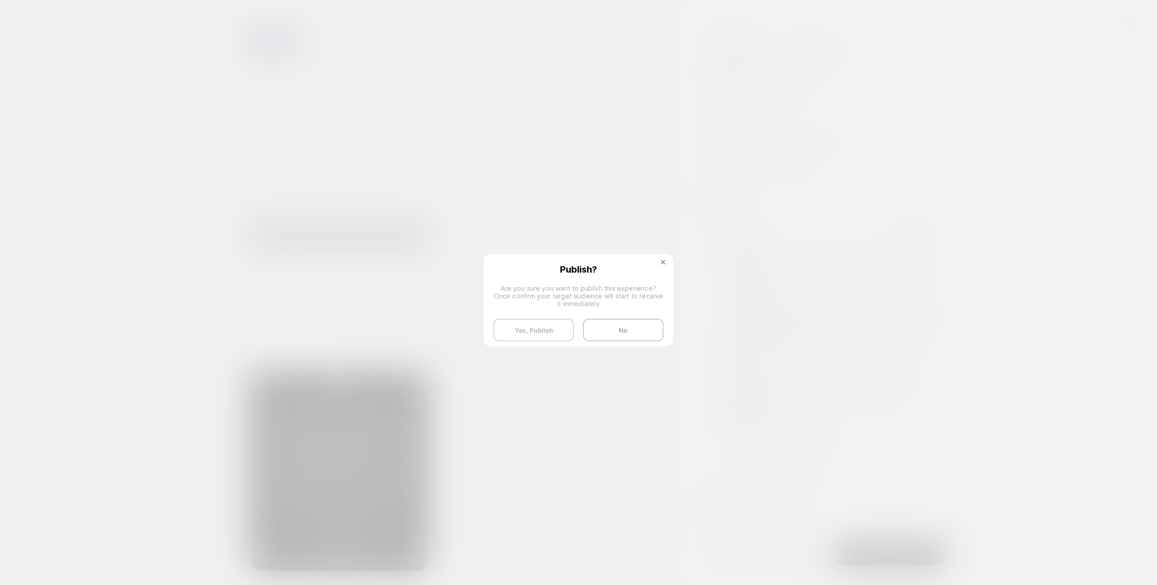
click at [551, 329] on button "Yes, Publish" at bounding box center [534, 330] width 80 height 23
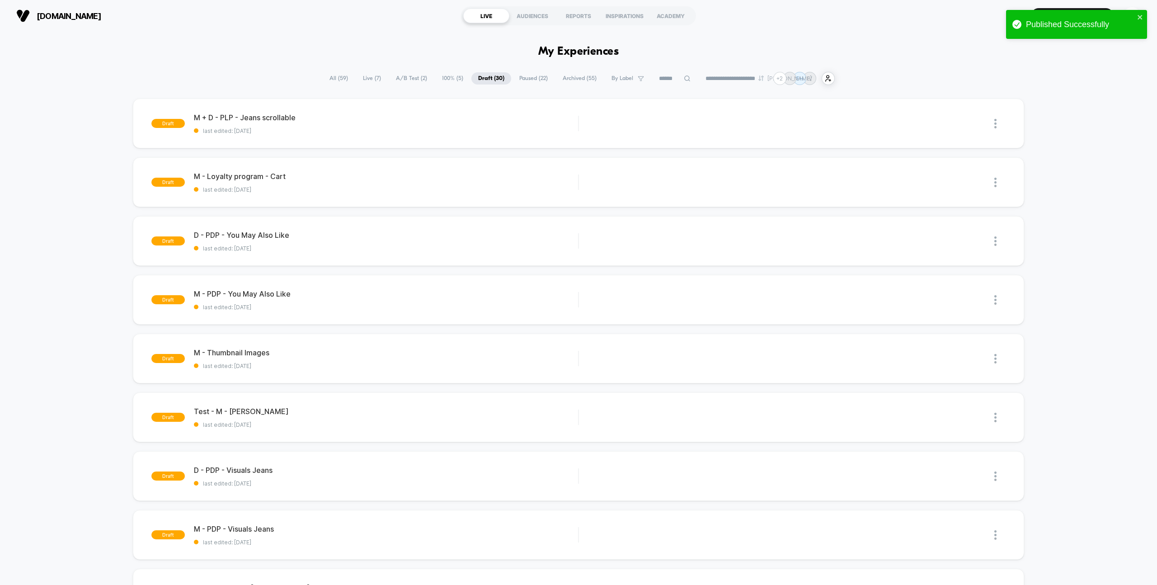
click at [428, 73] on div "**********" at bounding box center [579, 78] width 512 height 13
click at [436, 75] on span "100% ( 5 )" at bounding box center [452, 78] width 35 height 12
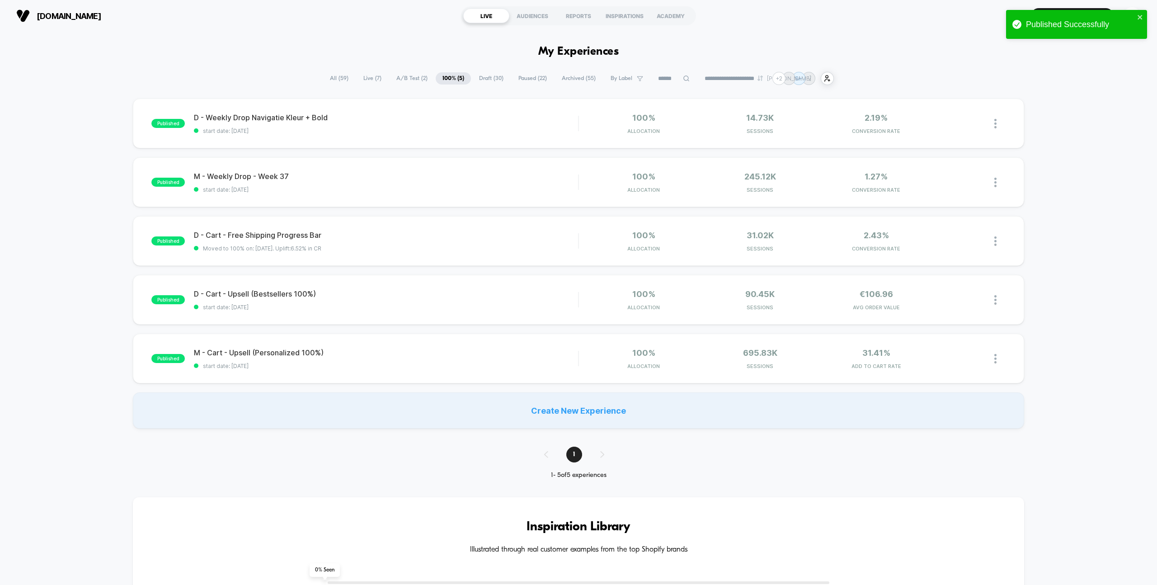
click at [416, 79] on span "A/B Test ( 2 )" at bounding box center [412, 78] width 45 height 12
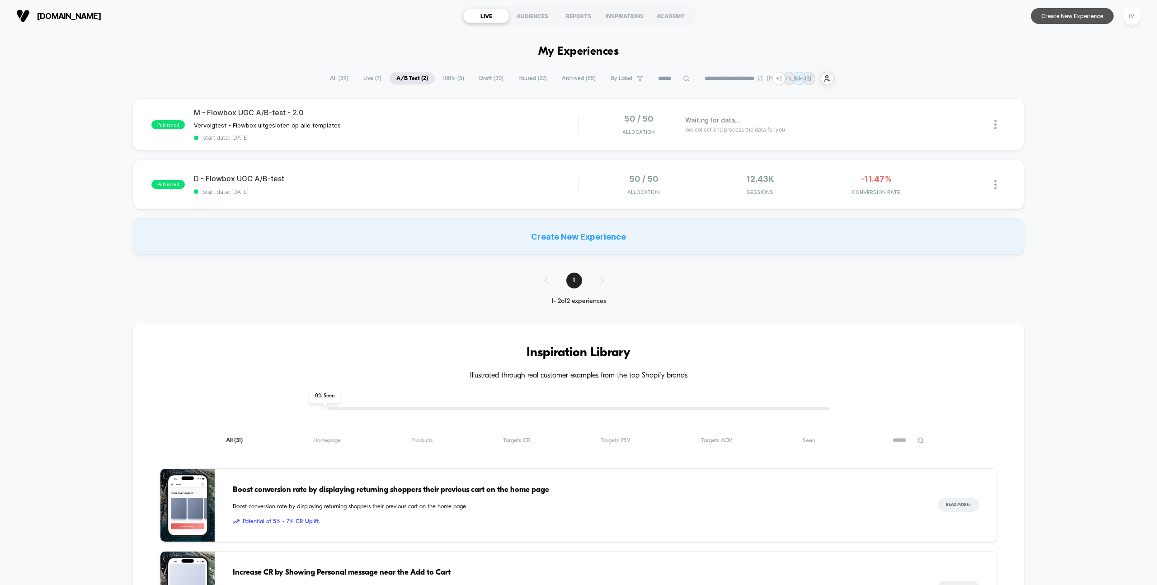
click at [1070, 14] on button "Create New Experience" at bounding box center [1072, 16] width 83 height 16
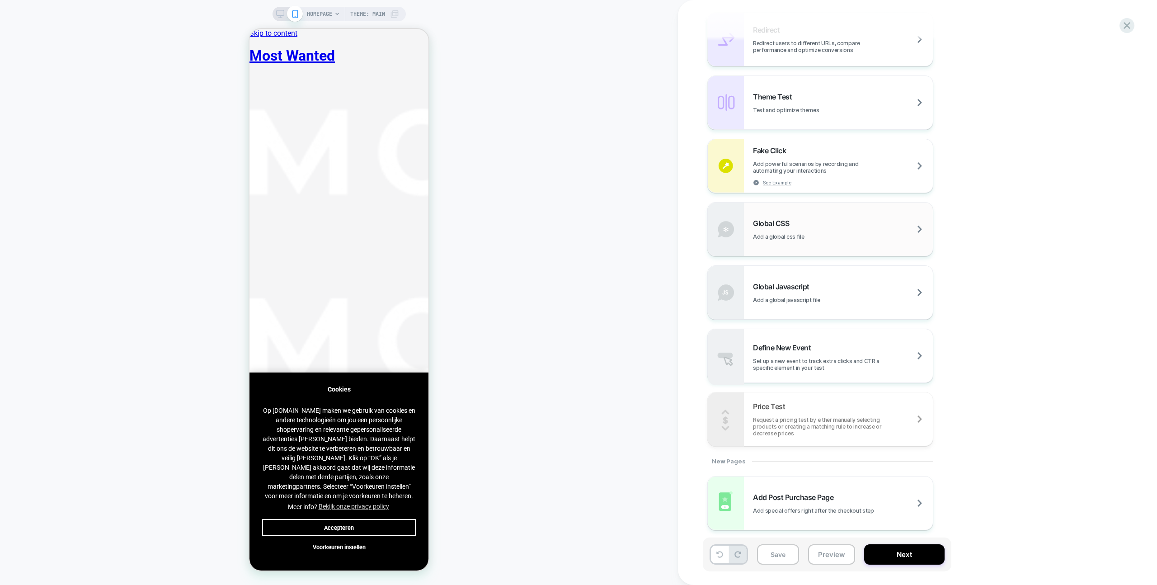
scroll to position [422, 0]
click at [909, 554] on button "Next" at bounding box center [904, 554] width 80 height 20
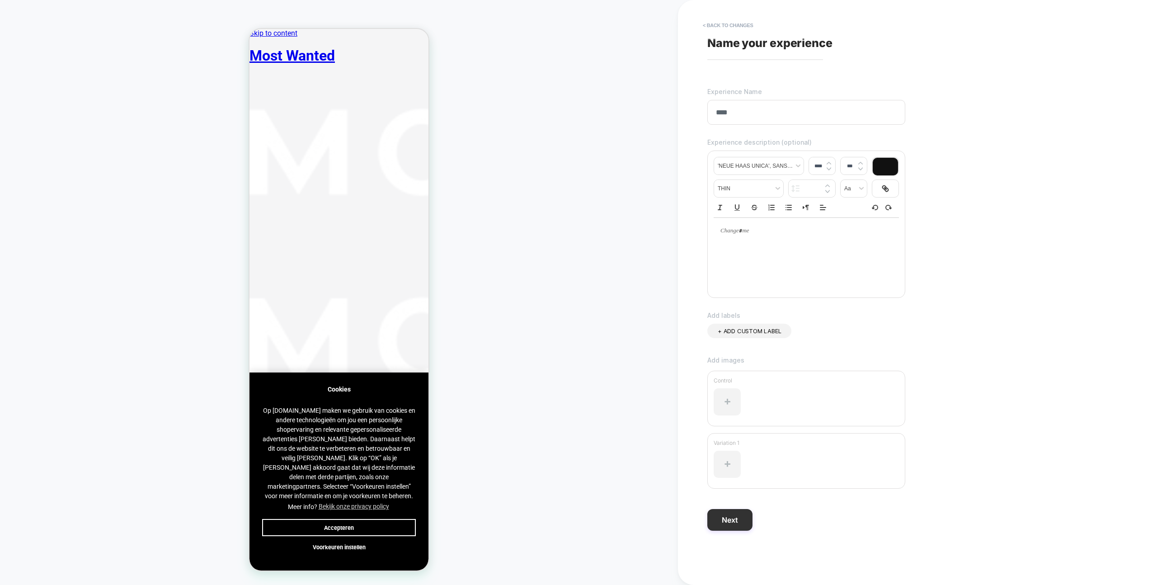
type input "****"
click at [728, 518] on button "Next" at bounding box center [729, 520] width 45 height 22
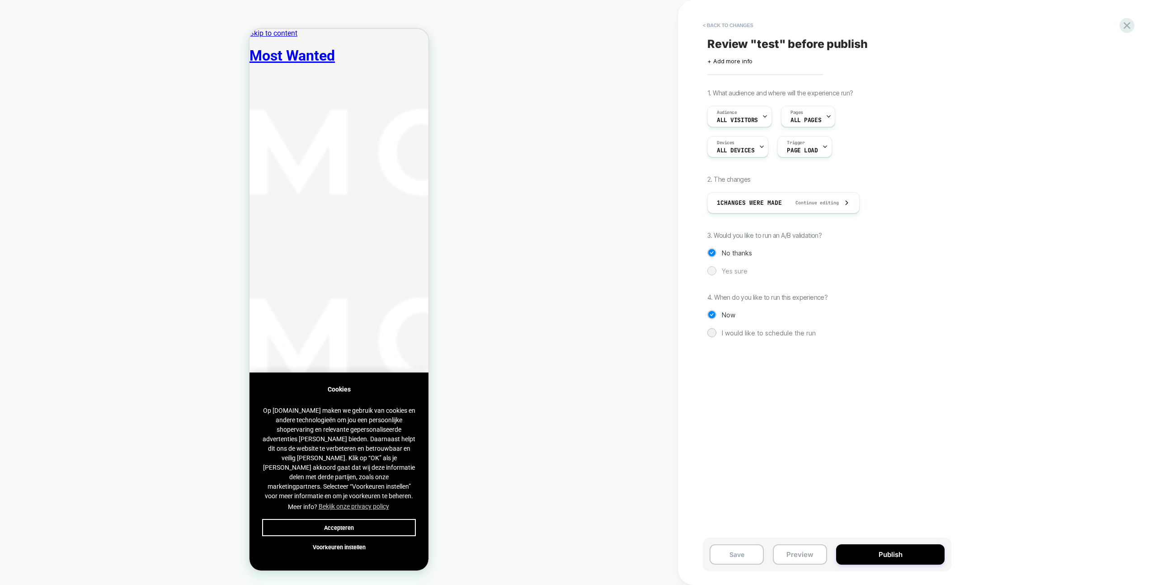
click at [728, 274] on div "Yes sure" at bounding box center [827, 270] width 240 height 9
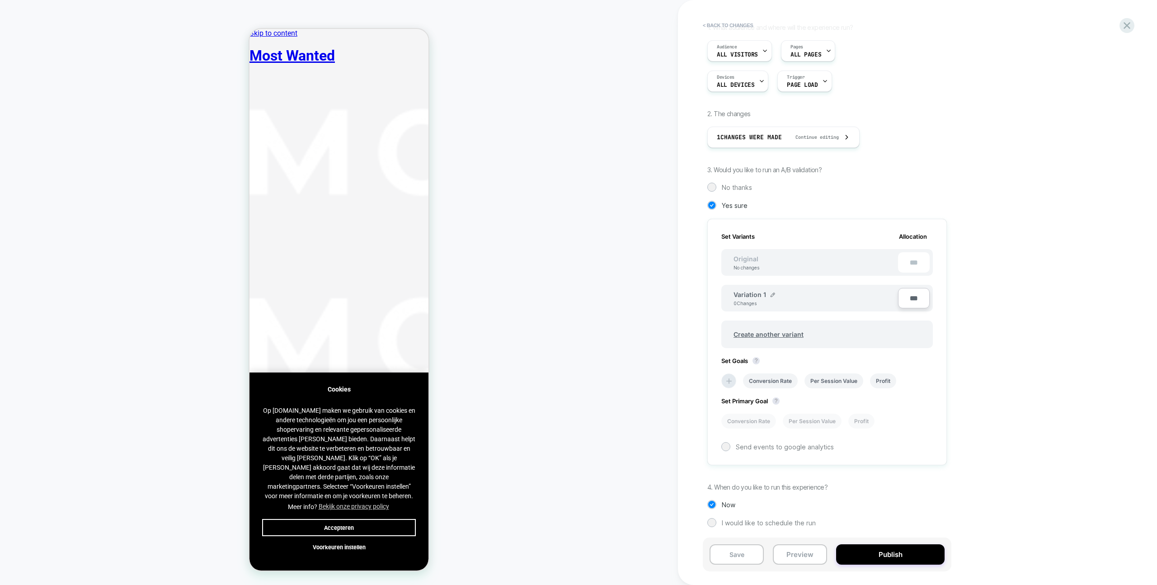
scroll to position [66, 0]
click at [730, 381] on icon at bounding box center [729, 380] width 9 height 9
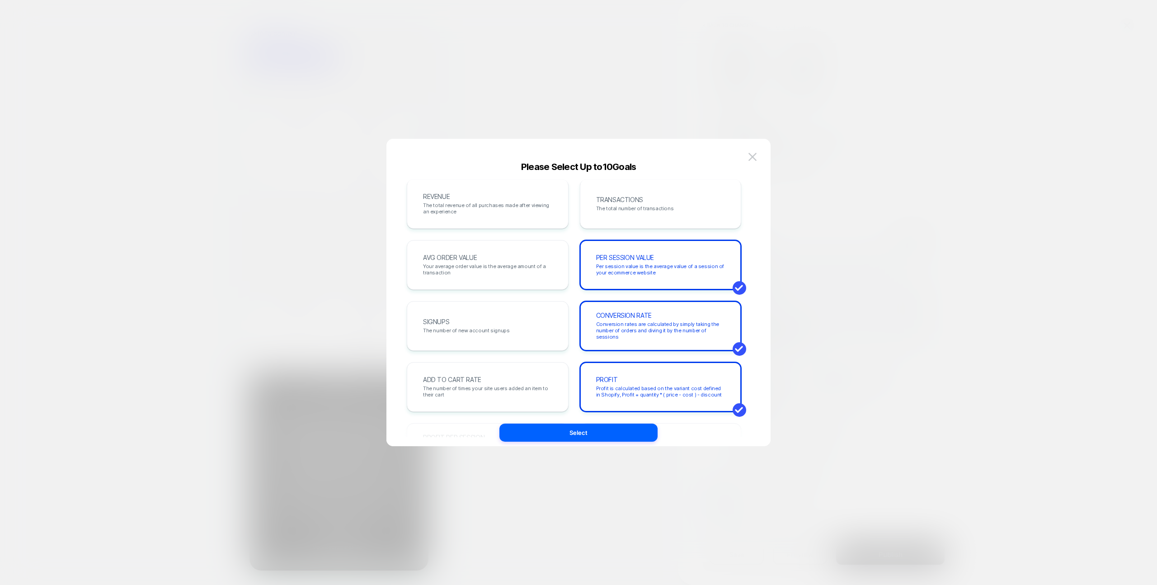
scroll to position [0, 0]
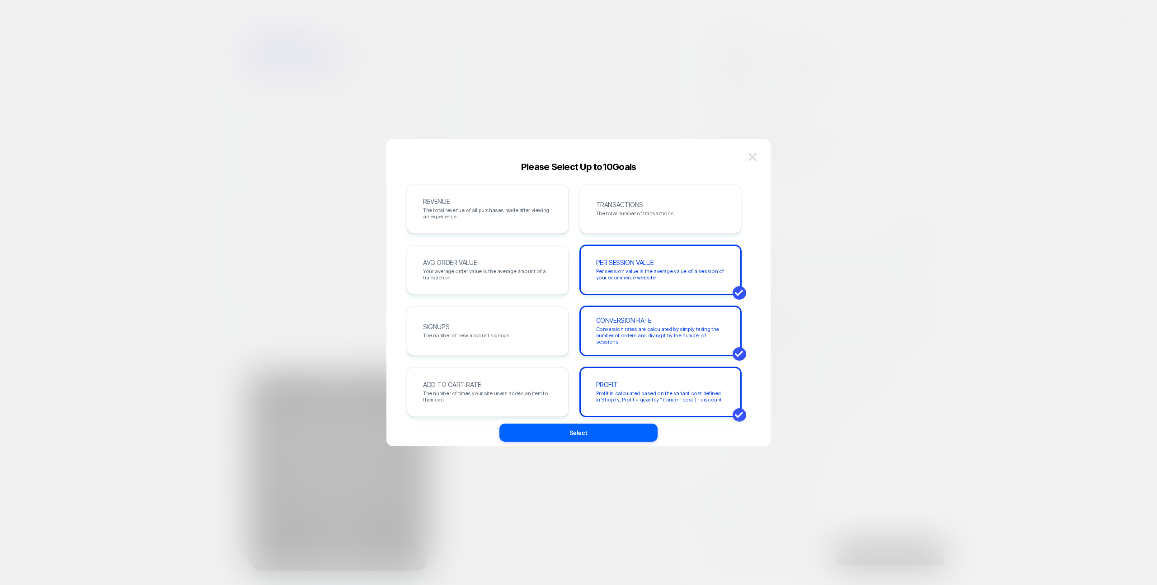
click at [753, 158] on img at bounding box center [753, 157] width 8 height 8
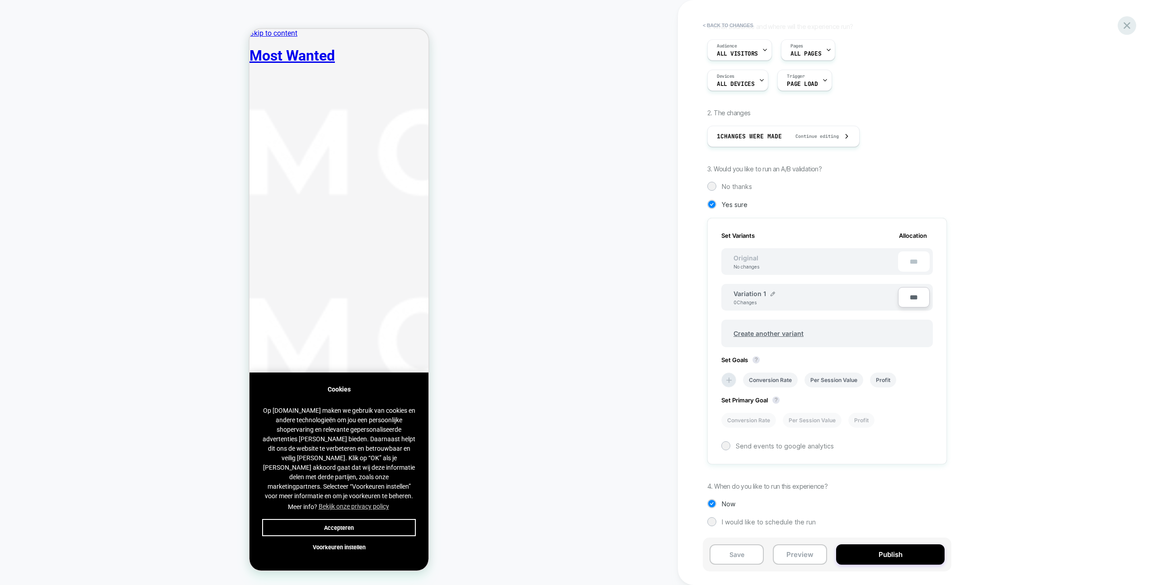
click at [1127, 28] on icon at bounding box center [1127, 25] width 12 height 12
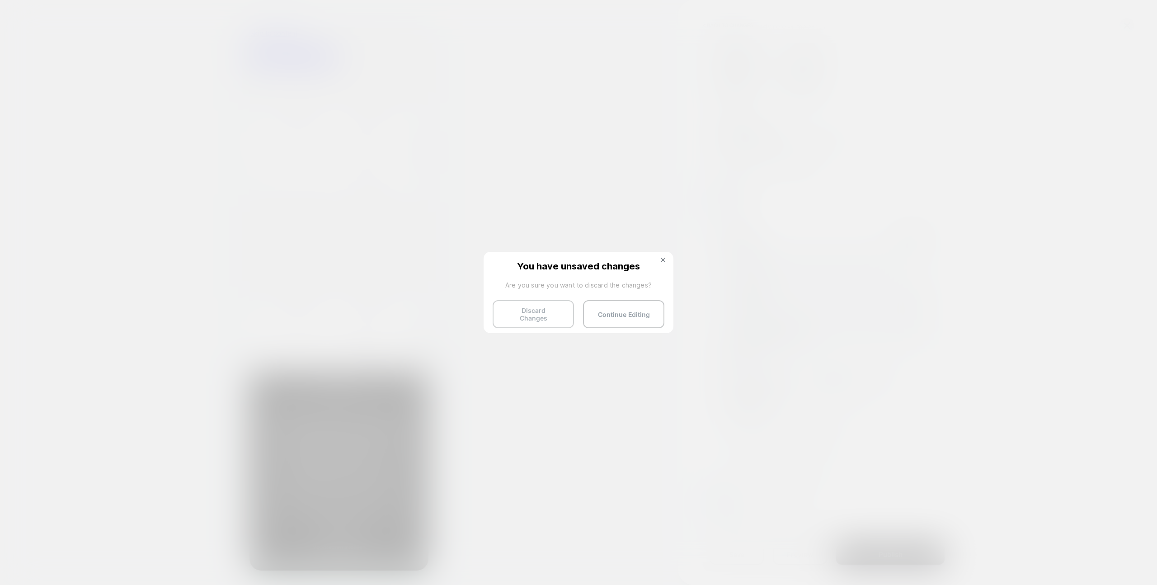
click at [552, 309] on button "Discard Changes" at bounding box center [533, 314] width 81 height 28
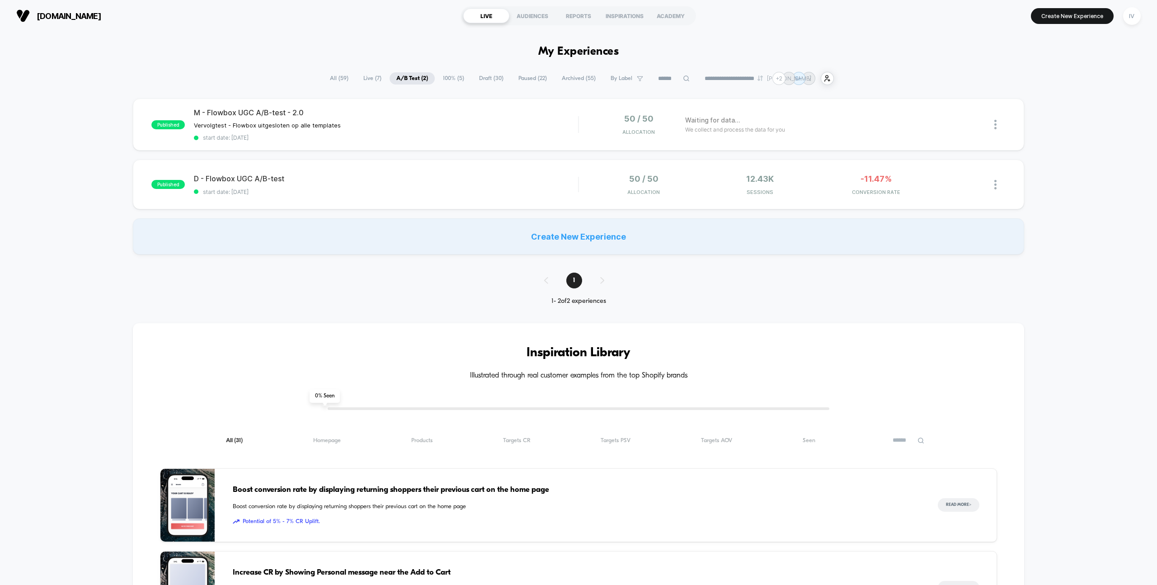
click at [494, 78] on span "Draft ( 30 )" at bounding box center [491, 78] width 38 height 12
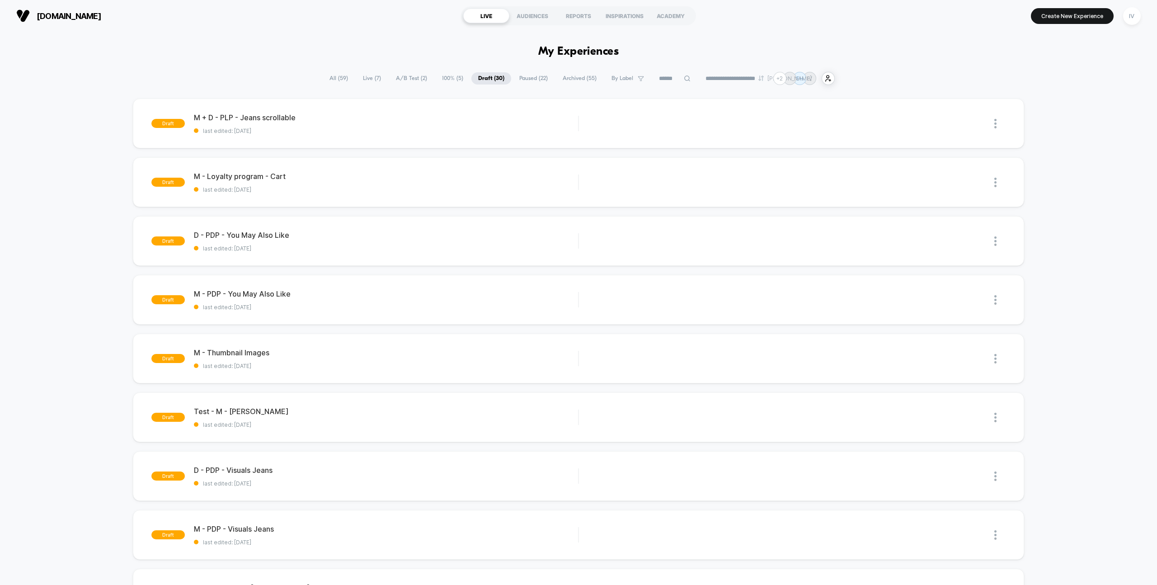
click at [408, 78] on span "A/B Test ( 2 )" at bounding box center [411, 78] width 45 height 12
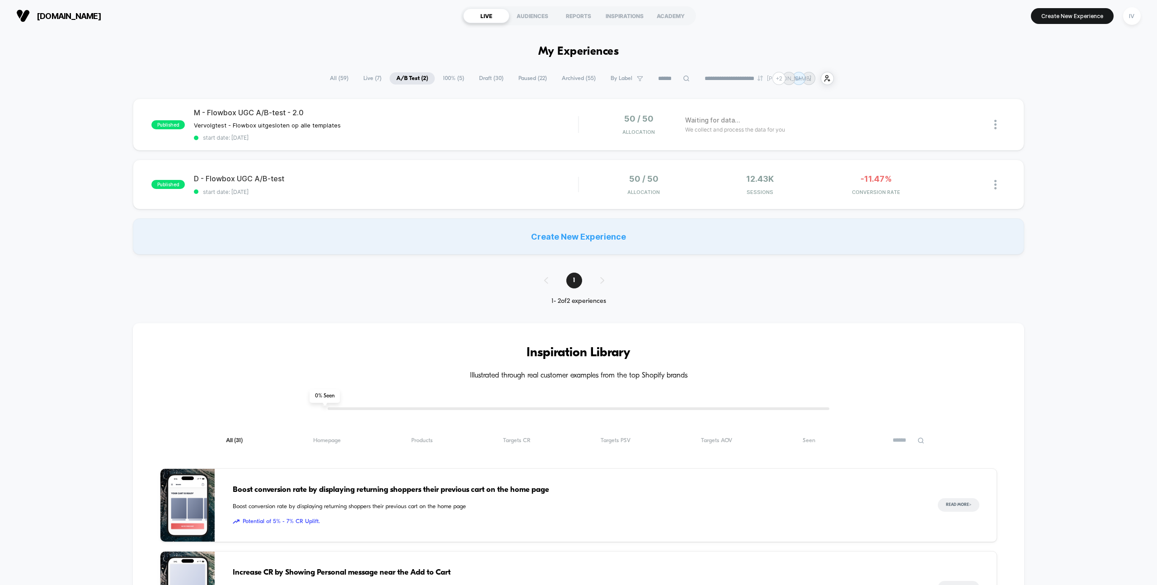
click at [480, 78] on span "Draft ( 30 )" at bounding box center [491, 78] width 38 height 12
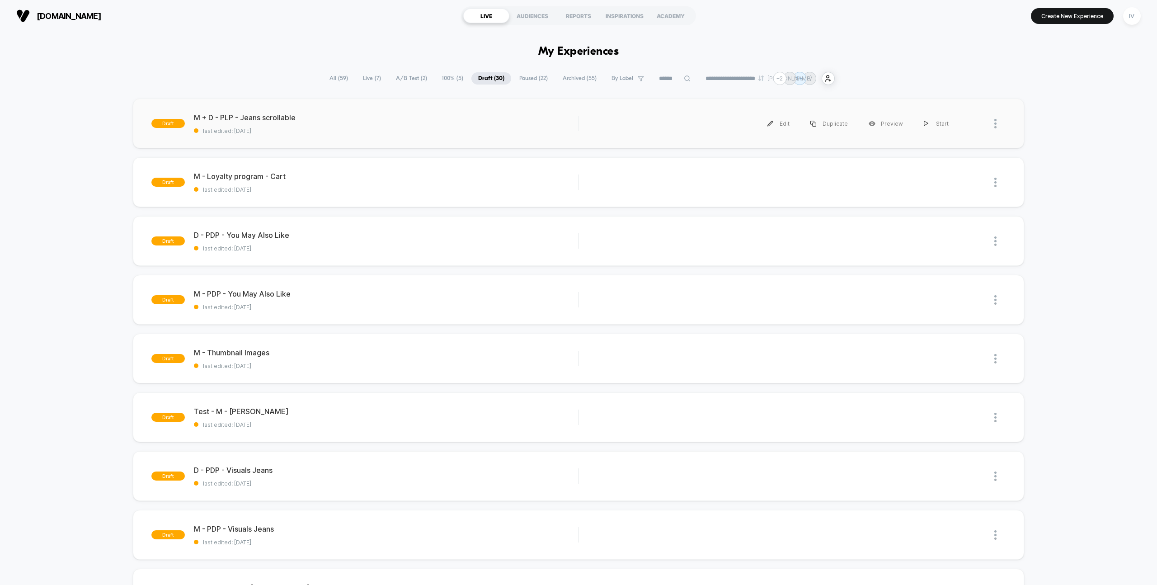
click at [403, 148] on div "draft M + D - PLP - Jeans scrollable last edited: [DATE] Edit Duplicate Preview…" at bounding box center [578, 124] width 891 height 50
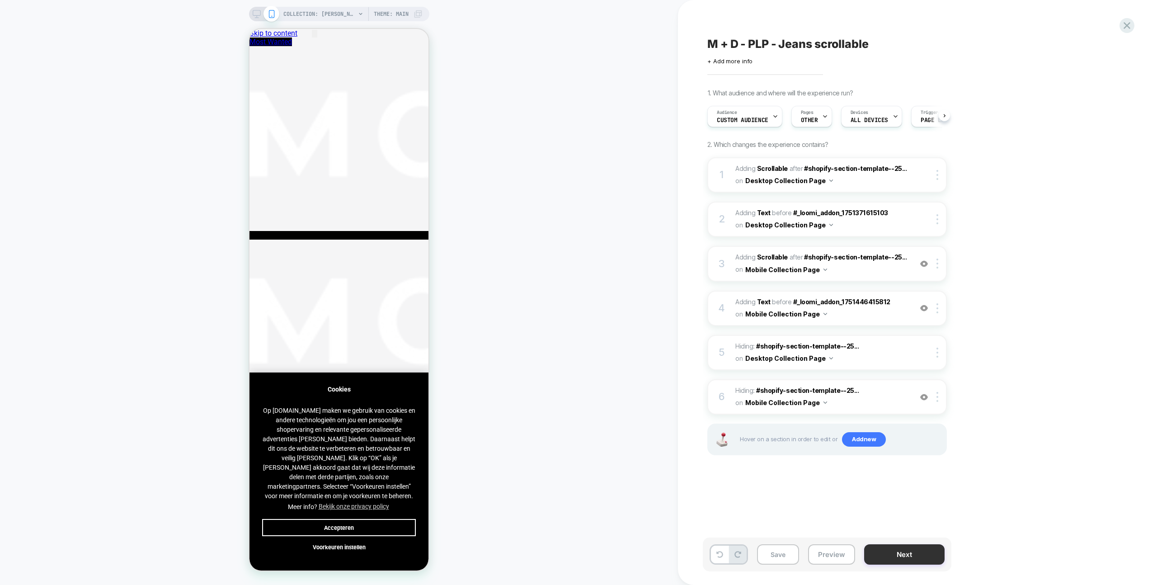
scroll to position [0, 0]
click at [920, 559] on button "Next" at bounding box center [904, 554] width 80 height 20
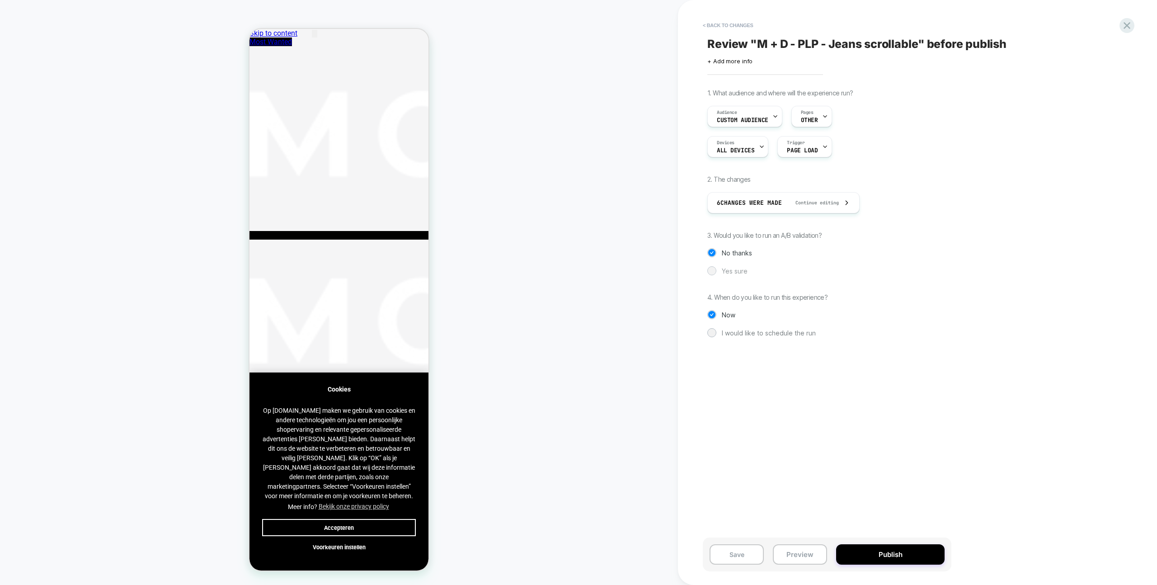
click at [734, 269] on span "Yes sure" at bounding box center [735, 271] width 26 height 8
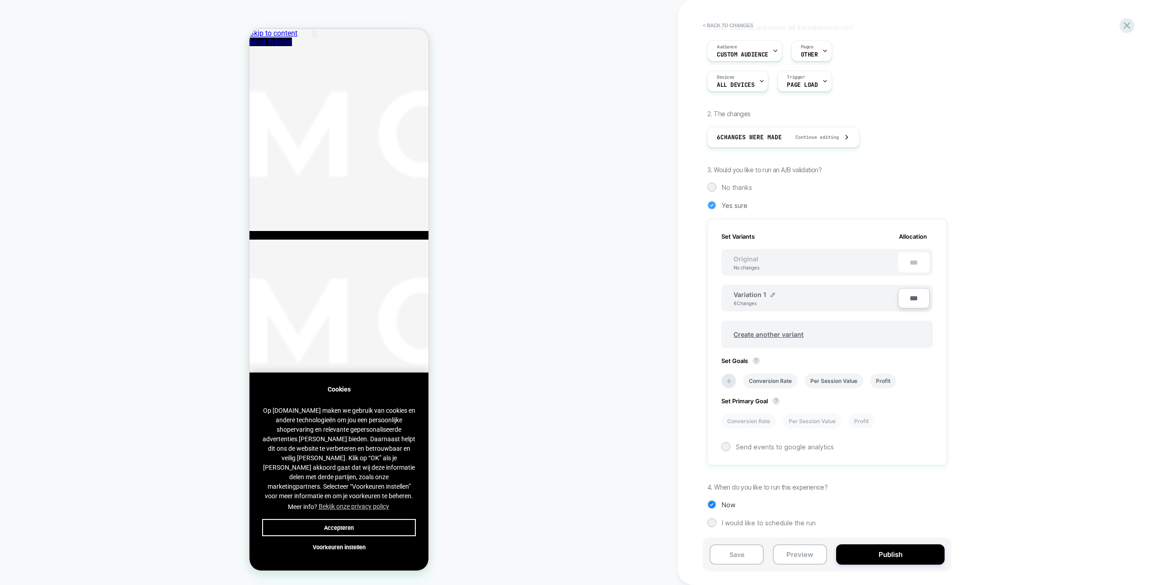
scroll to position [66, 0]
click at [396, 524] on button "Accepteren" at bounding box center [339, 527] width 154 height 17
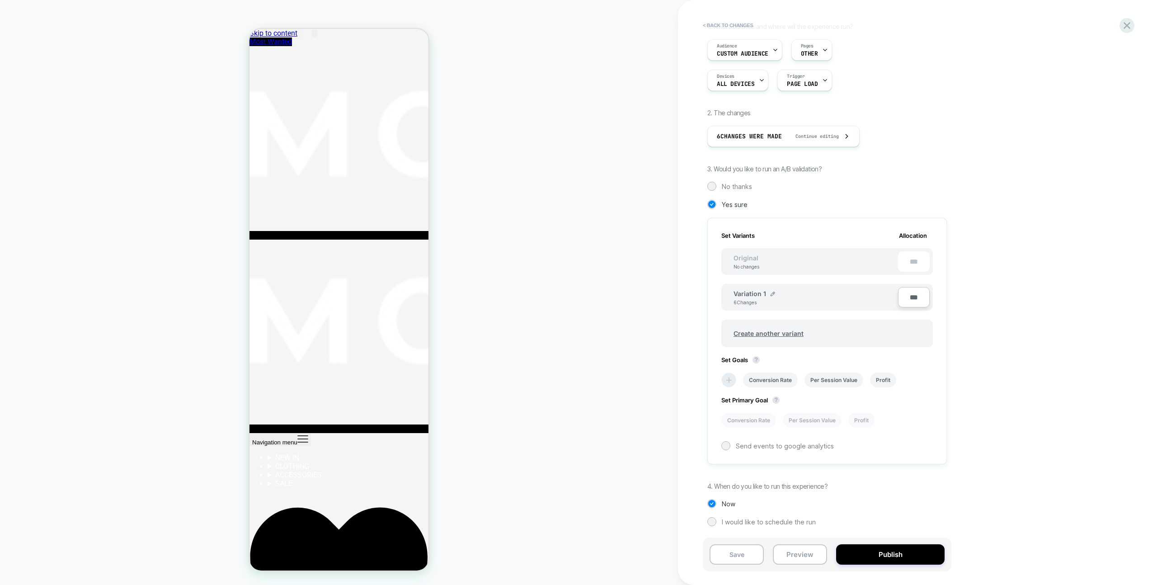
click at [728, 384] on li at bounding box center [728, 379] width 15 height 15
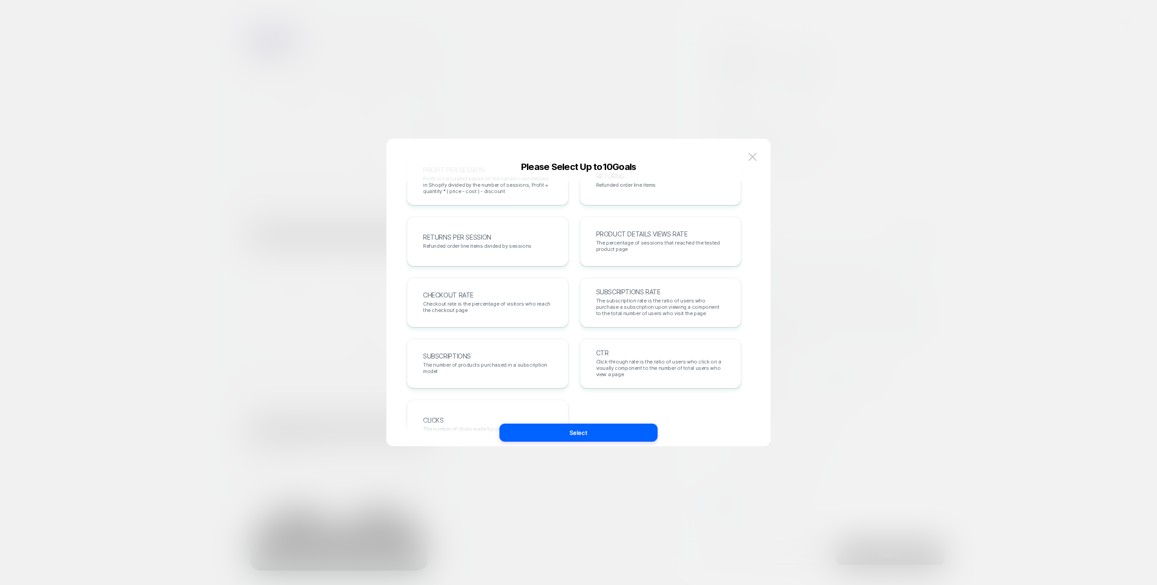
scroll to position [312, 0]
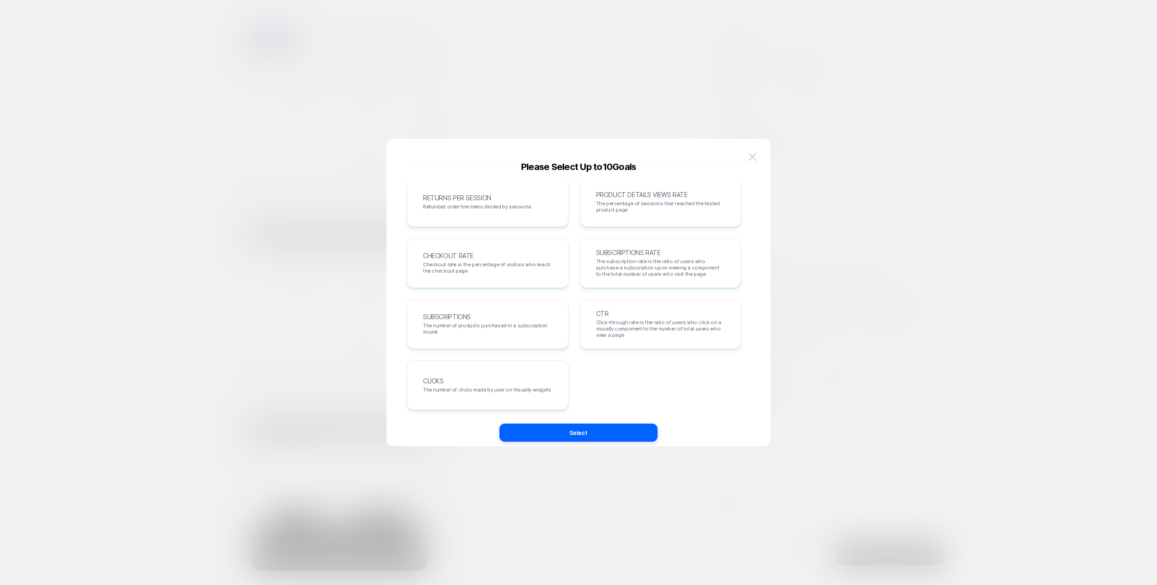
click at [757, 155] on button at bounding box center [753, 157] width 14 height 14
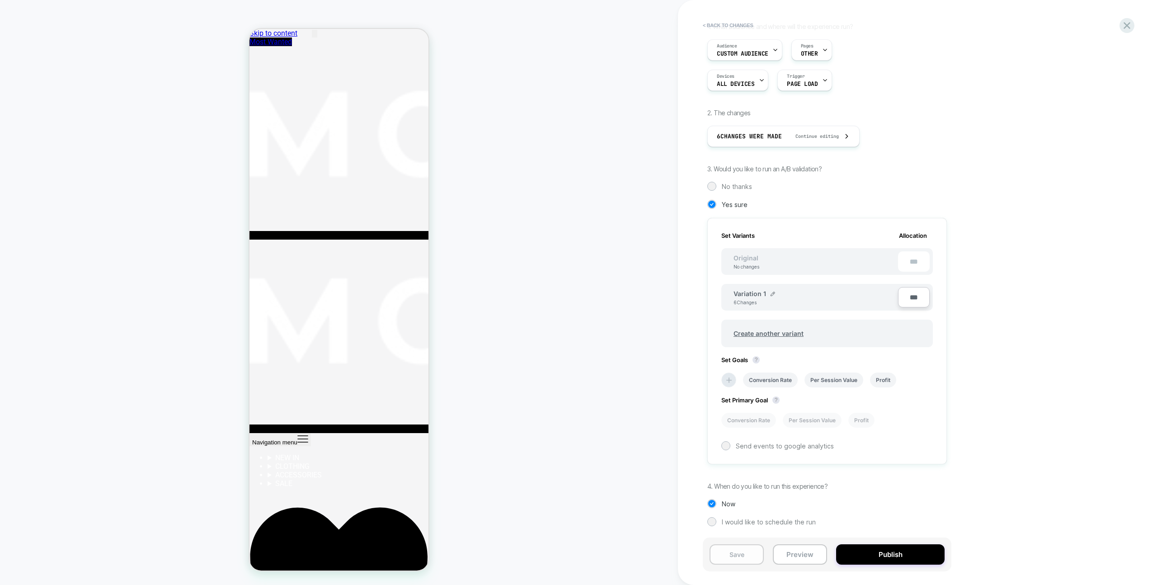
click at [758, 548] on button "Save" at bounding box center [737, 554] width 54 height 20
click at [1123, 29] on icon at bounding box center [1127, 25] width 12 height 12
